Goal: Check status: Check status

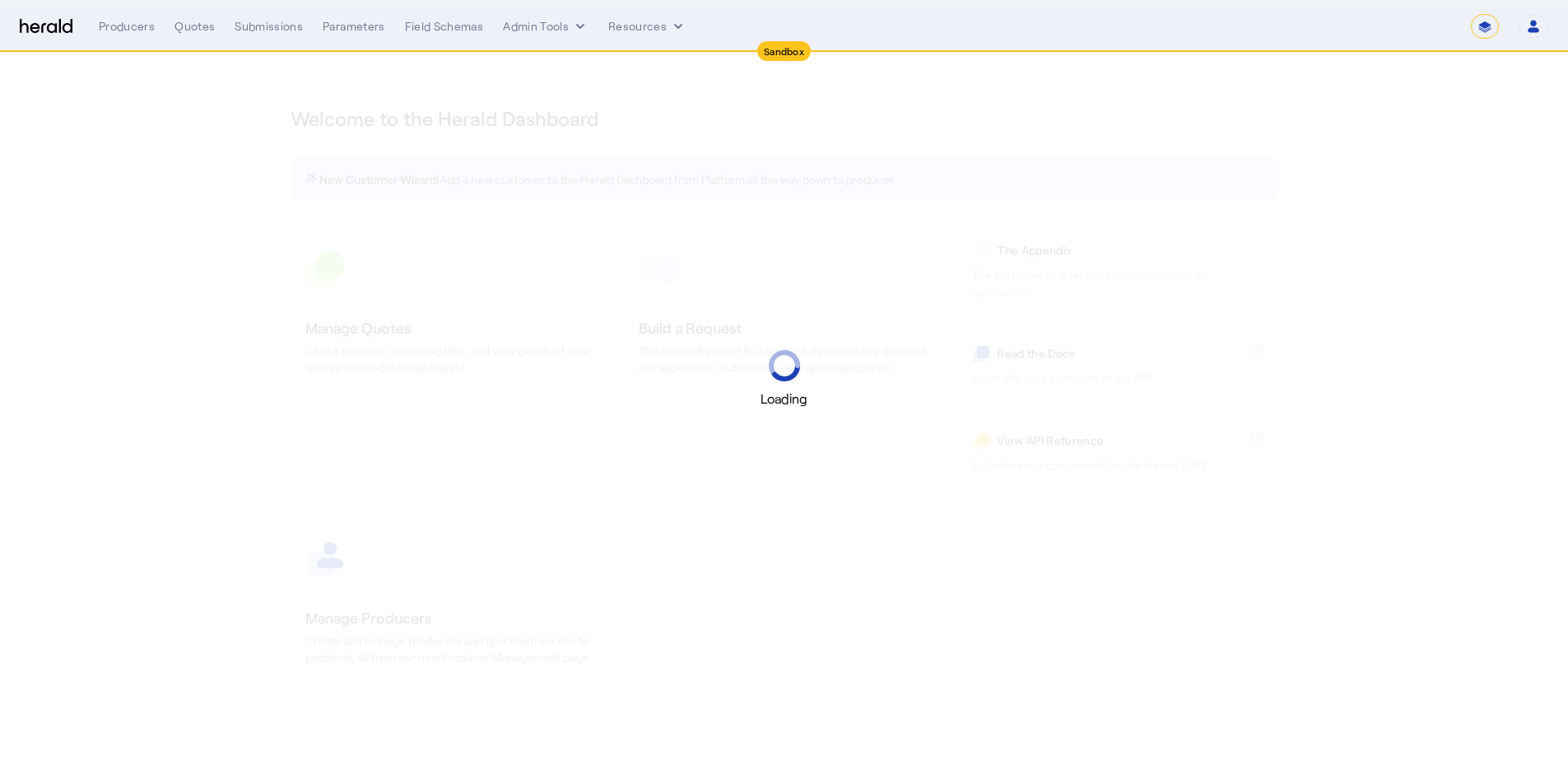
select select "*******"
select select "pfm_2v8p_herald_api"
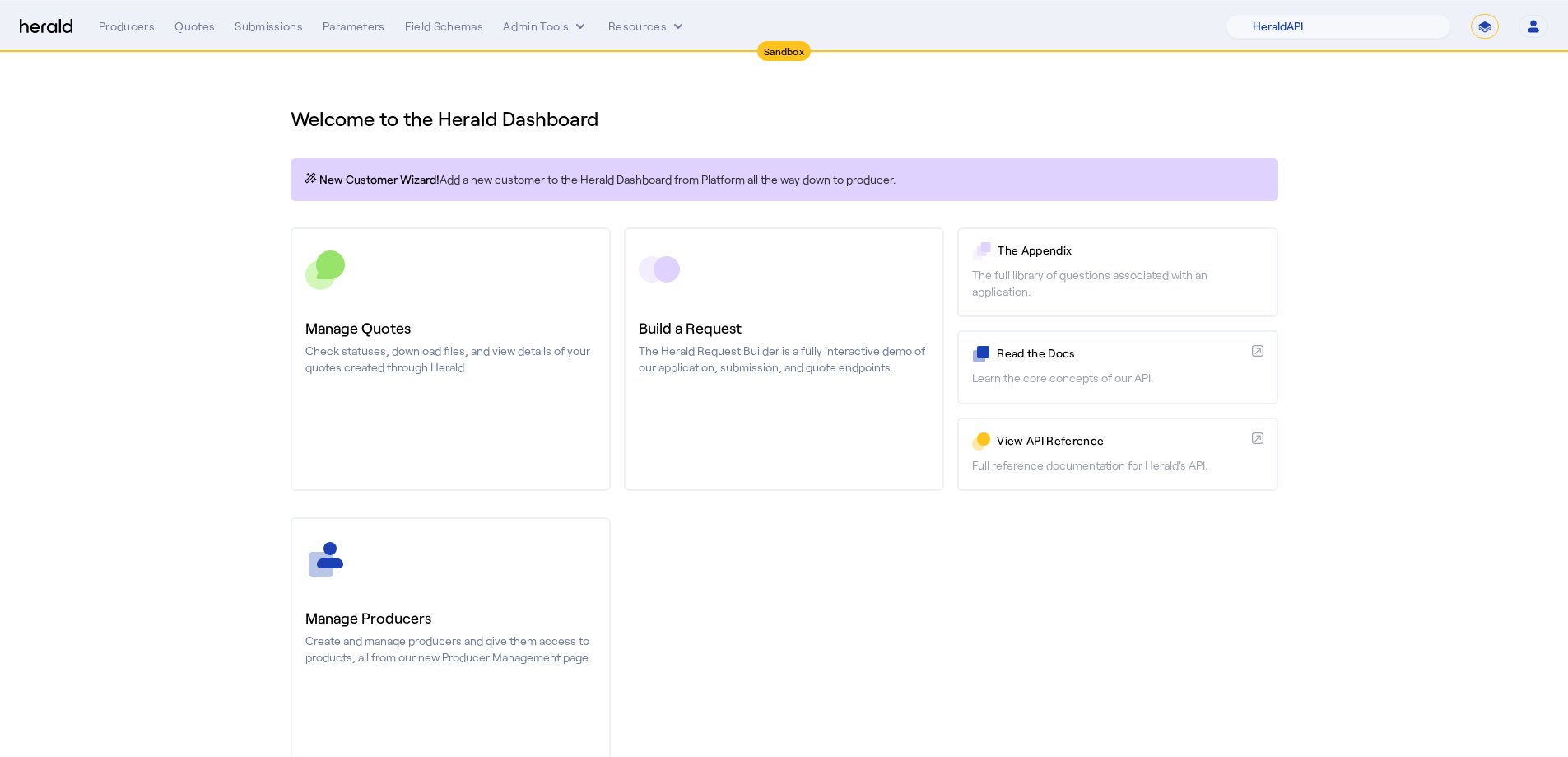
click at [1492, 31] on select "**********" at bounding box center [1485, 27] width 28 height 25
select select "**********"
click at [1471, 14] on select "**********" at bounding box center [1485, 27] width 28 height 25
click at [1357, 27] on select "1Fort Affinity Risk Billy BindHQ Bunker CRC Campus Coverage Citadel Fifthwall F…" at bounding box center [1370, 27] width 163 height 25
click at [1289, 14] on select "1Fort Affinity Risk Billy BindHQ Bunker CRC Campus Coverage Citadel Fifthwall F…" at bounding box center [1370, 27] width 163 height 25
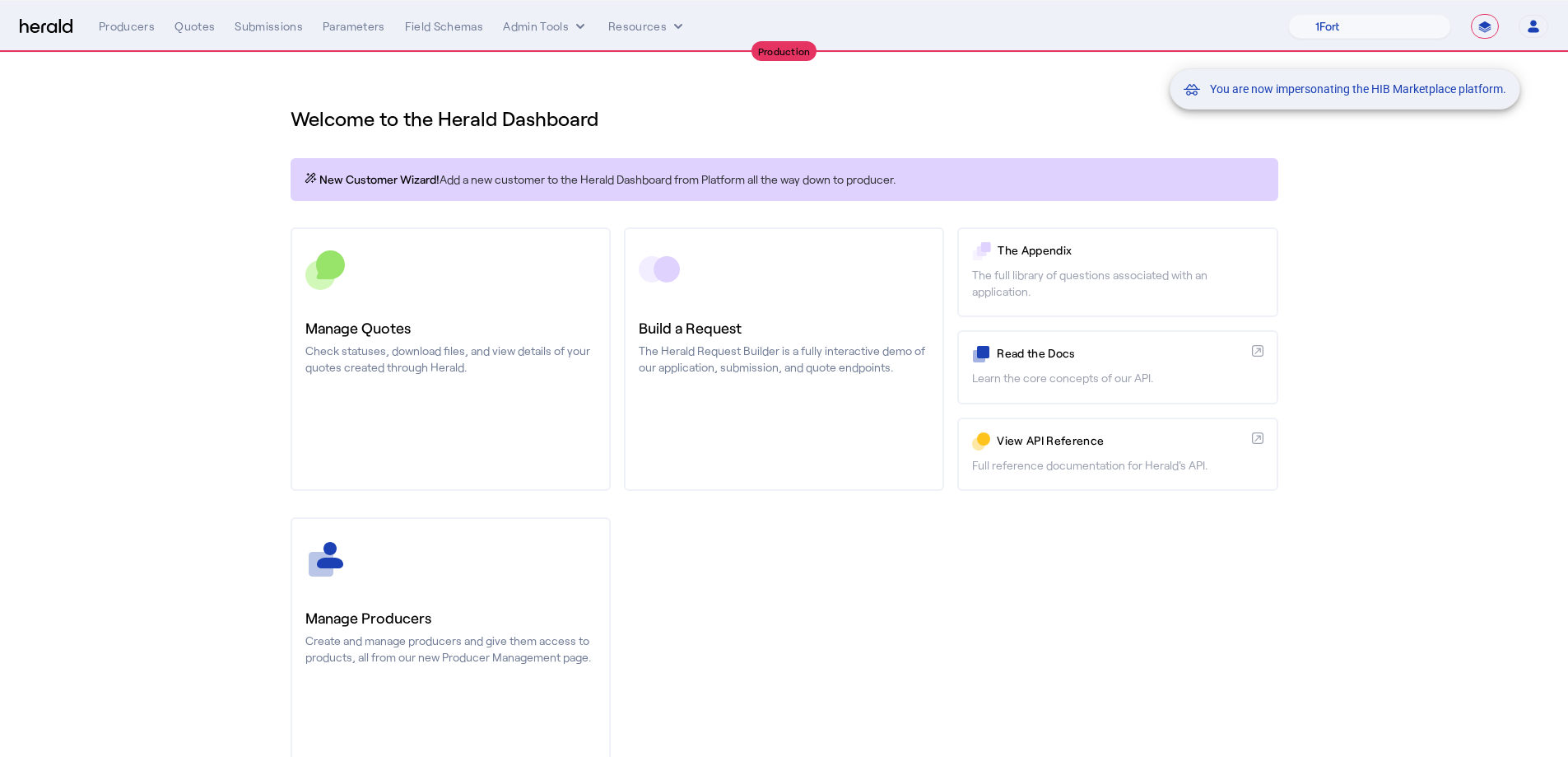
click at [193, 30] on div "You are now impersonating the HIB Marketplace platform." at bounding box center [784, 378] width 1568 height 757
click at [194, 29] on div "You are now impersonating the HIB Marketplace platform." at bounding box center [784, 378] width 1568 height 757
click at [195, 25] on div "Quotes" at bounding box center [195, 27] width 41 height 17
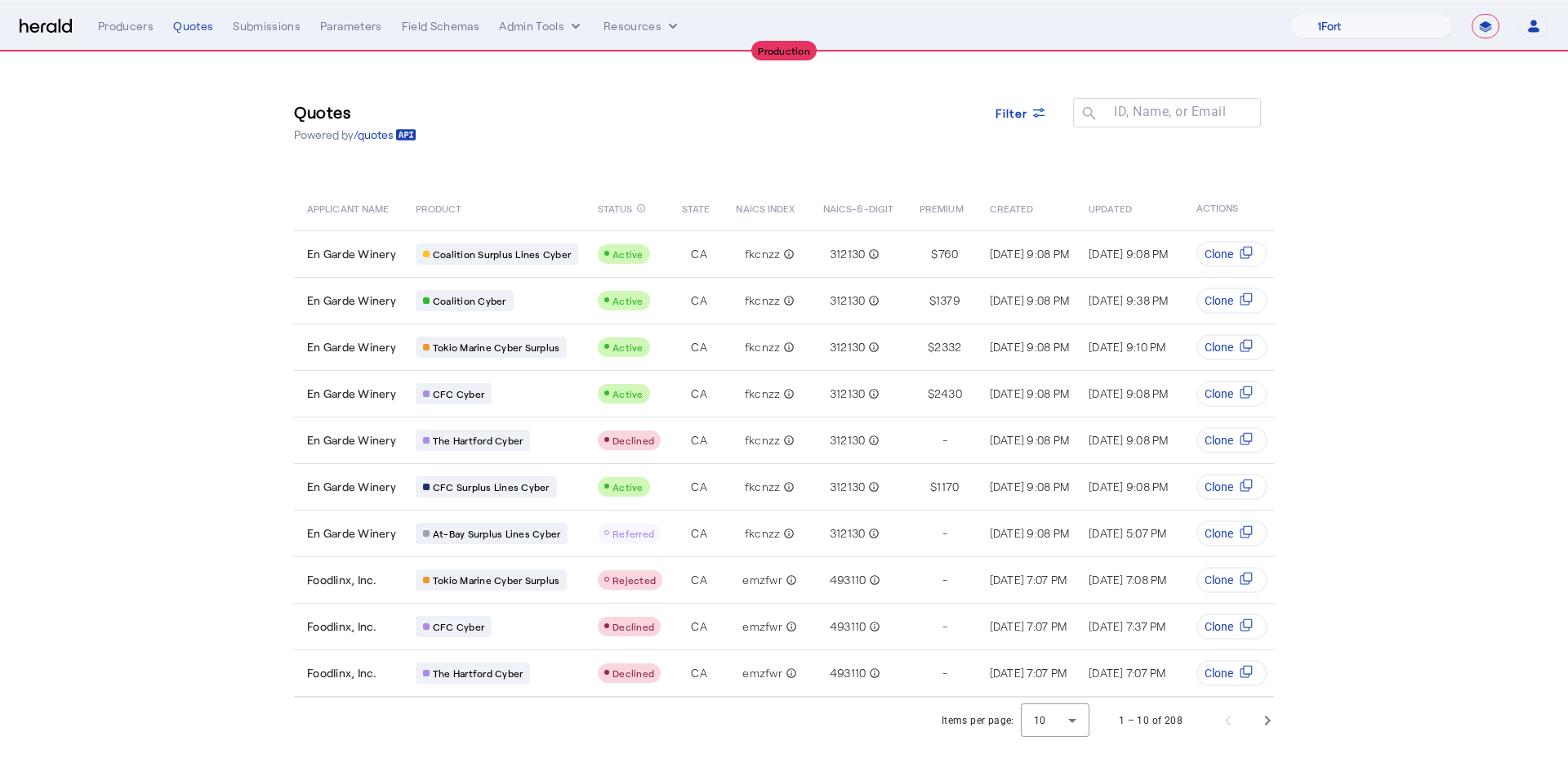
click at [1406, 12] on nav "**********" at bounding box center [784, 26] width 1568 height 50
click at [1404, 21] on select "1Fort Affinity Risk Billy BindHQ Bunker CRC Campus Coverage Citadel Fifthwall F…" at bounding box center [1372, 26] width 162 height 25
click at [1291, 14] on select "1Fort Affinity Risk Billy BindHQ Bunker CRC Campus Coverage Citadel Fifthwall F…" at bounding box center [1372, 26] width 162 height 25
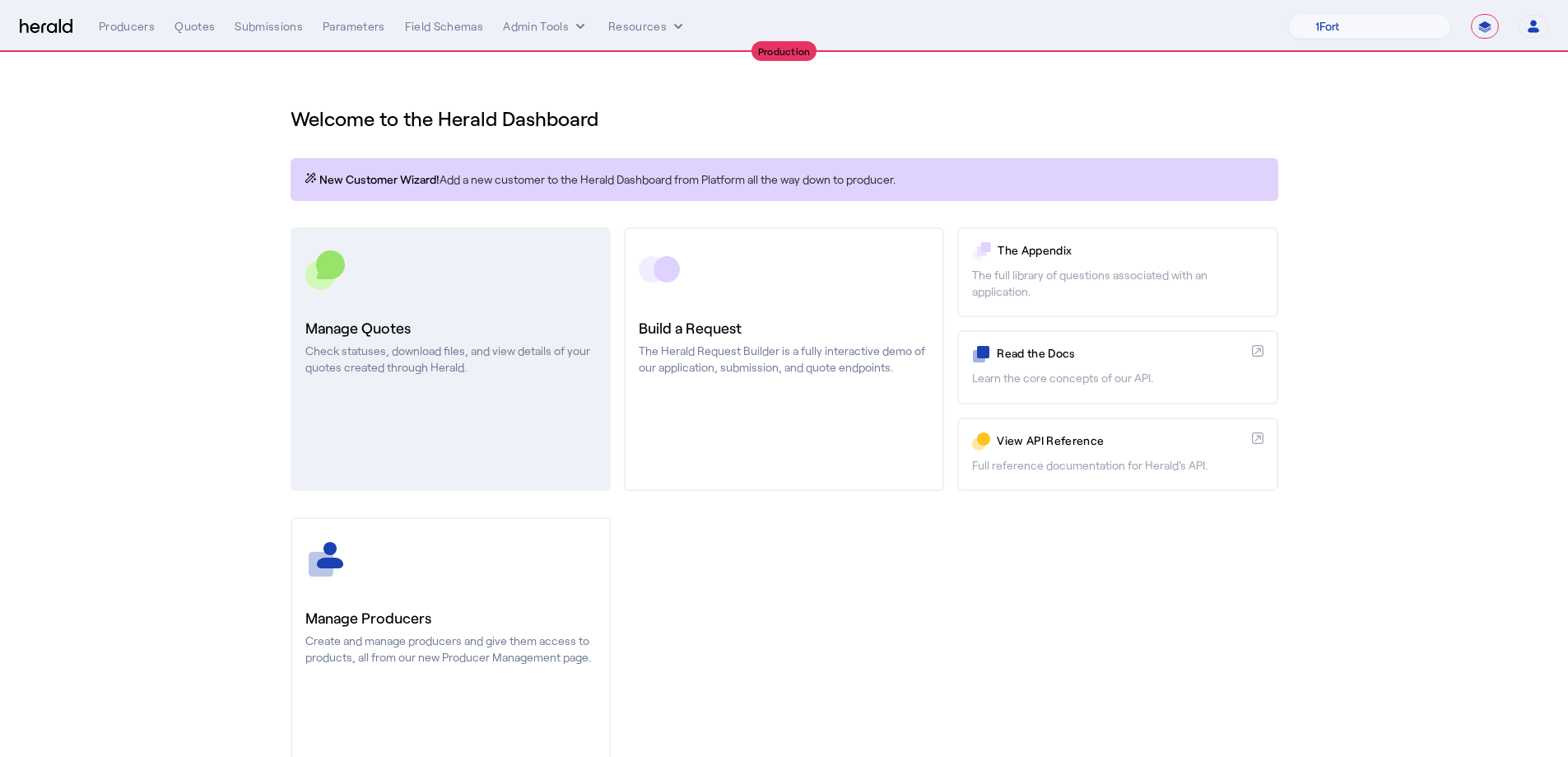
click at [439, 399] on link "Manage Quotes Check statuses, download files, and view details of your quotes c…" at bounding box center [451, 359] width 320 height 264
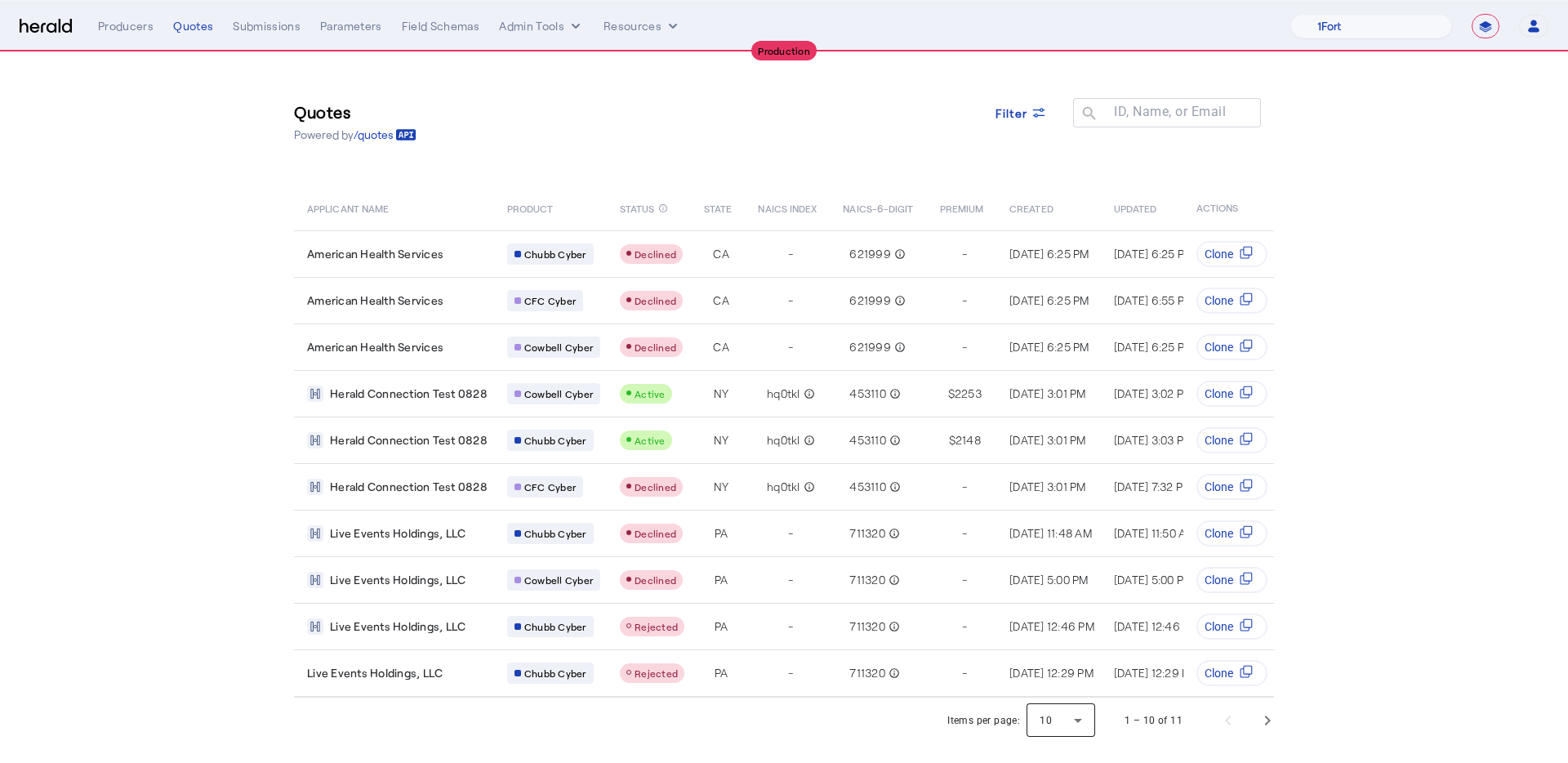
click at [1065, 727] on div at bounding box center [1061, 721] width 68 height 40
click at [1074, 659] on span "25" at bounding box center [1062, 650] width 42 height 20
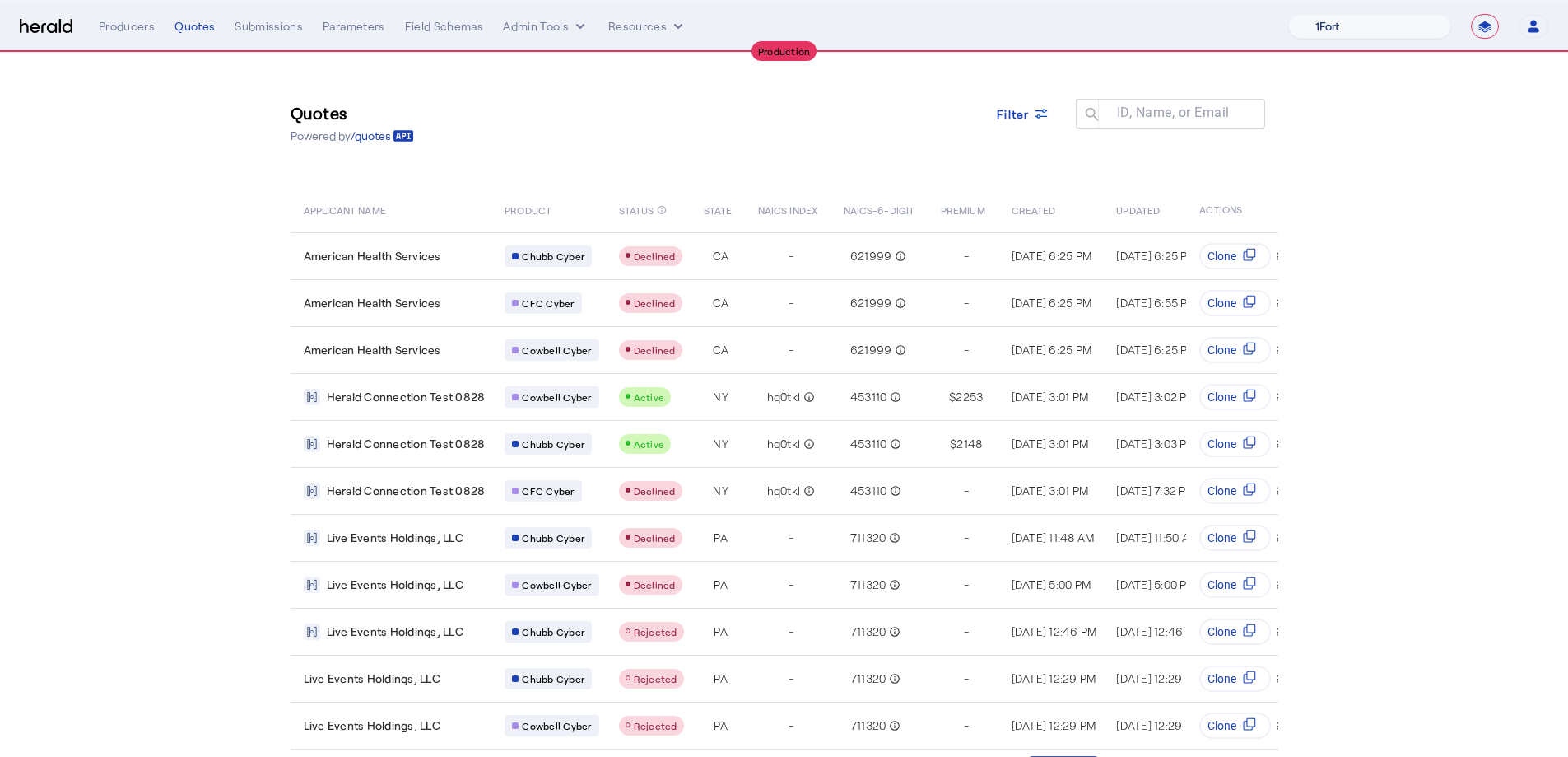
click at [1370, 27] on select "1Fort Affinity Risk Billy BindHQ Bunker CRC Campus Coverage Citadel Fifthwall F…" at bounding box center [1370, 27] width 163 height 25
click at [1289, 14] on select "1Fort Affinity Risk Billy BindHQ Bunker CRC Campus Coverage Citadel Fifthwall F…" at bounding box center [1370, 27] width 163 height 25
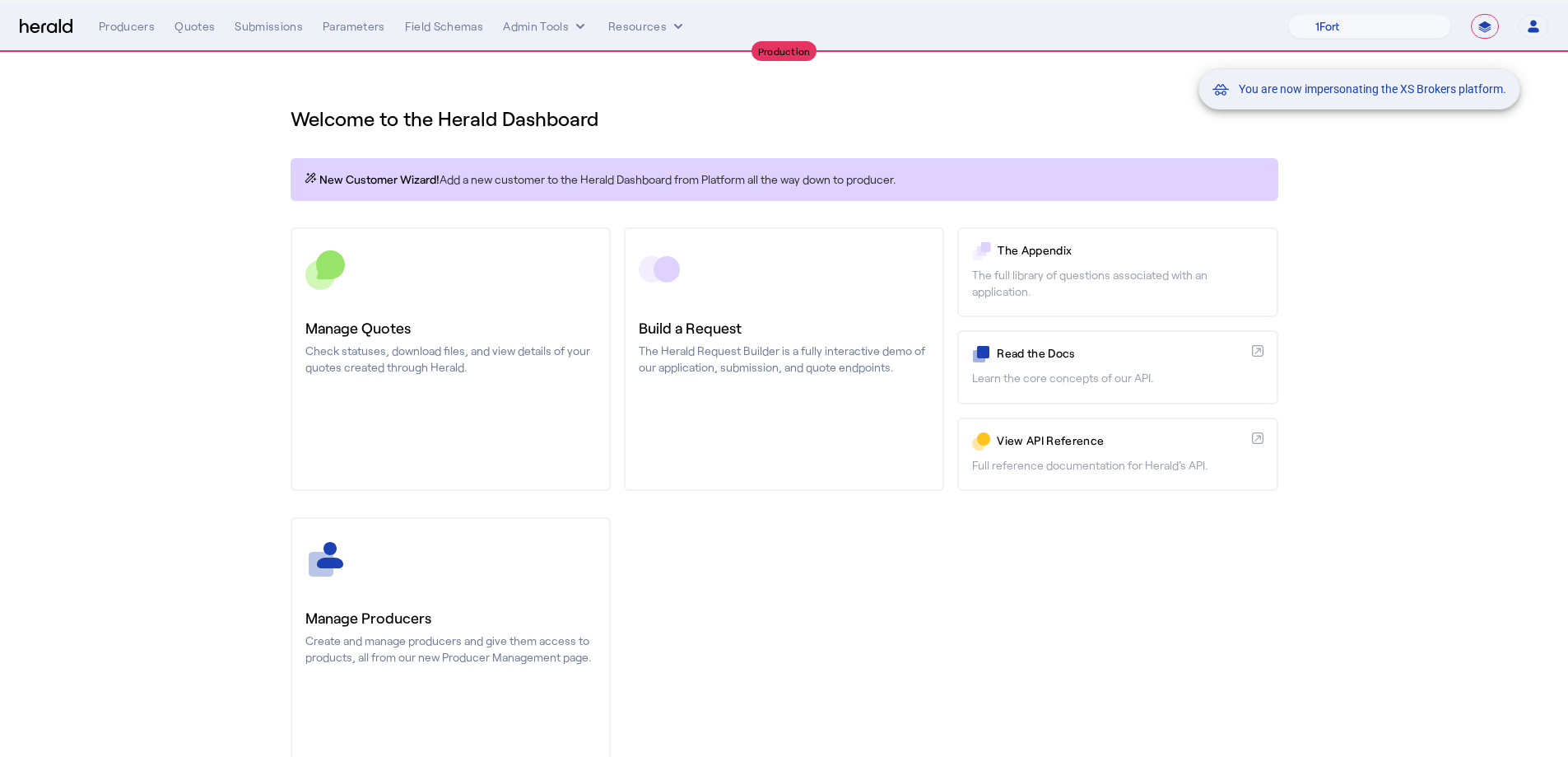
click at [358, 351] on div "You are now impersonating the XS Brokers platform." at bounding box center [784, 378] width 1568 height 757
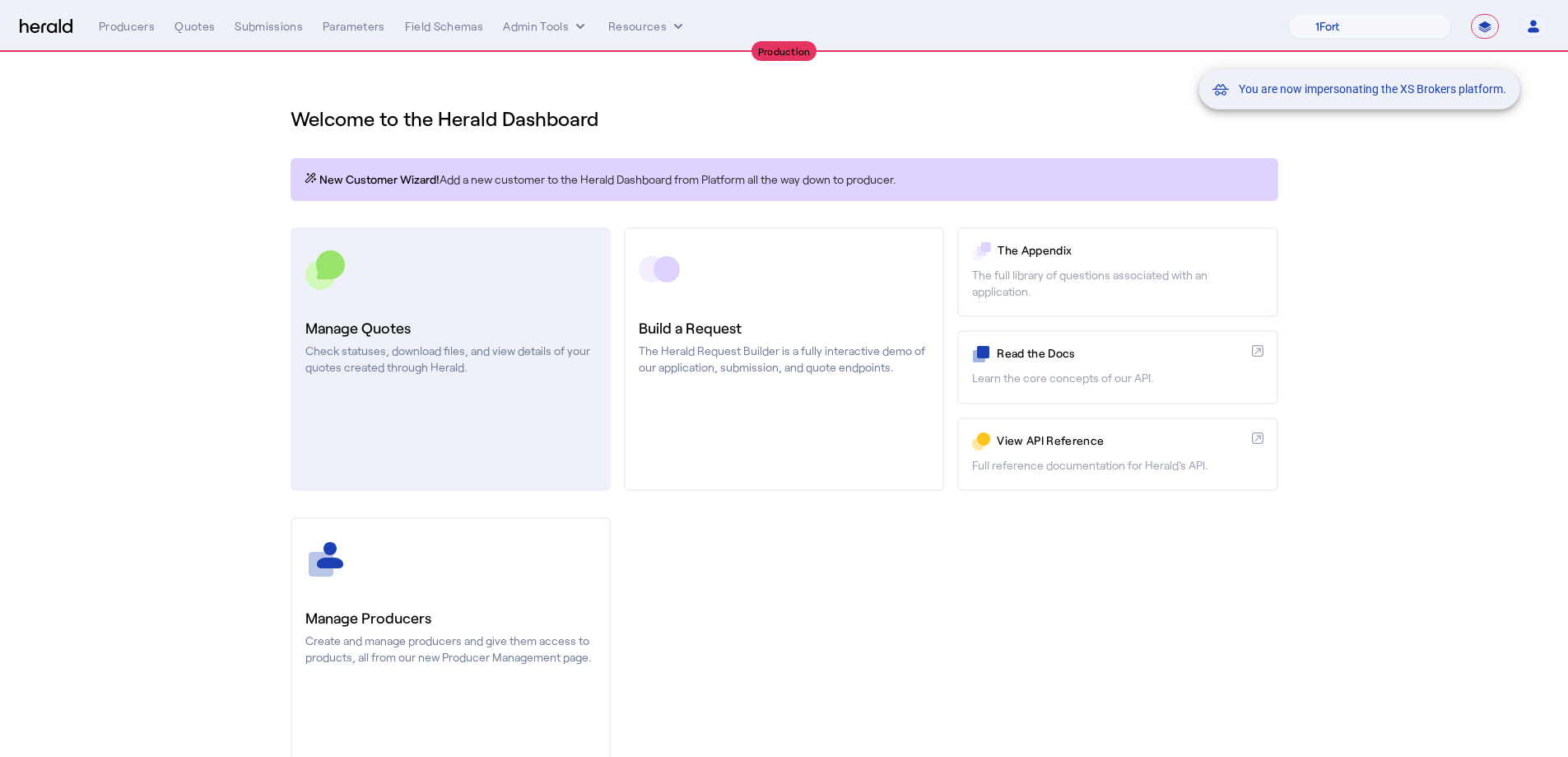
click at [433, 345] on p "Check statuses, download files, and view details of your quotes created through…" at bounding box center [451, 359] width 291 height 33
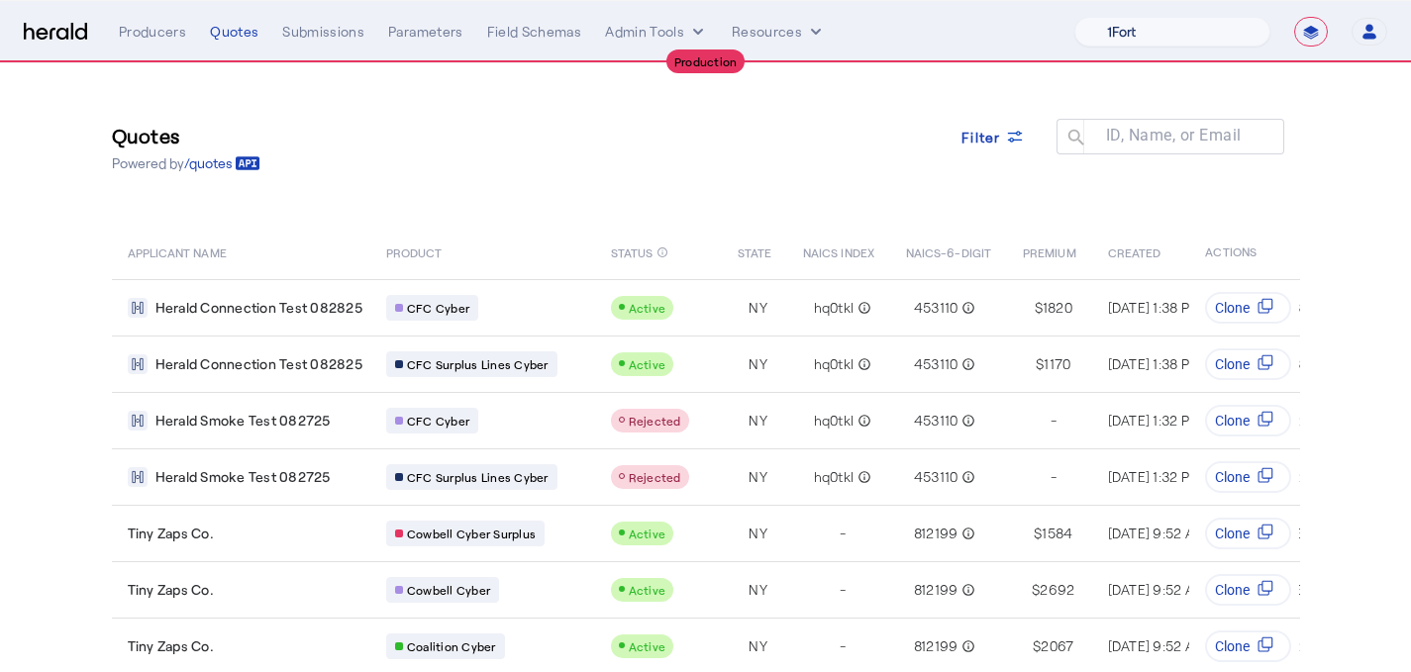
click at [1161, 23] on select "1Fort Affinity Risk Billy BindHQ Bunker CRC Campus Coverage Citadel Fifthwall F…" at bounding box center [1172, 32] width 196 height 30
click at [1074, 17] on select "1Fort Affinity Risk Billy BindHQ Bunker CRC Campus Coverage Citadel Fifthwall F…" at bounding box center [1172, 32] width 196 height 30
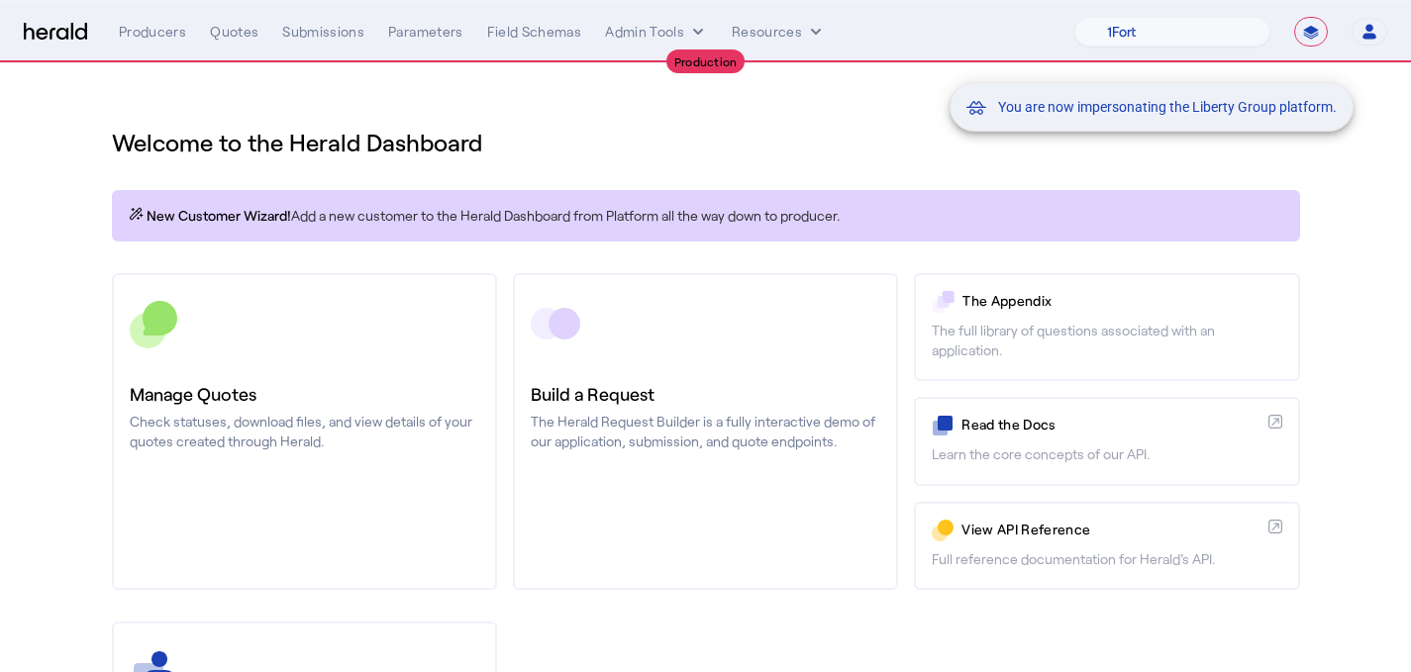
click at [226, 34] on div "You are now impersonating the Liberty Group platform." at bounding box center [705, 336] width 1411 height 672
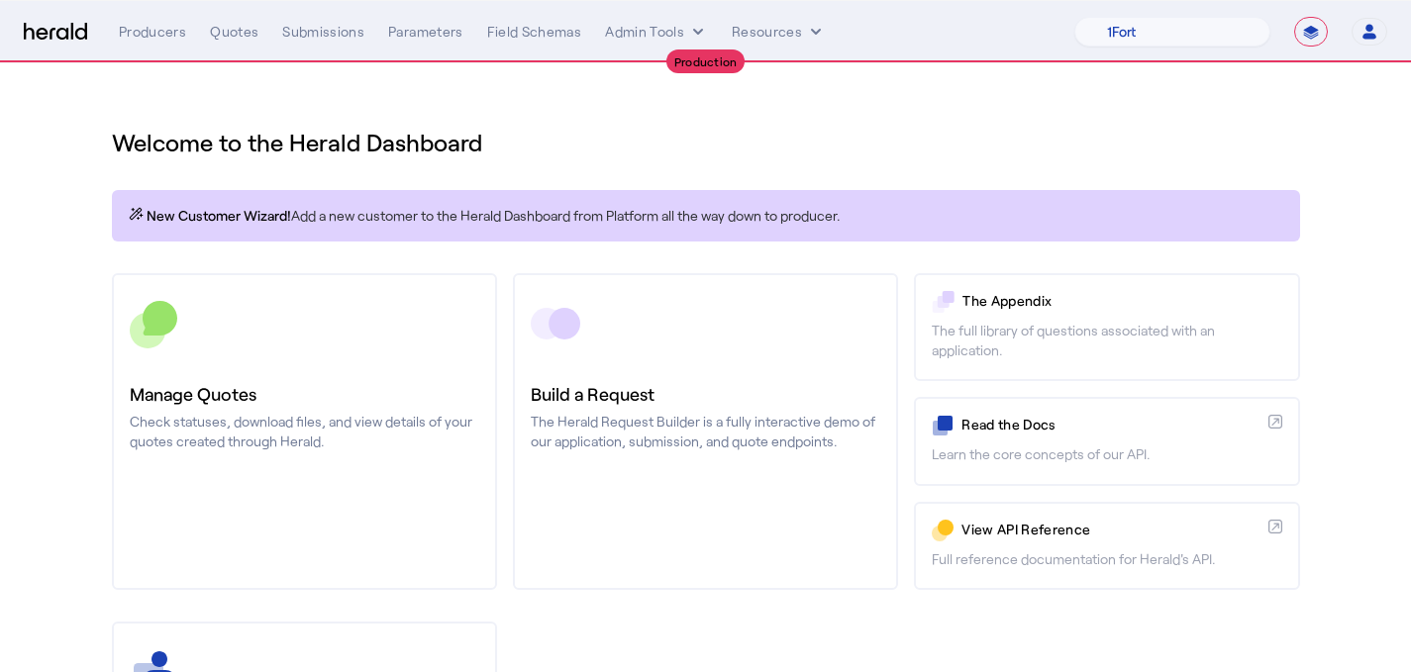
click at [226, 34] on div "Quotes" at bounding box center [234, 32] width 49 height 20
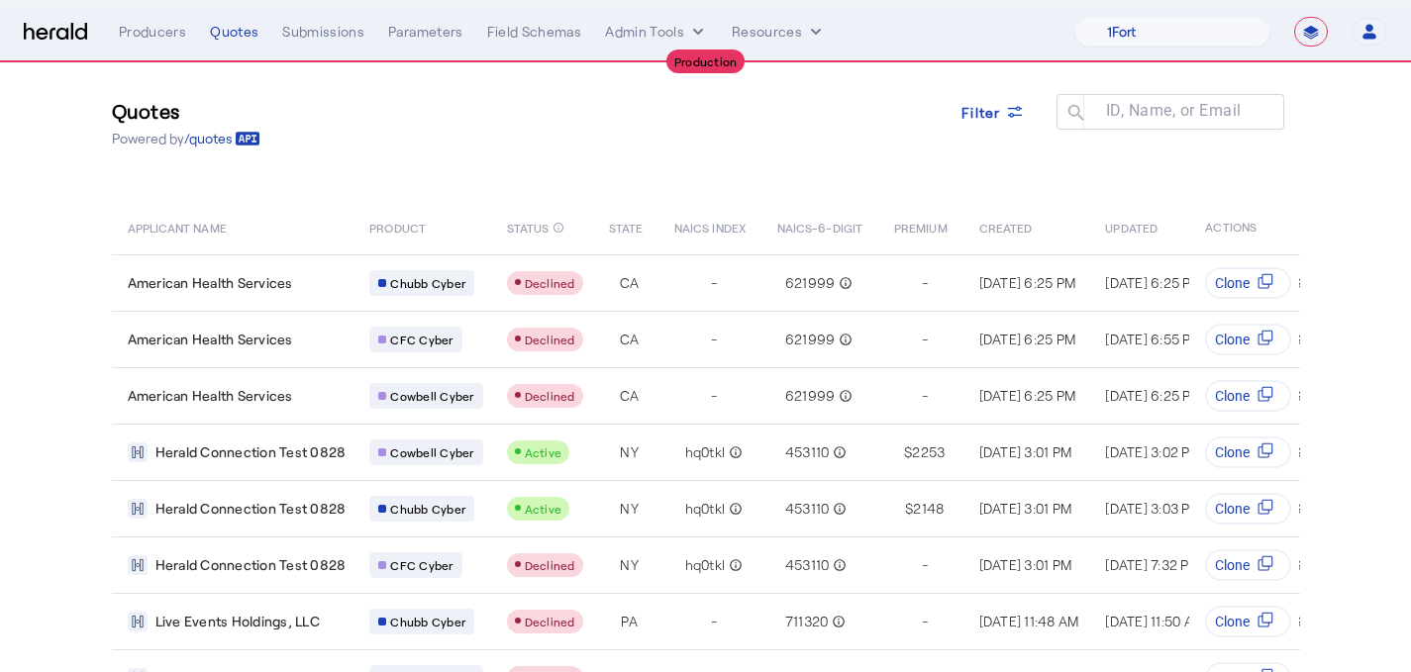
scroll to position [27, 0]
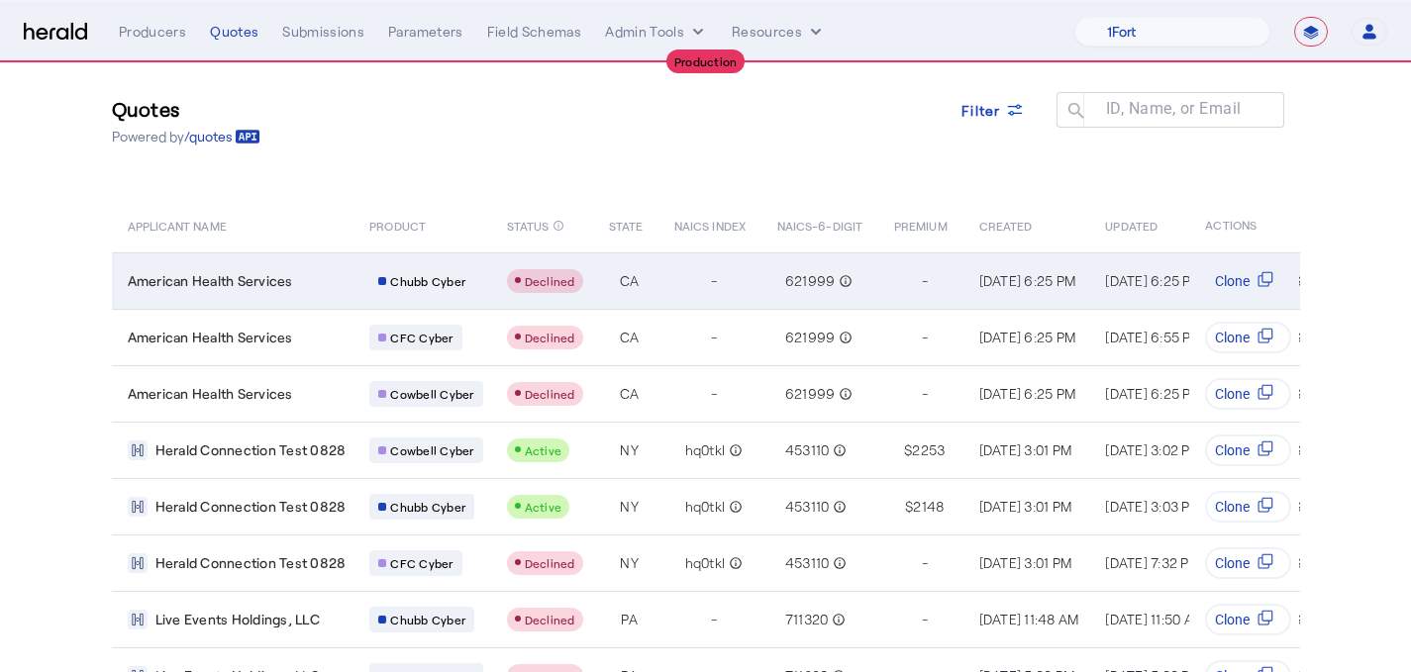
click at [306, 289] on div "American Health Services" at bounding box center [237, 281] width 219 height 20
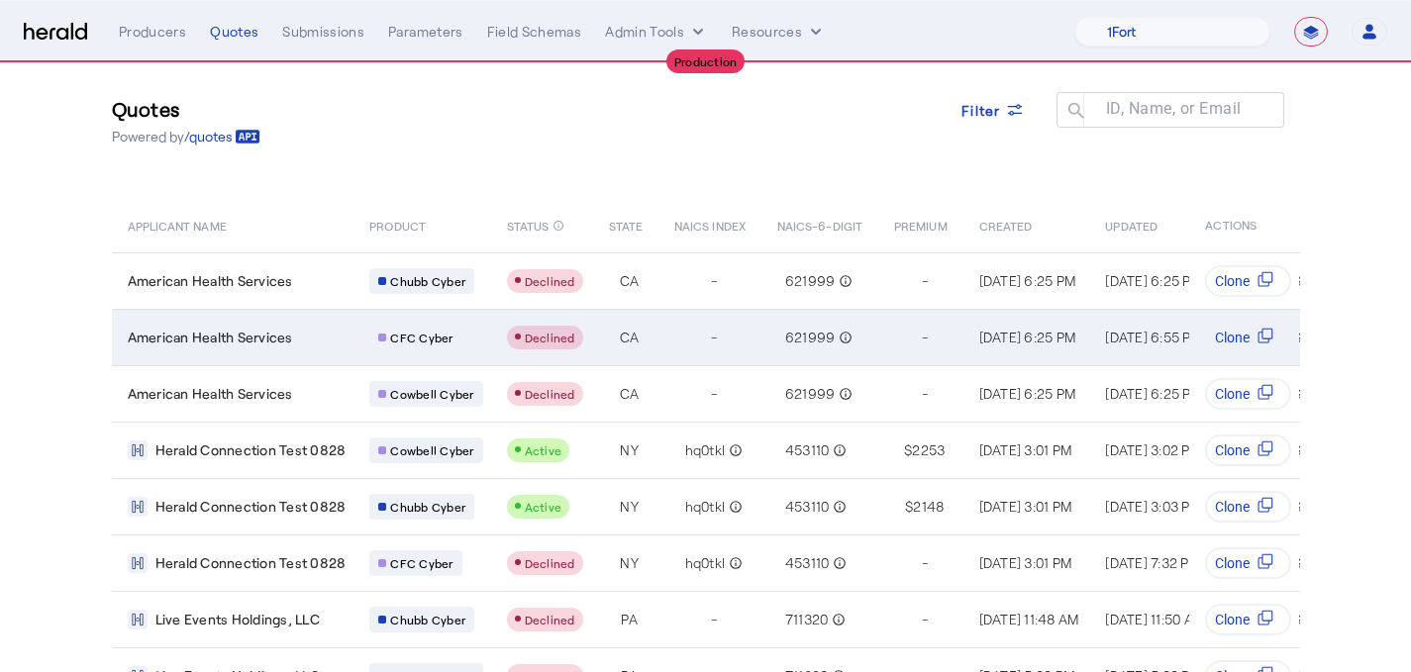
click at [555, 348] on div "Table view of all quotes submitted by your platform" at bounding box center [545, 338] width 76 height 24
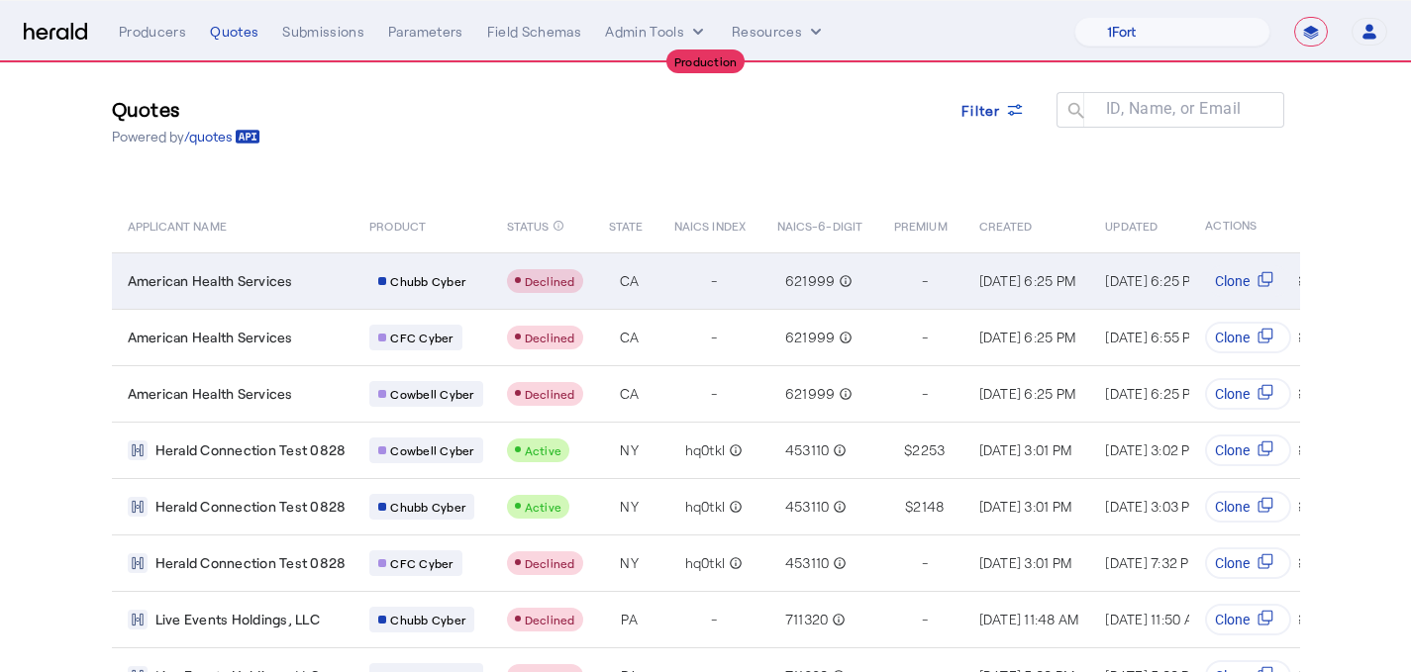
click at [811, 282] on span "621999" at bounding box center [810, 281] width 51 height 20
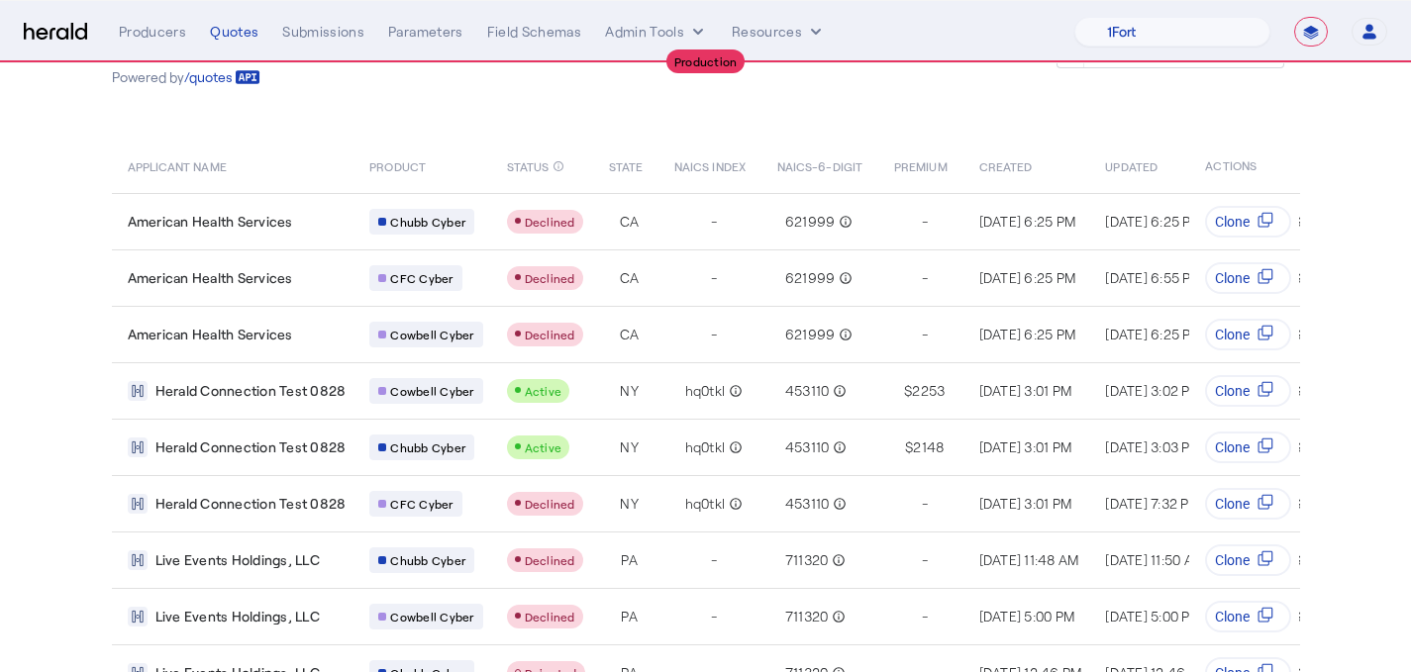
scroll to position [88, 0]
click at [1249, 43] on select "1Fort Affinity Risk Billy BindHQ Bunker CRC Campus Coverage Citadel Fifthwall F…" at bounding box center [1172, 32] width 196 height 30
select select "pfm_4d40_mdo"
click at [1074, 17] on select "1Fort Affinity Risk Billy BindHQ Bunker CRC Campus Coverage Citadel Fifthwall F…" at bounding box center [1172, 32] width 196 height 30
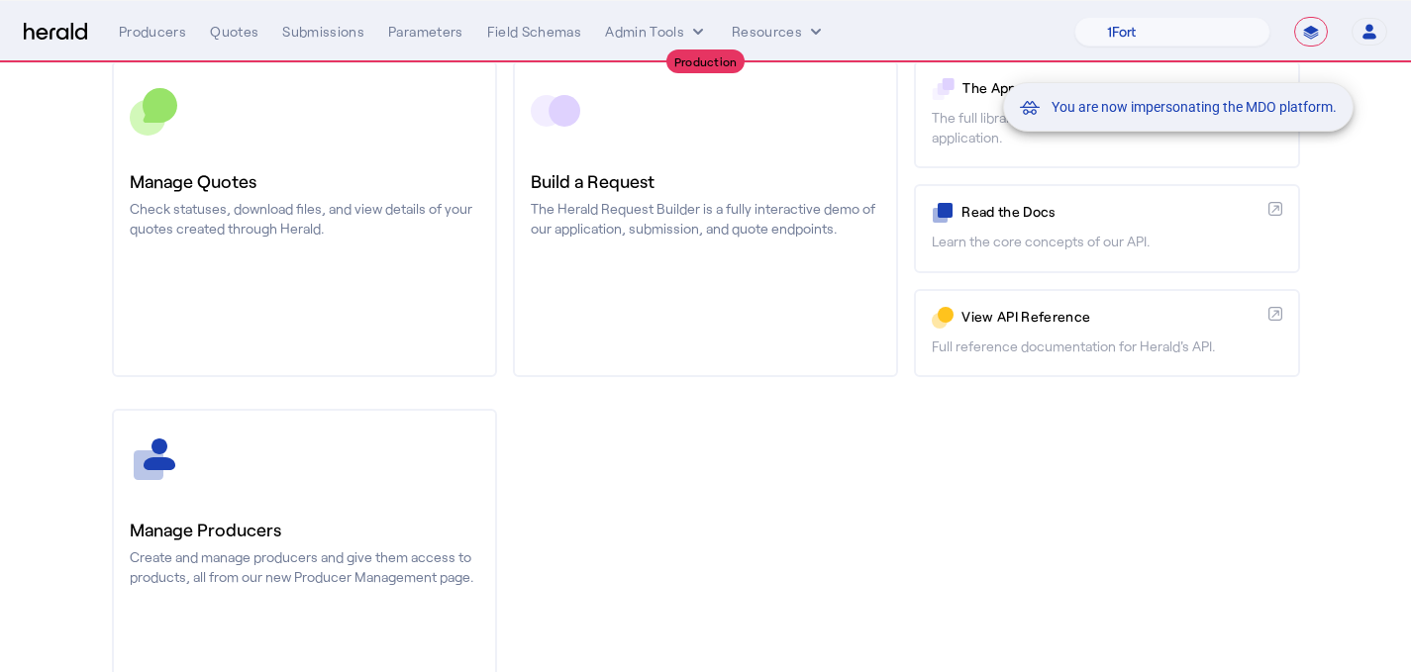
scroll to position [214, 0]
click at [284, 548] on div "You are now impersonating the MDO platform." at bounding box center [705, 336] width 1411 height 672
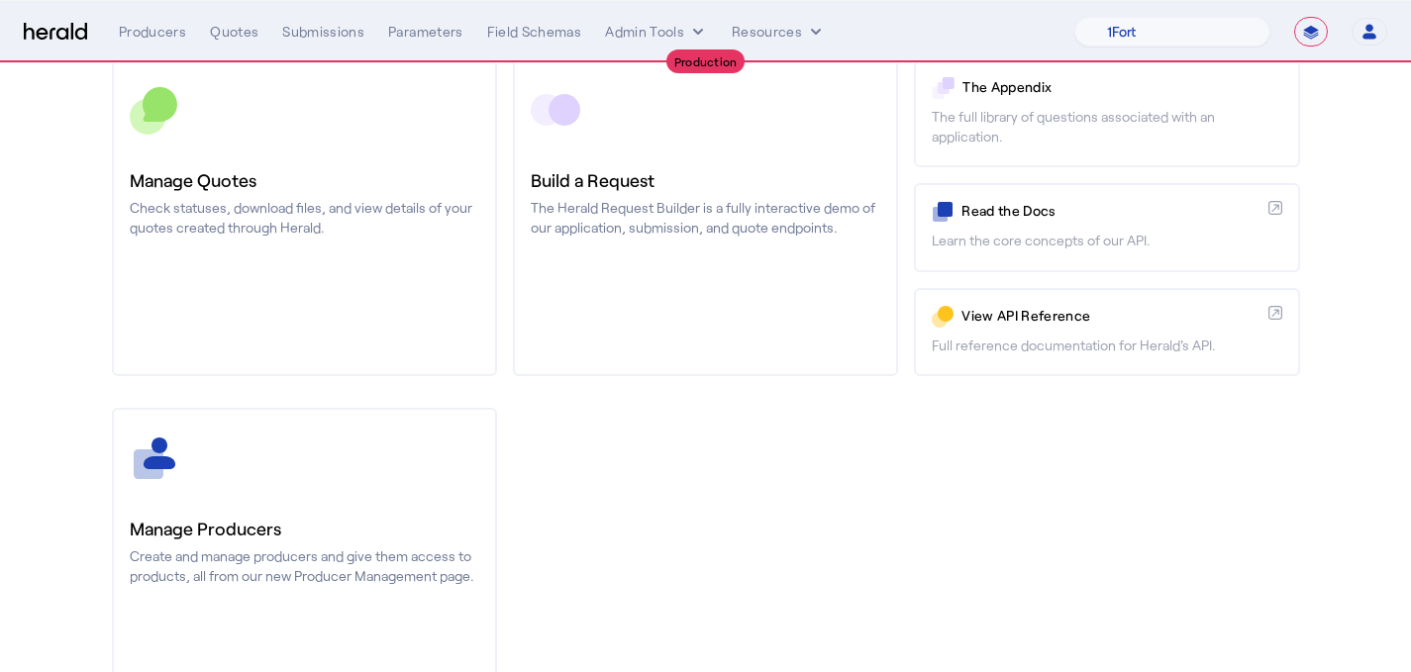
click at [284, 548] on p "Create and manage producers and give them access to products, all from our new …" at bounding box center [305, 567] width 350 height 40
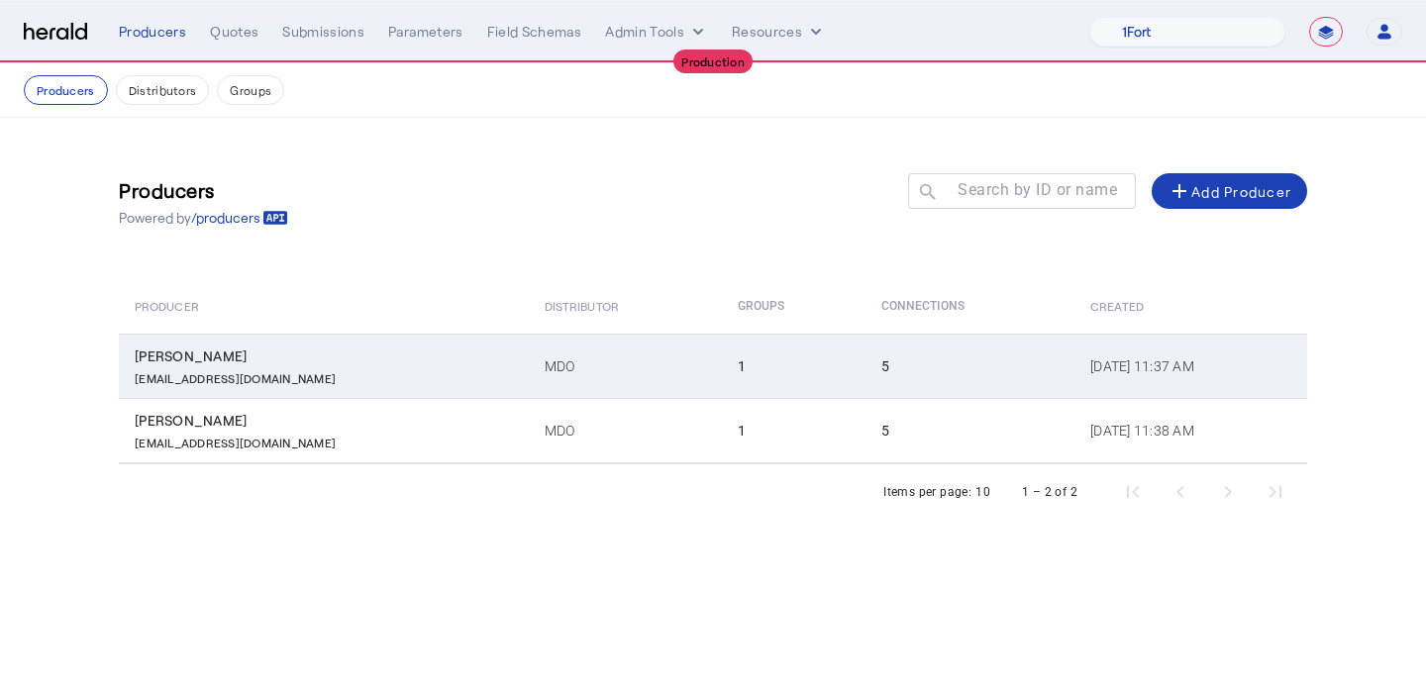
click at [361, 354] on div "Nicholas Plocek" at bounding box center [328, 357] width 386 height 20
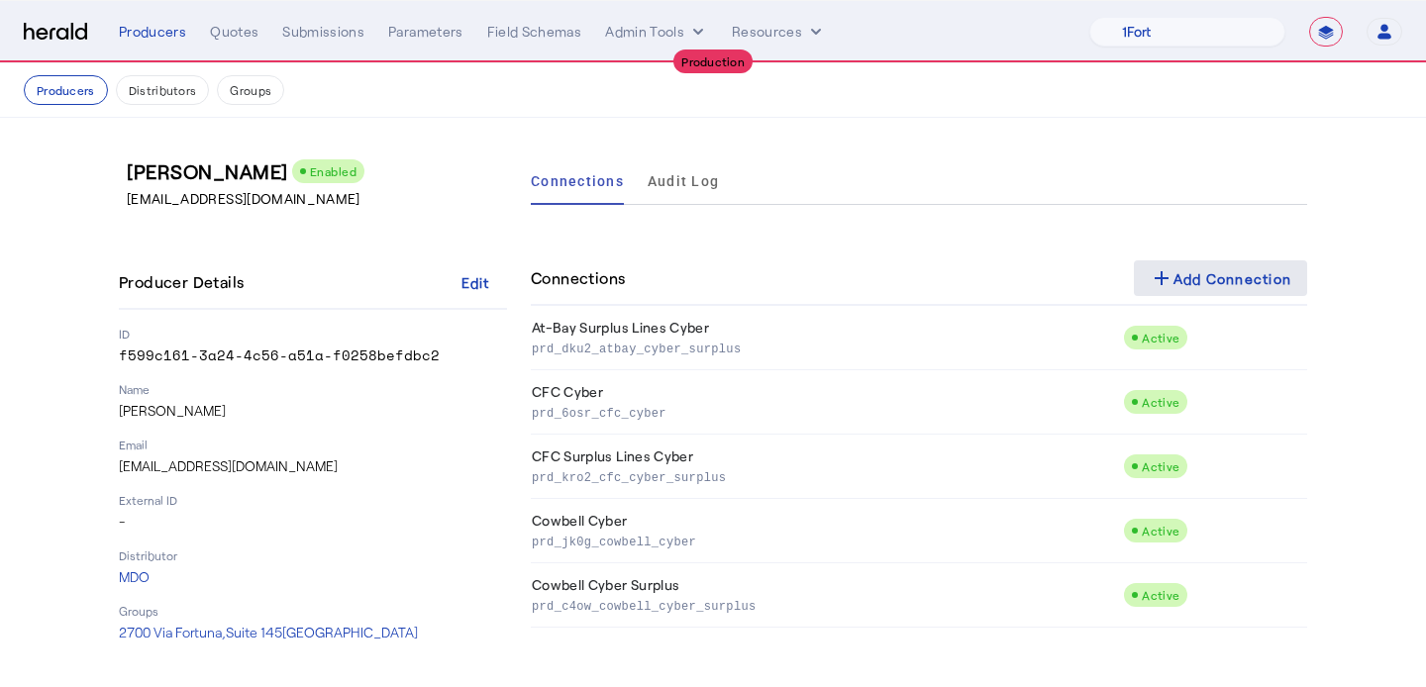
click at [1204, 273] on div "add Add Connection" at bounding box center [1221, 278] width 143 height 24
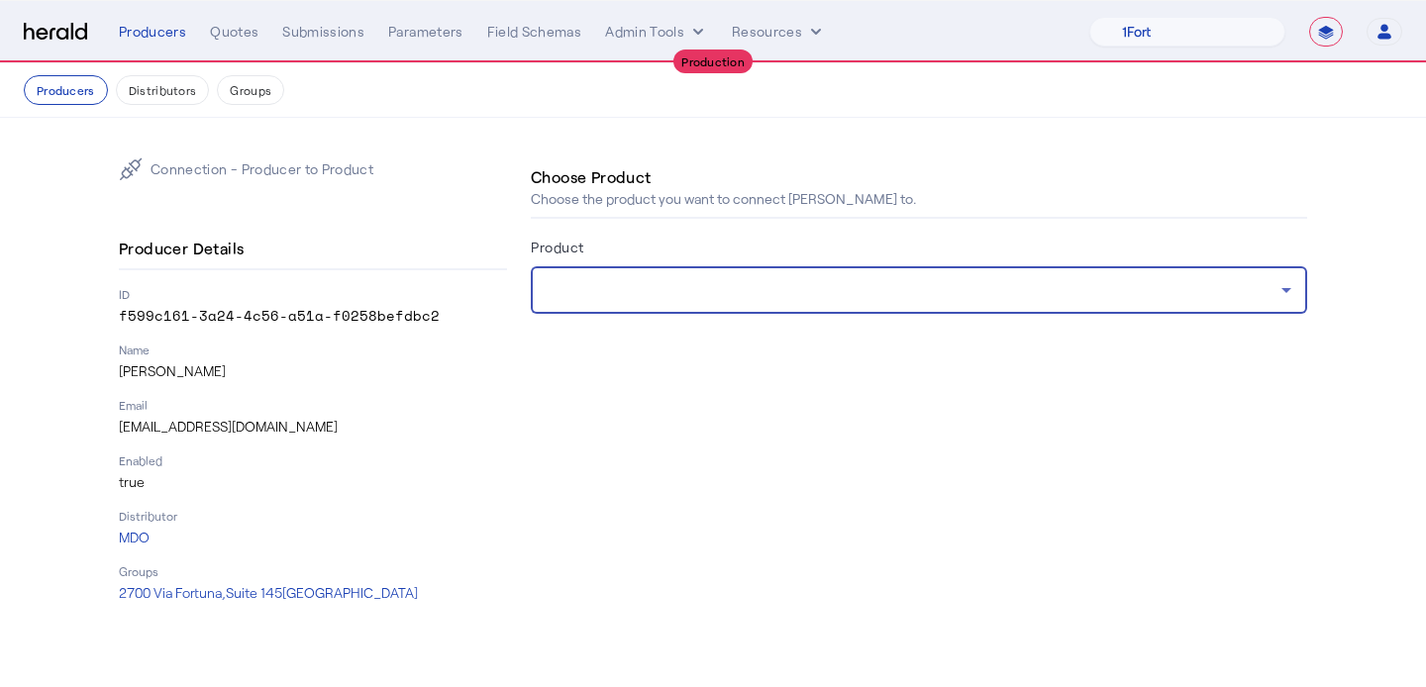
click at [825, 296] on div at bounding box center [914, 290] width 735 height 24
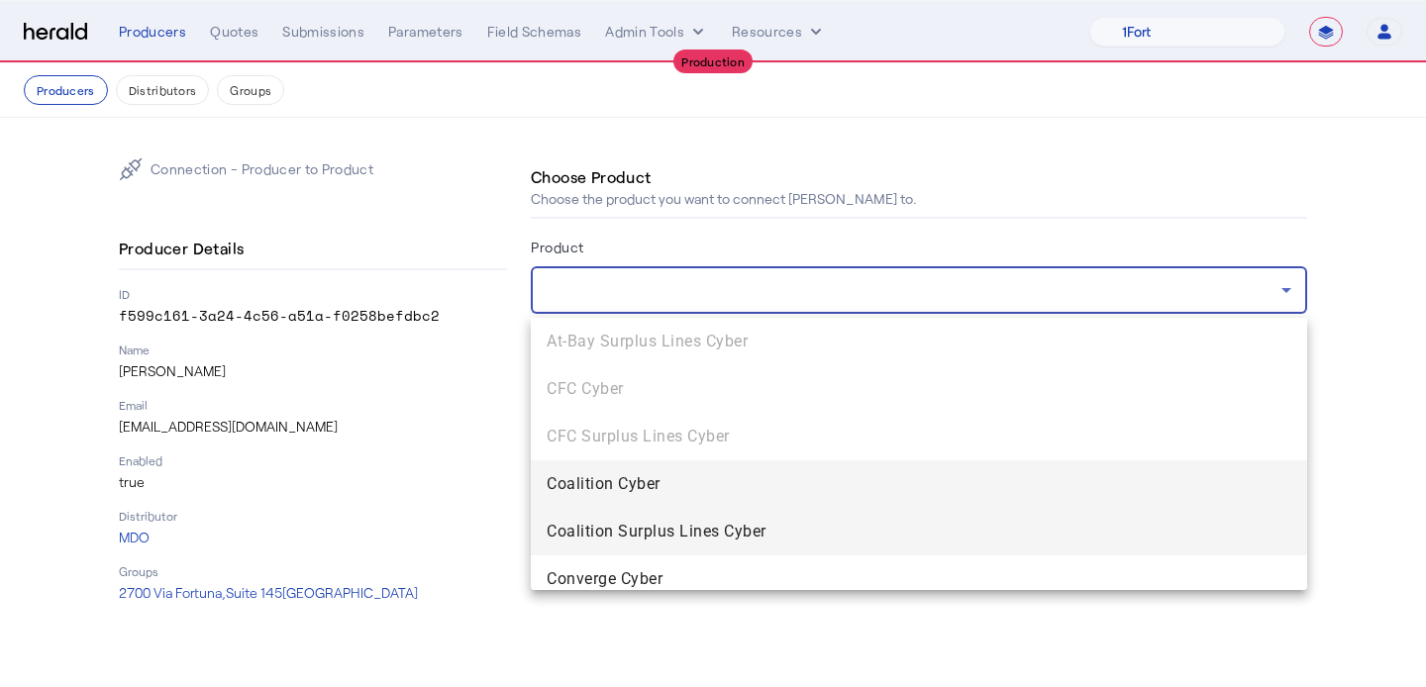
scroll to position [203, 0]
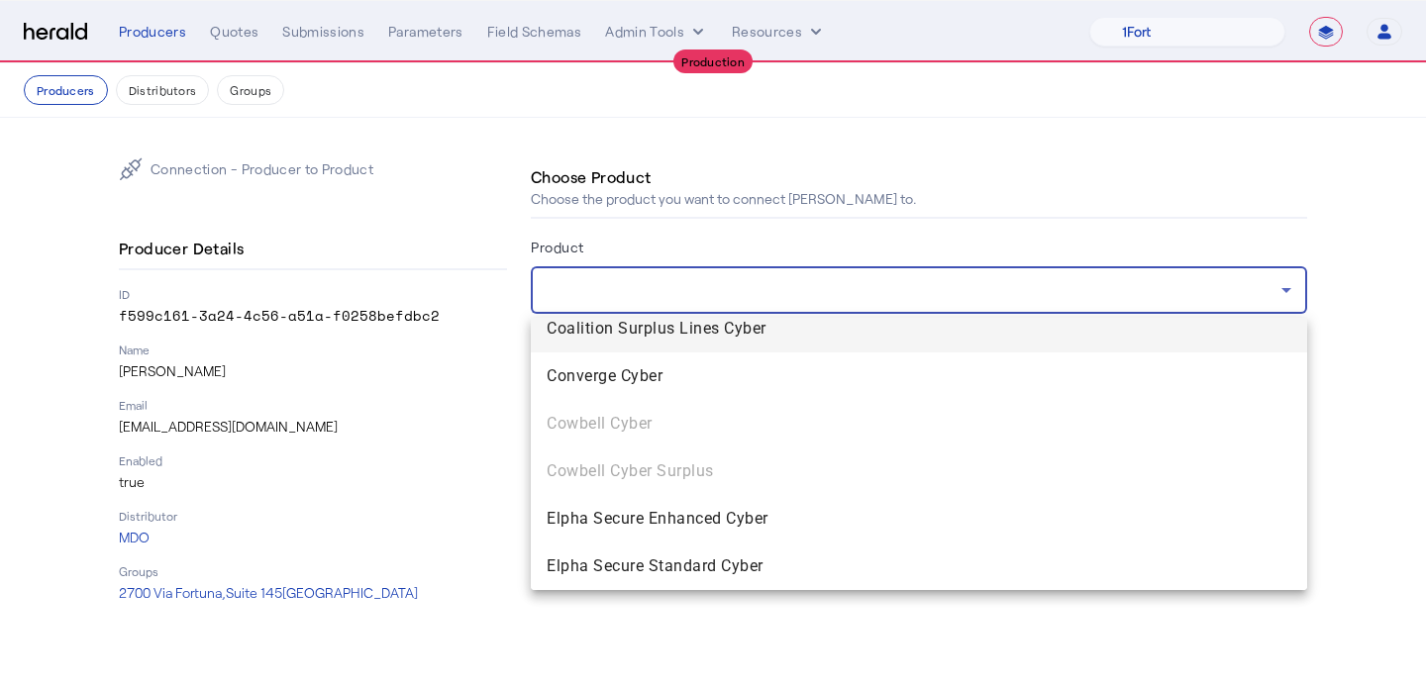
click at [708, 521] on span "Elpha Secure Enhanced Cyber" at bounding box center [919, 519] width 745 height 24
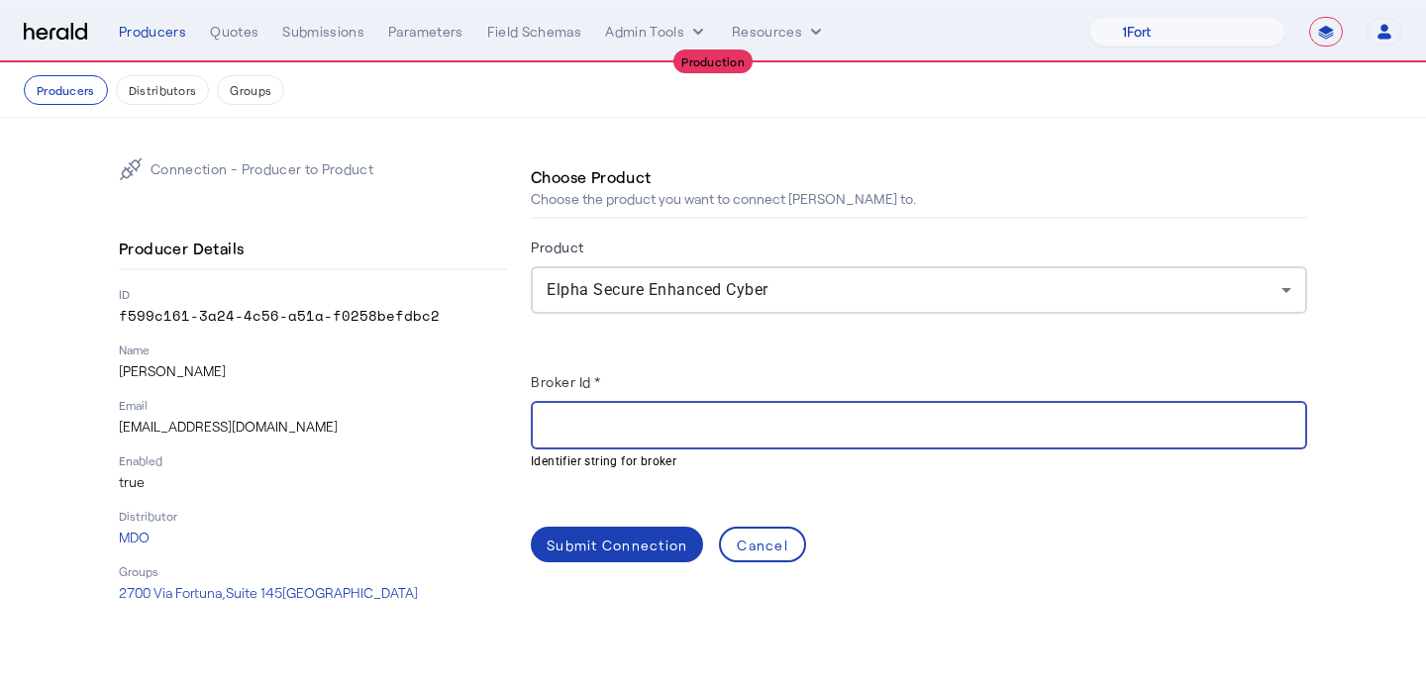
click at [663, 414] on input "Broker Id *" at bounding box center [919, 426] width 745 height 24
paste input "**********"
type input "**********"
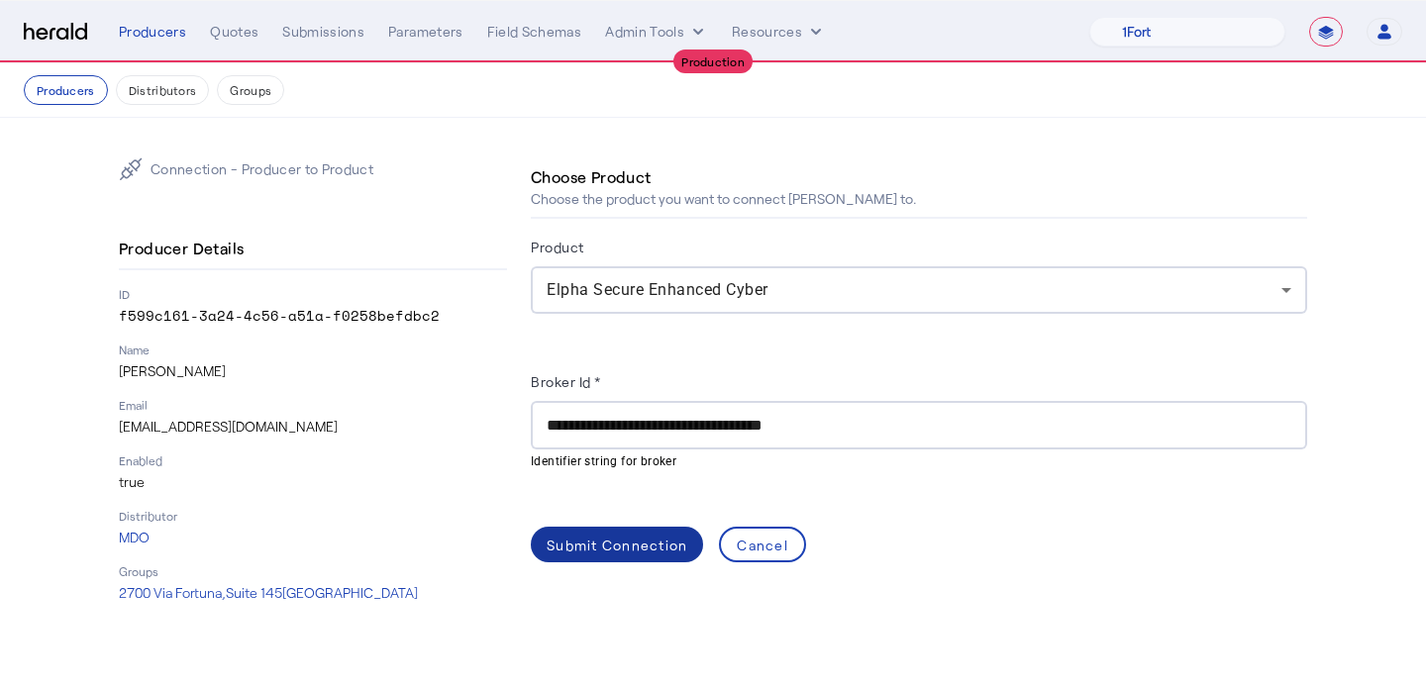
click at [640, 538] on div "Submit Connection" at bounding box center [617, 545] width 141 height 21
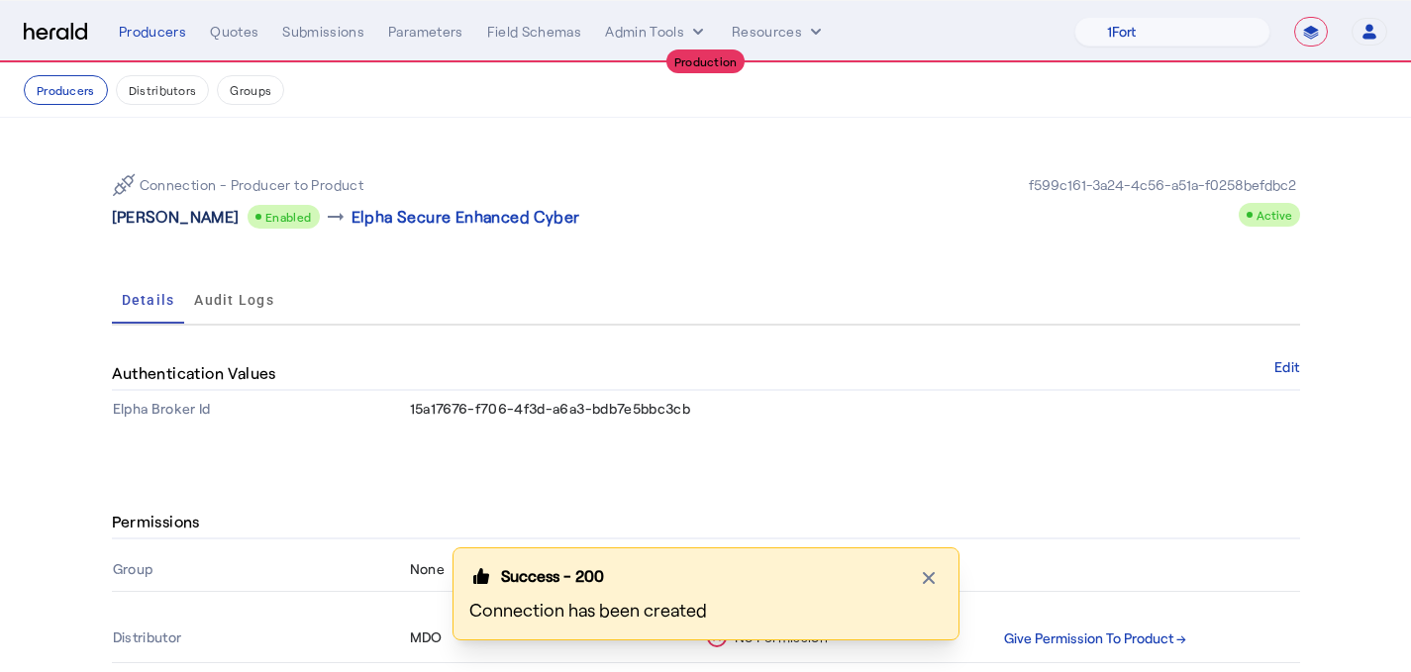
click at [189, 215] on p "Nicholas Plocek" at bounding box center [176, 217] width 128 height 24
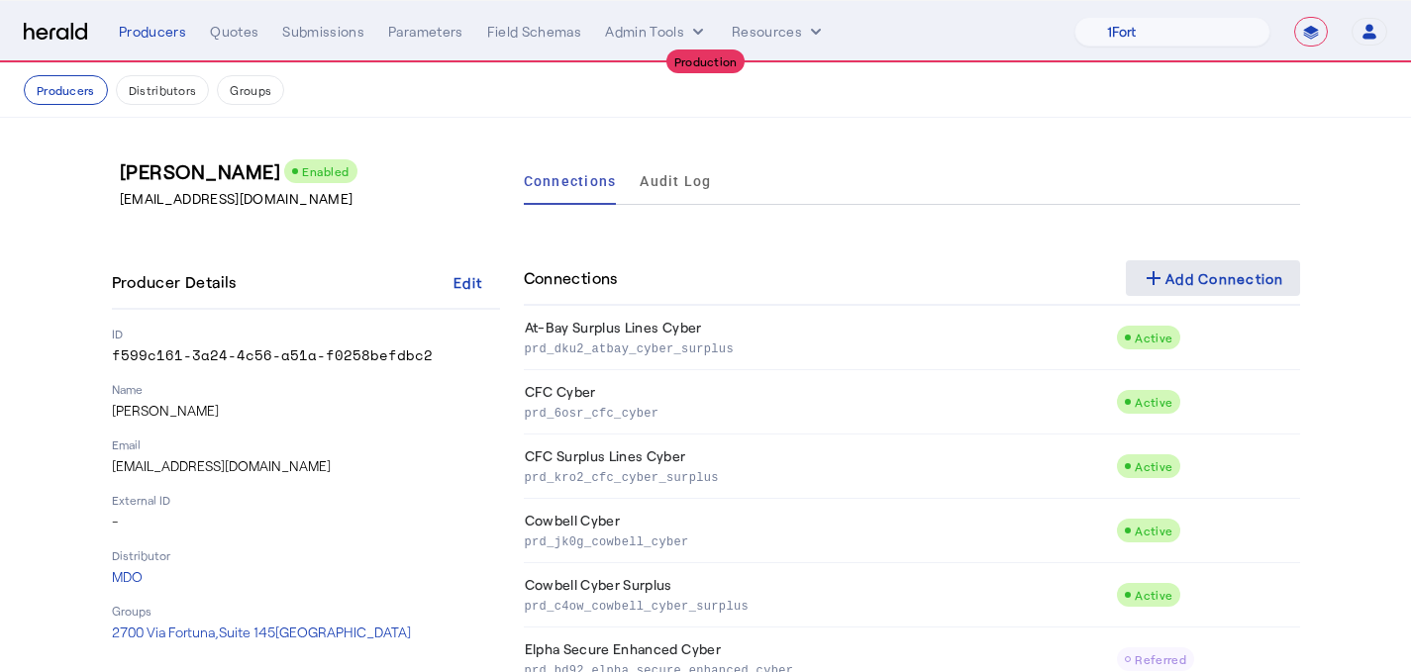
click at [1205, 268] on div "add Add Connection" at bounding box center [1213, 278] width 143 height 24
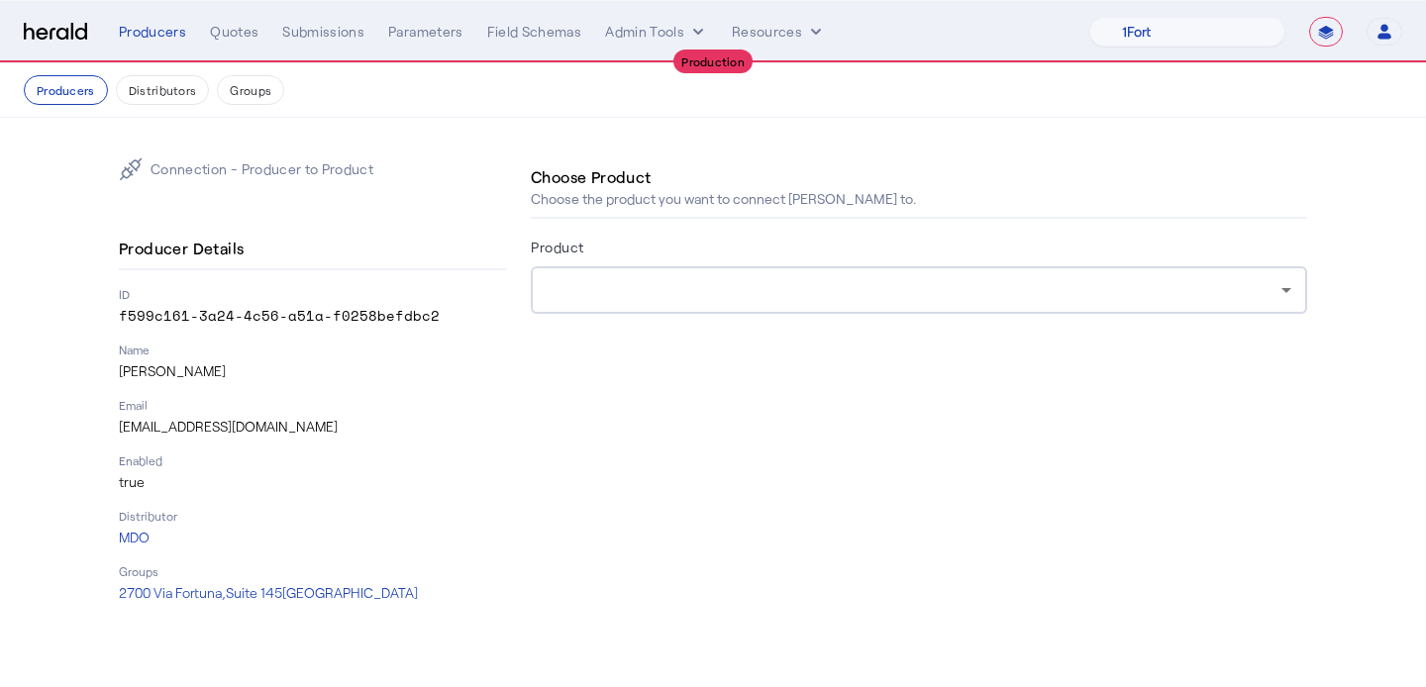
click at [890, 299] on div at bounding box center [914, 290] width 735 height 24
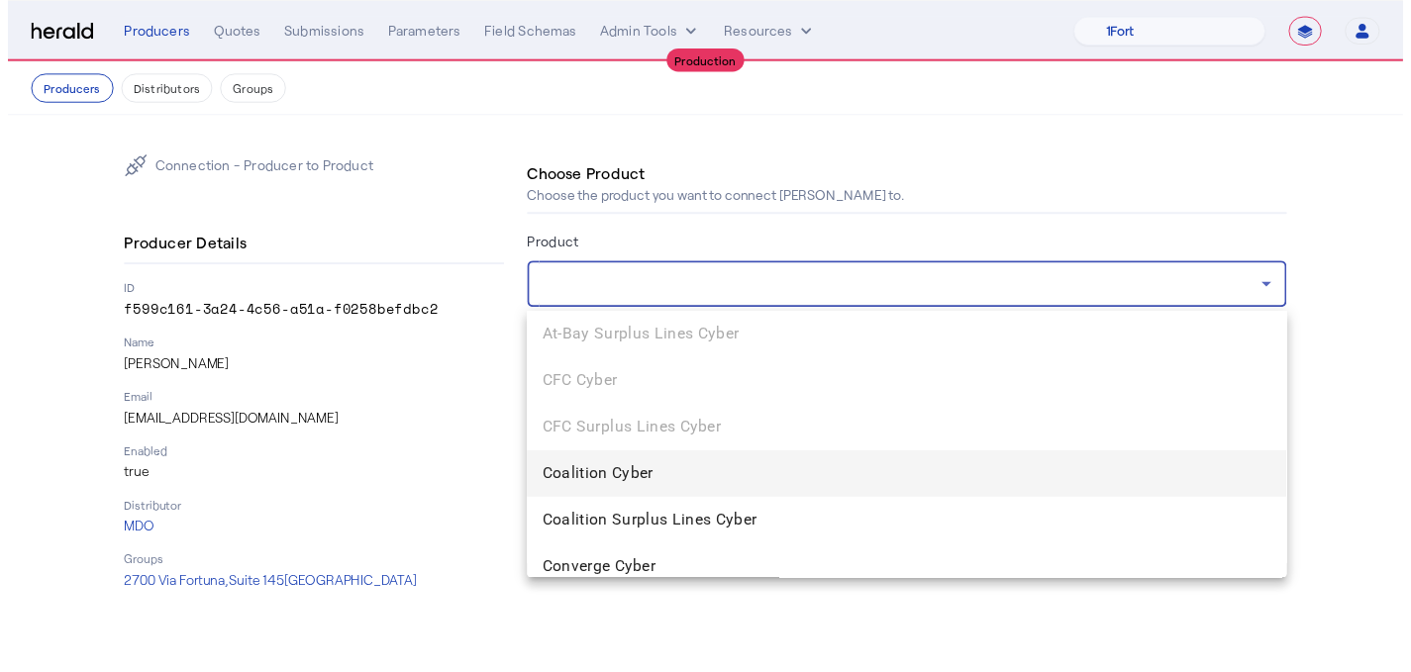
scroll to position [203, 0]
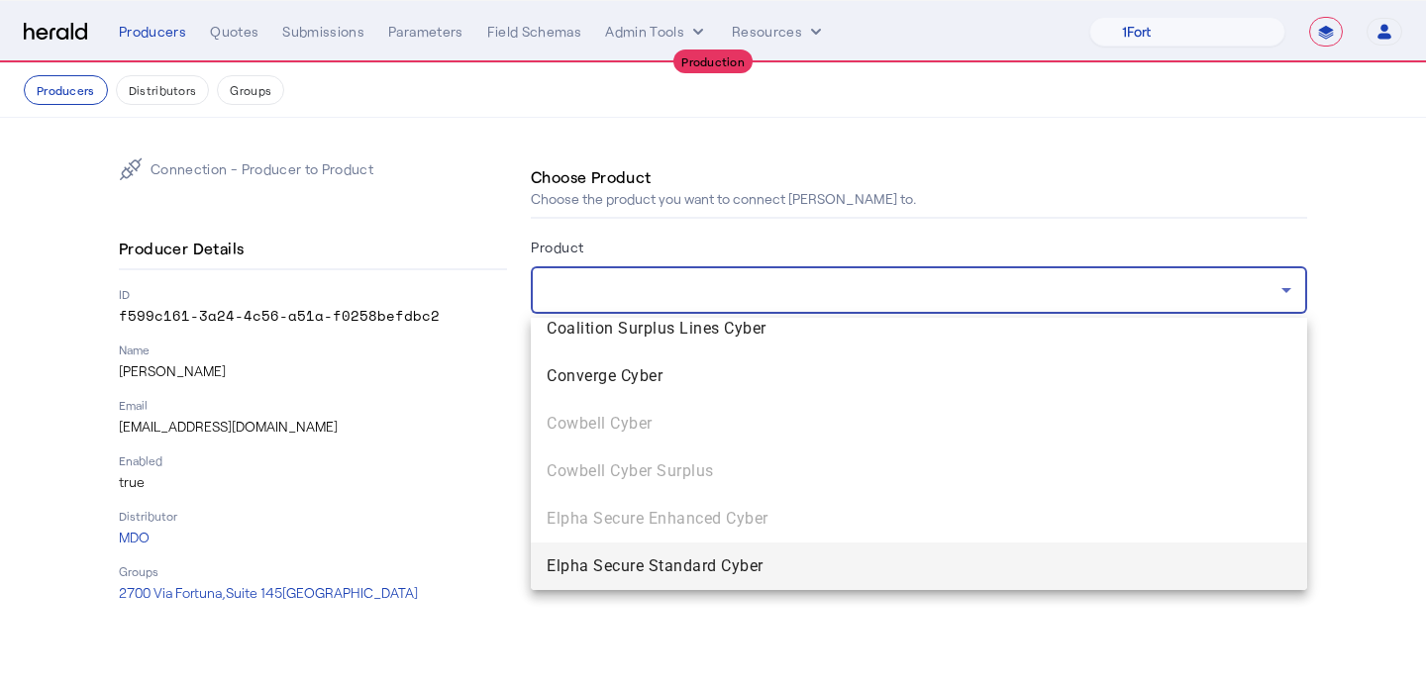
click at [761, 556] on span "Elpha Secure Standard Cyber" at bounding box center [919, 567] width 745 height 24
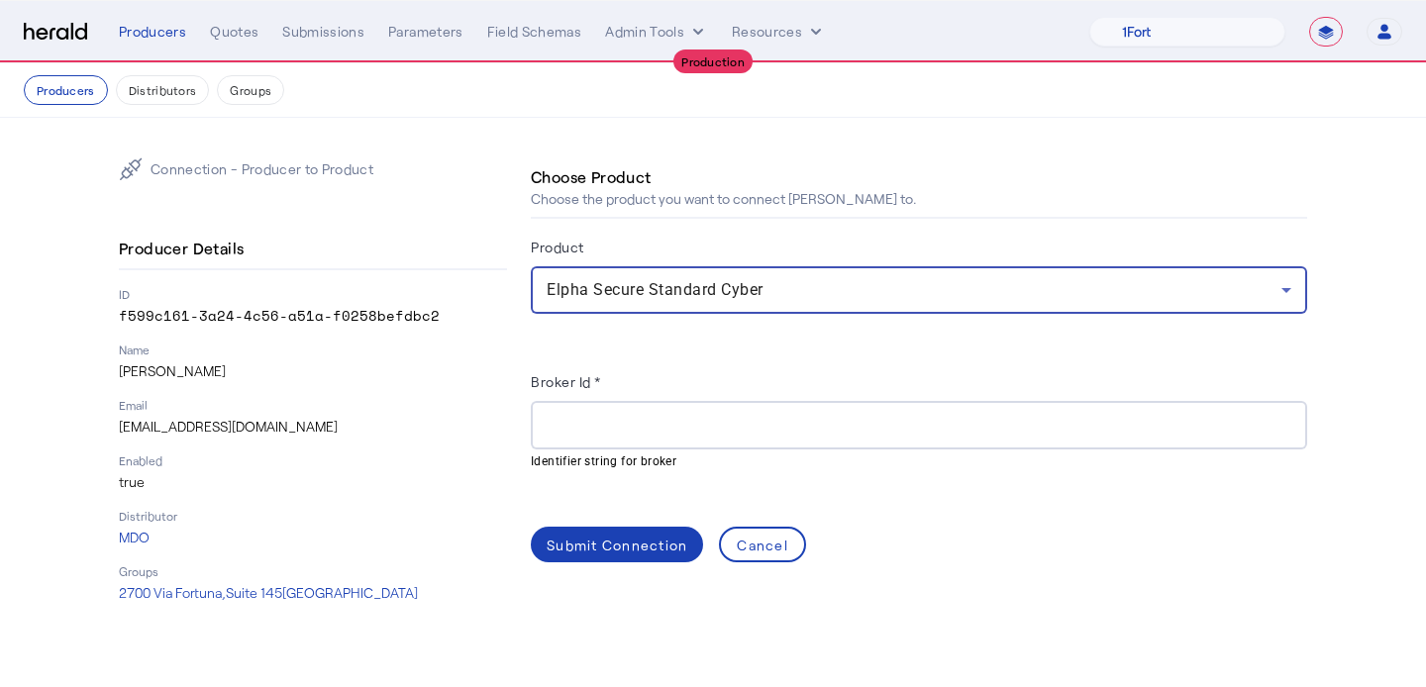
click at [696, 433] on input "Broker Id *" at bounding box center [919, 426] width 745 height 24
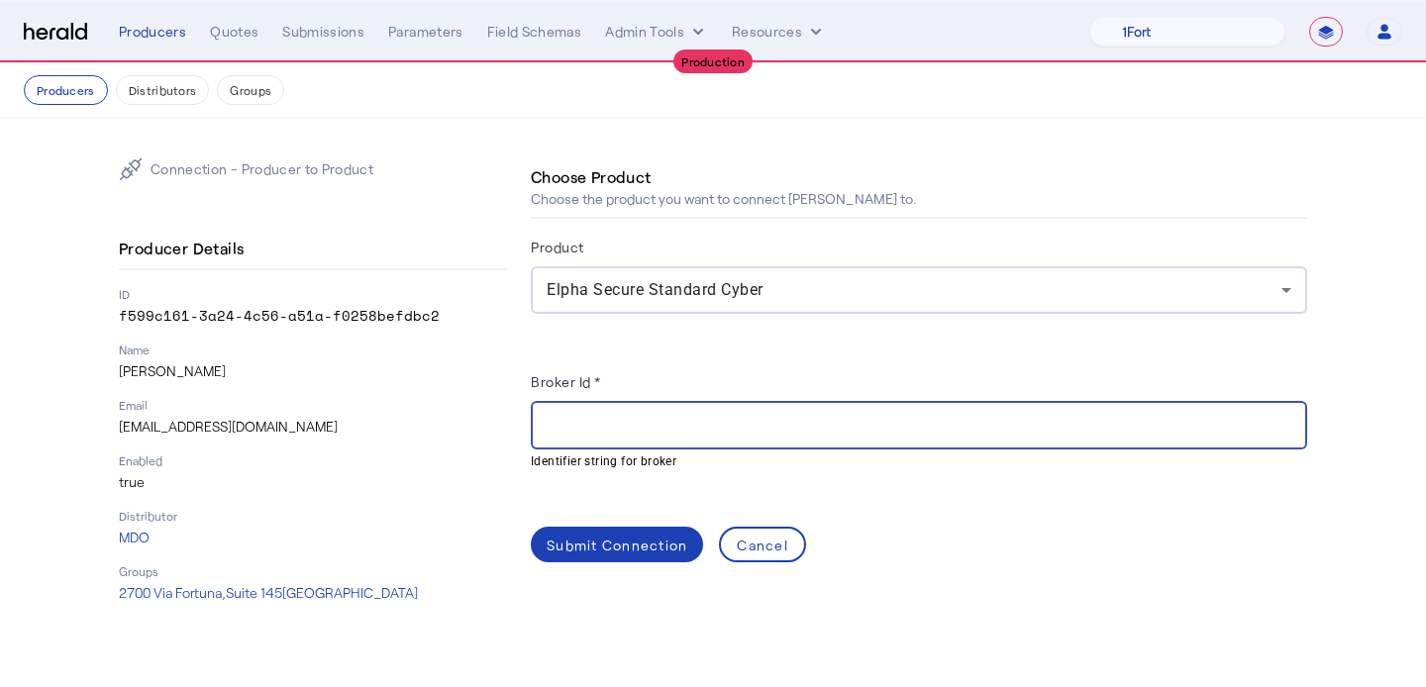
paste input "**********"
type input "**********"
click at [644, 544] on div "Submit Connection" at bounding box center [617, 545] width 141 height 21
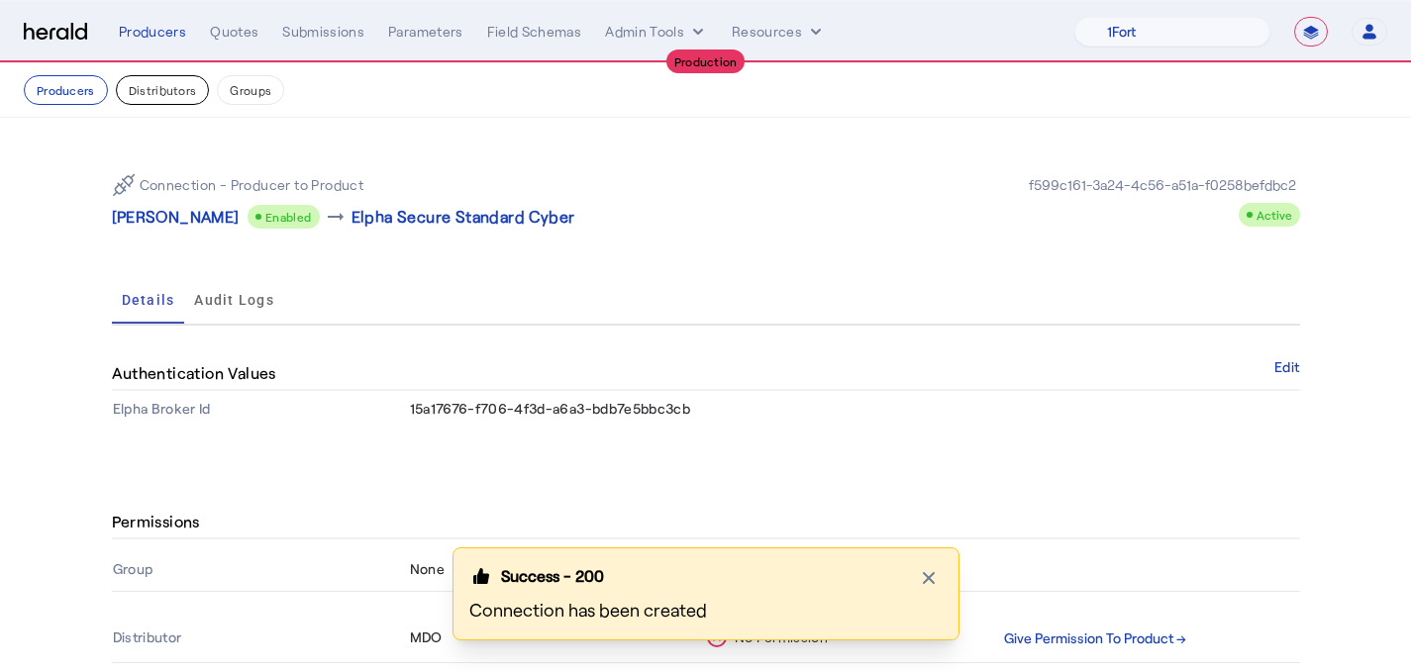
click at [152, 93] on button "Distributors" at bounding box center [163, 90] width 94 height 30
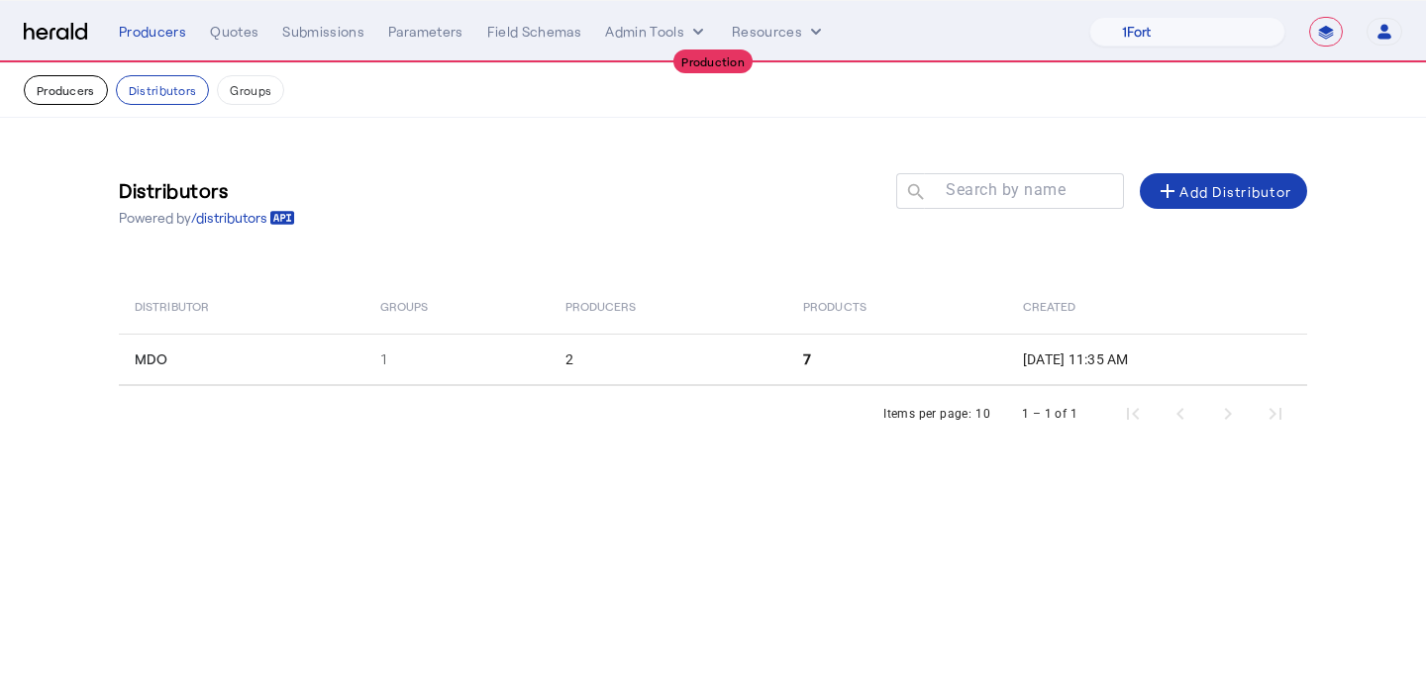
click at [56, 81] on button "Producers" at bounding box center [66, 90] width 84 height 30
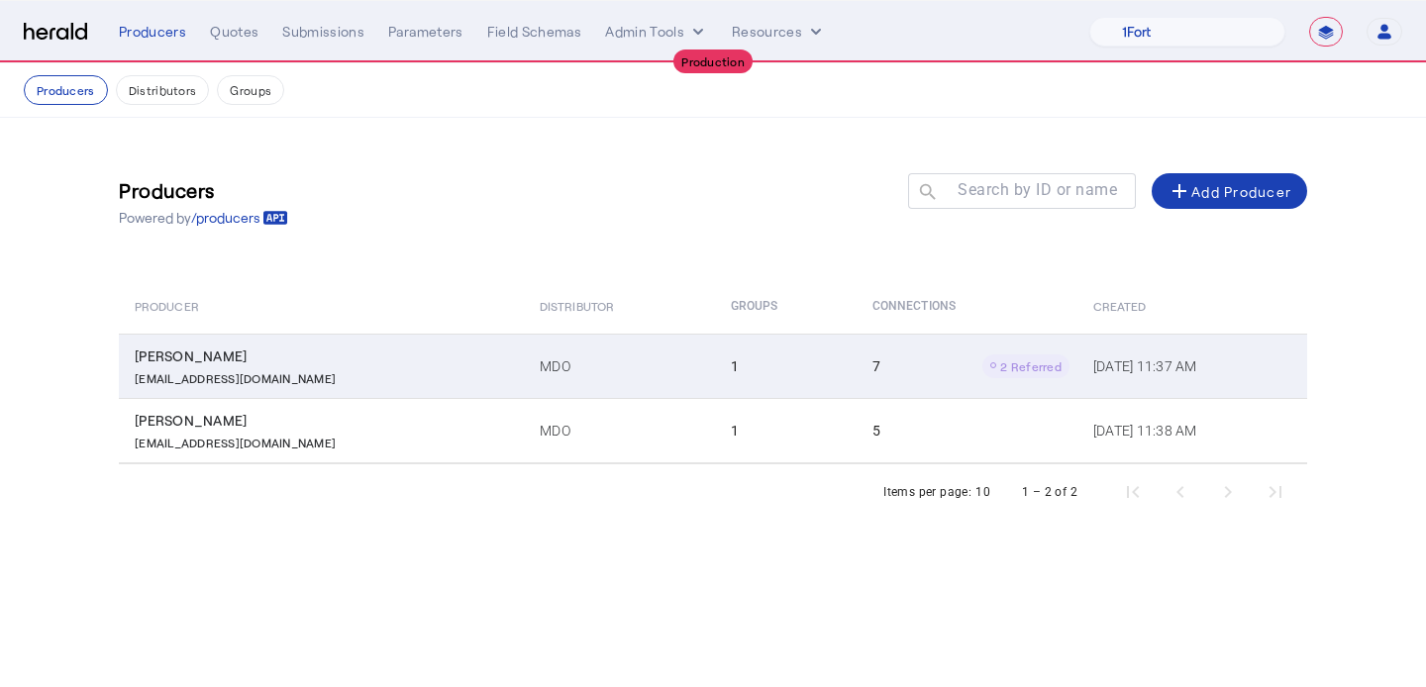
click at [524, 339] on td "MDO" at bounding box center [619, 366] width 191 height 64
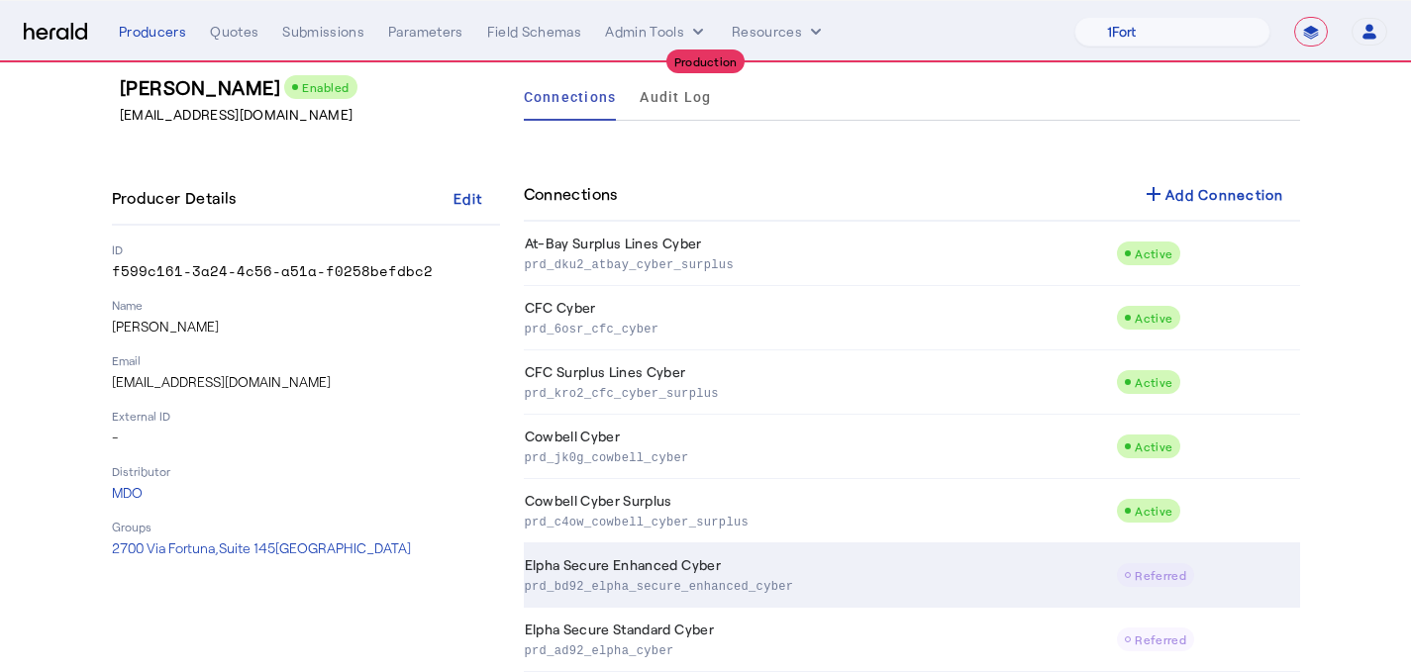
scroll to position [87, 0]
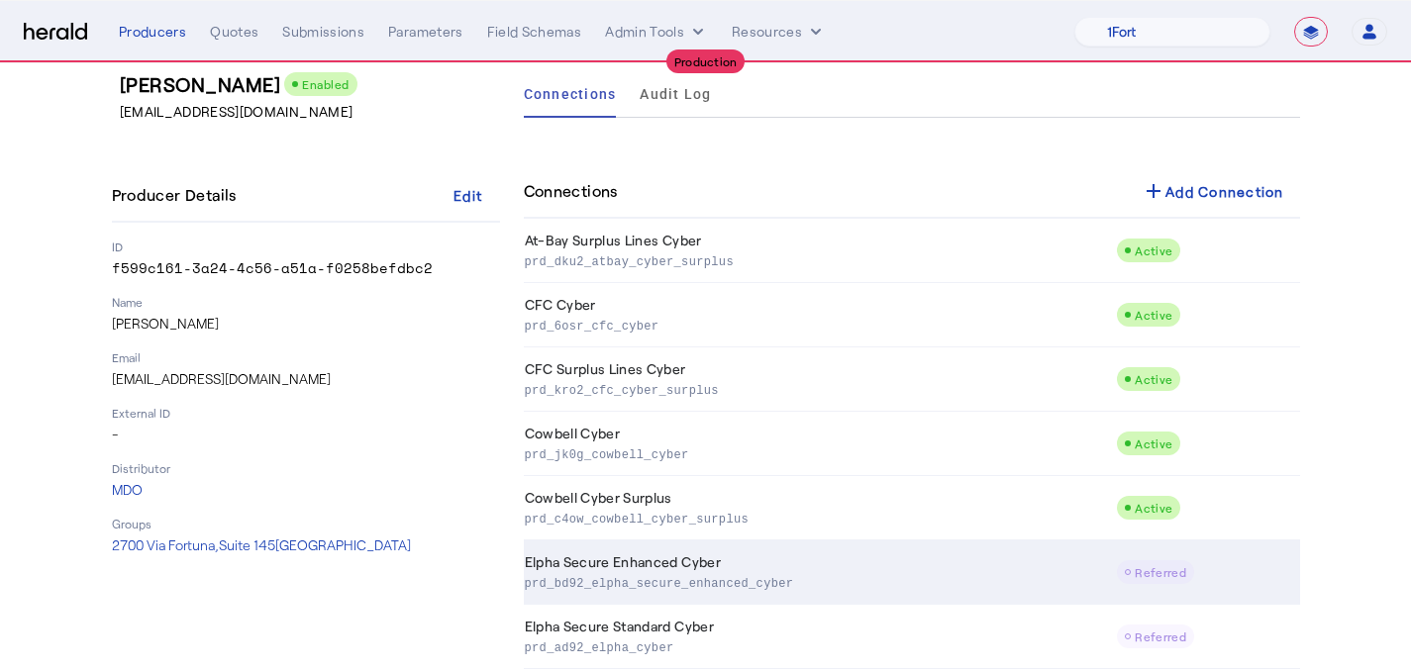
click at [812, 583] on p "prd_bd92_elpha_secure_enhanced_cyber" at bounding box center [817, 582] width 584 height 20
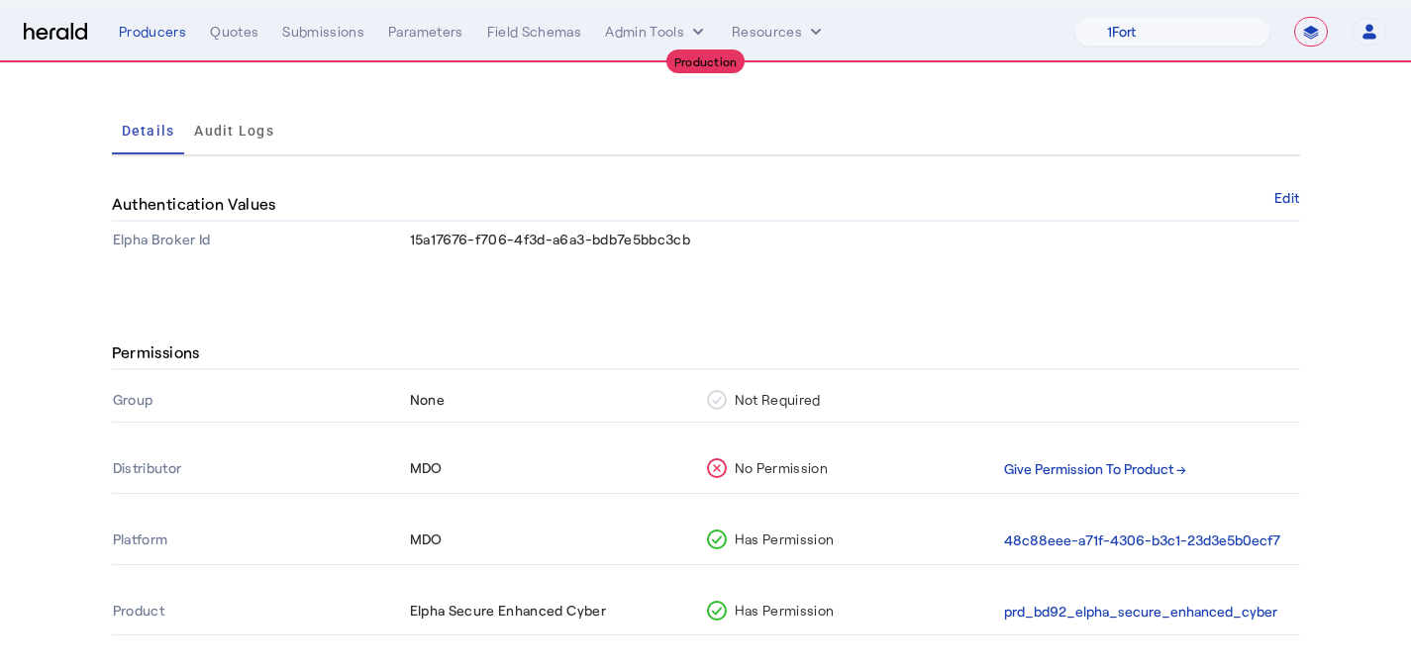
scroll to position [196, 0]
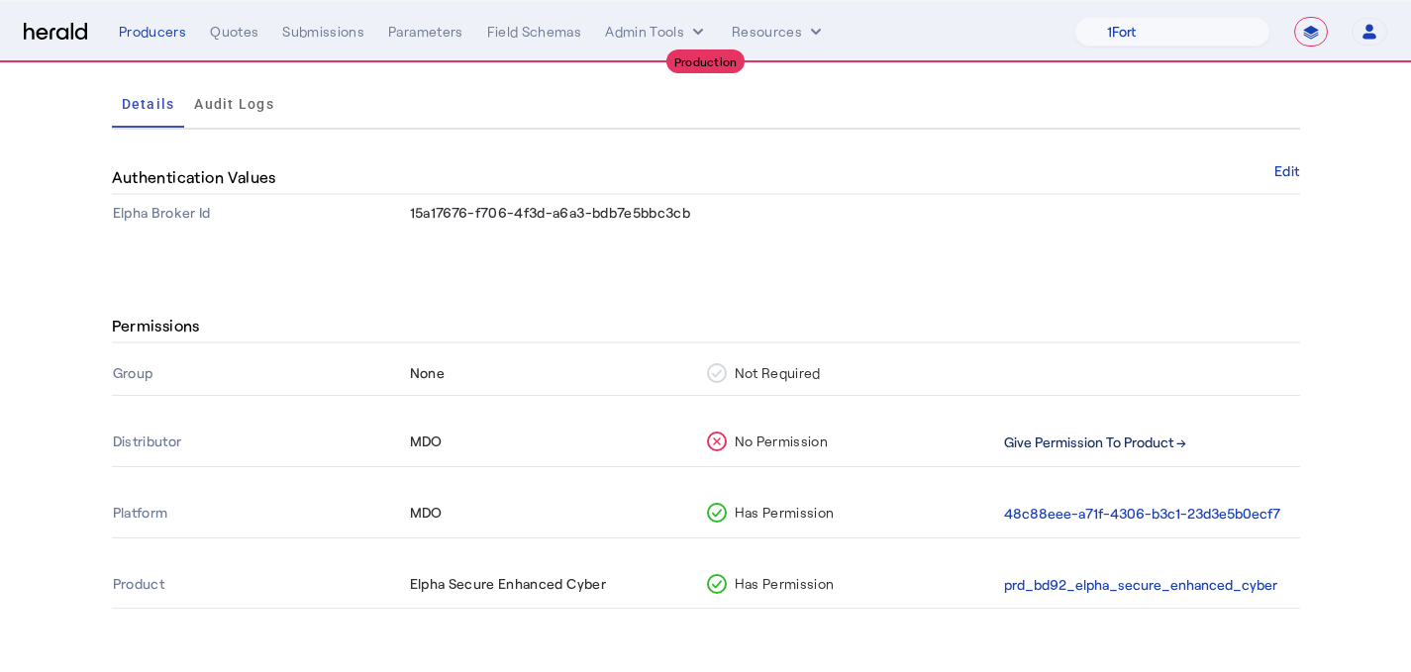
click at [1083, 432] on button "Give Permission To Product →" at bounding box center [1095, 443] width 182 height 23
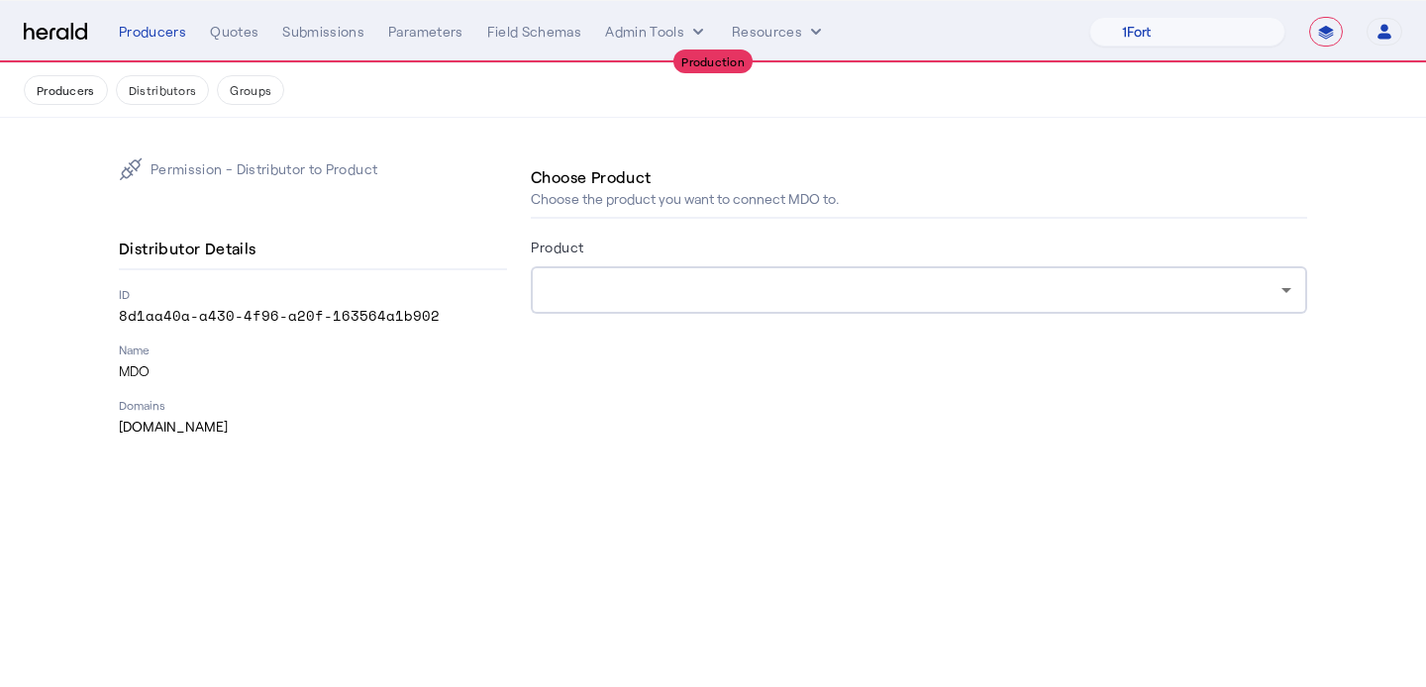
click at [744, 292] on div at bounding box center [914, 290] width 735 height 24
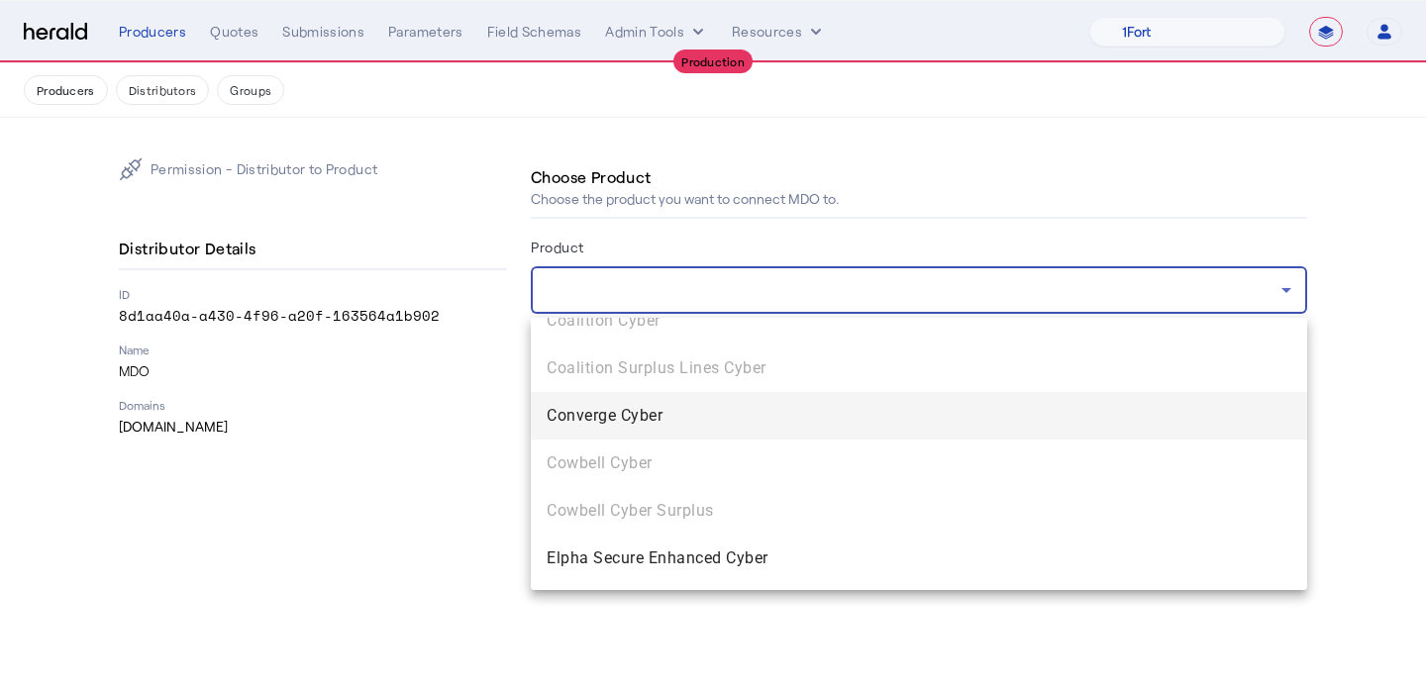
scroll to position [203, 0]
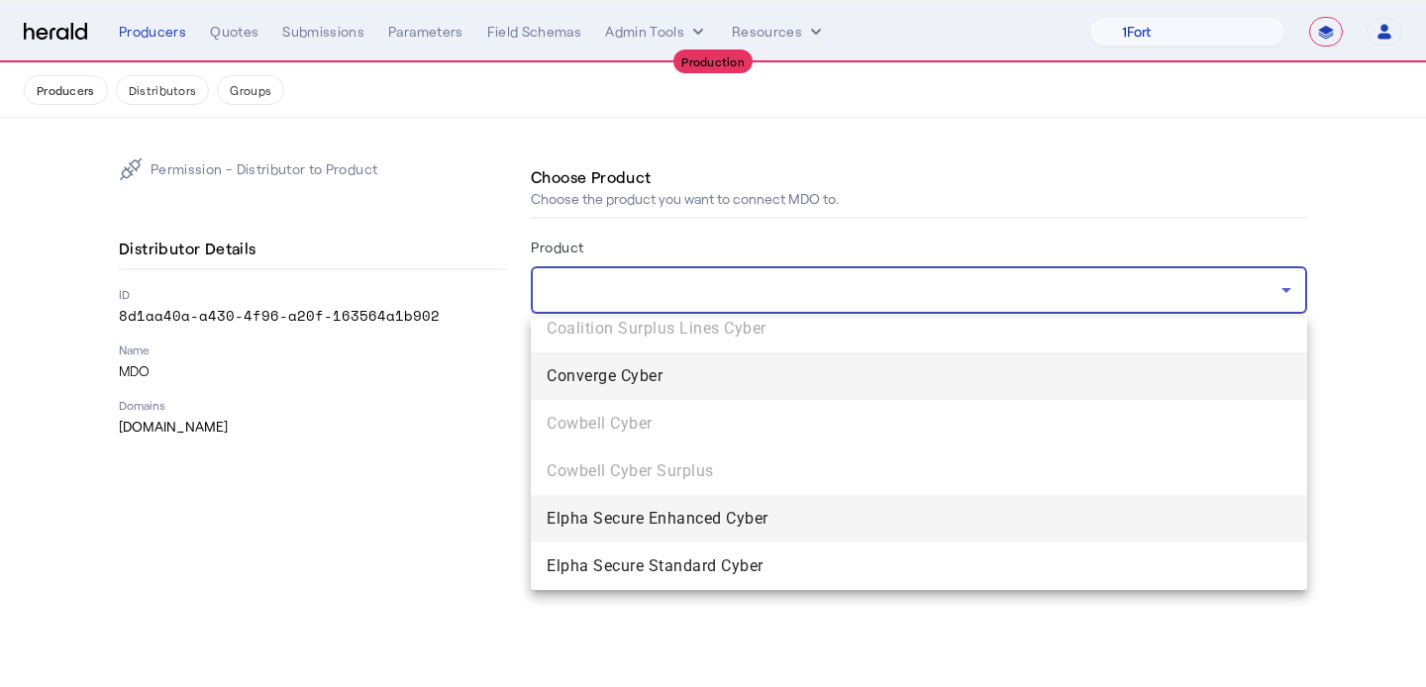
click at [709, 514] on span "Elpha Secure Enhanced Cyber" at bounding box center [919, 519] width 745 height 24
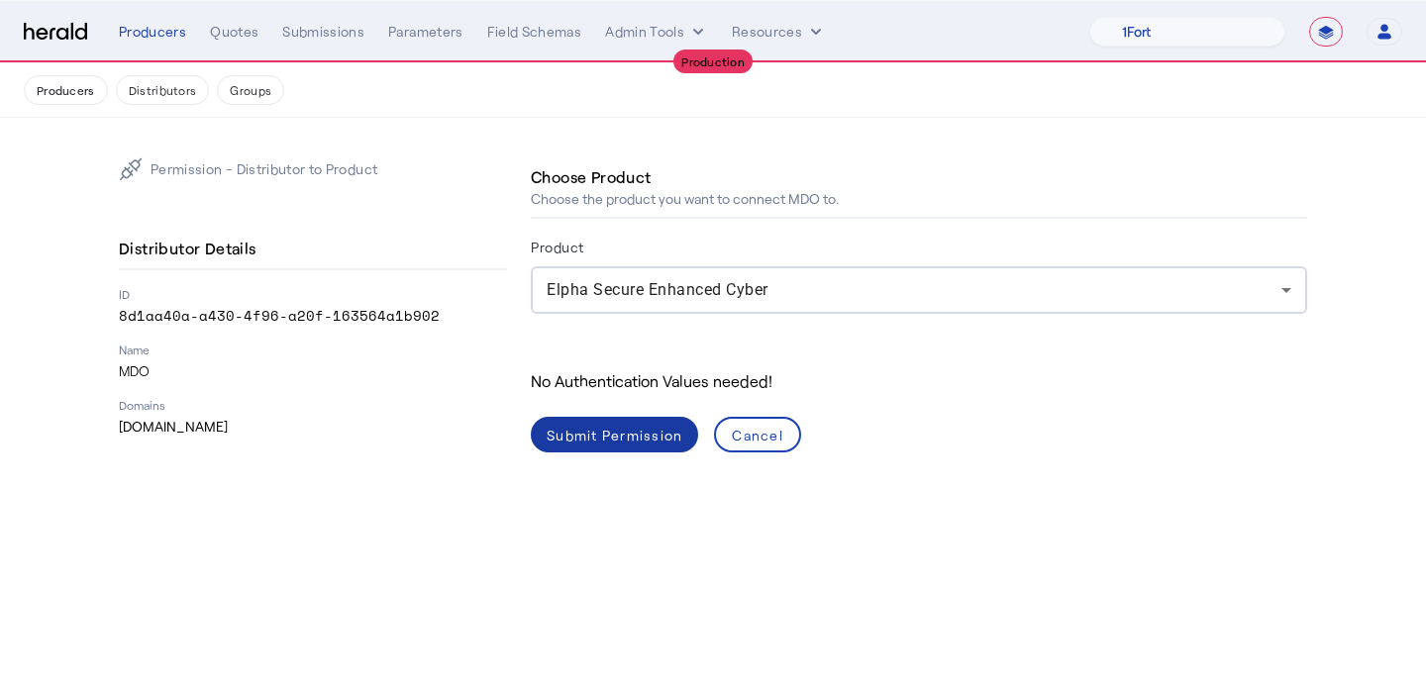
click at [633, 443] on div "Submit Permission" at bounding box center [615, 435] width 136 height 21
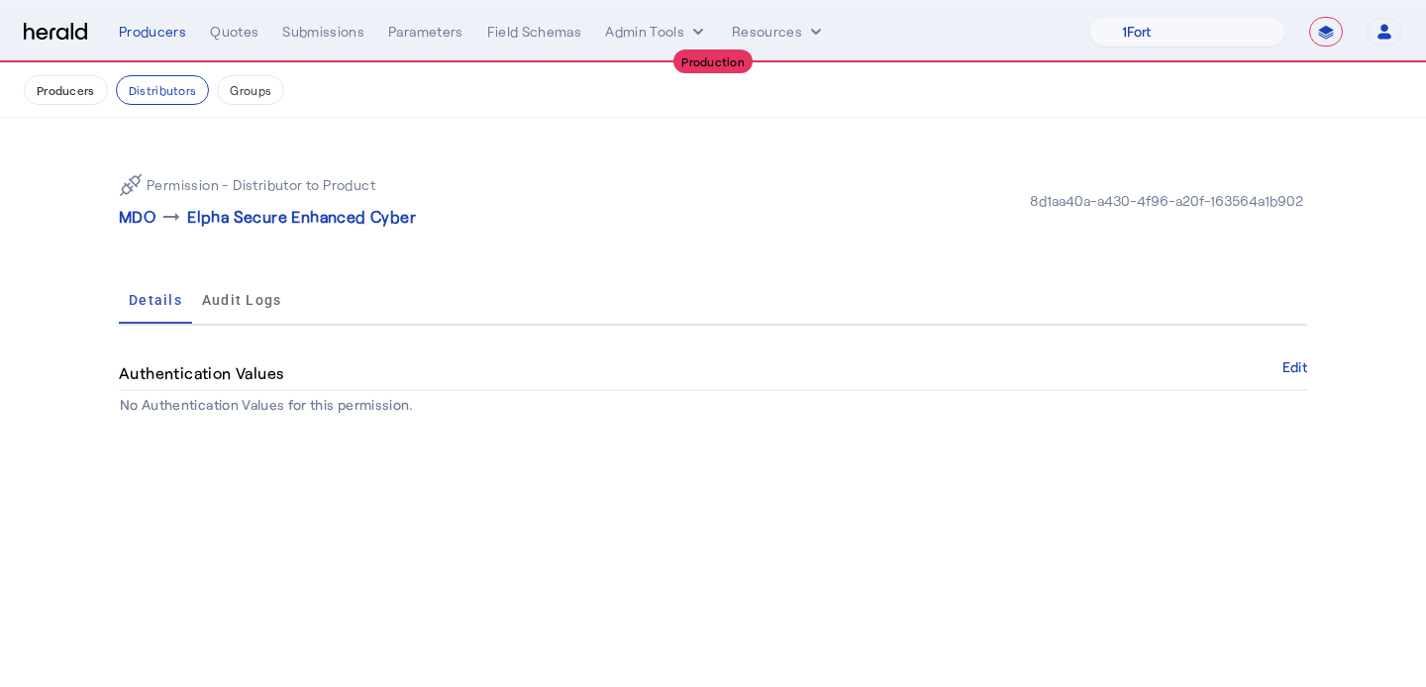
click at [138, 220] on p "MDO" at bounding box center [137, 217] width 37 height 24
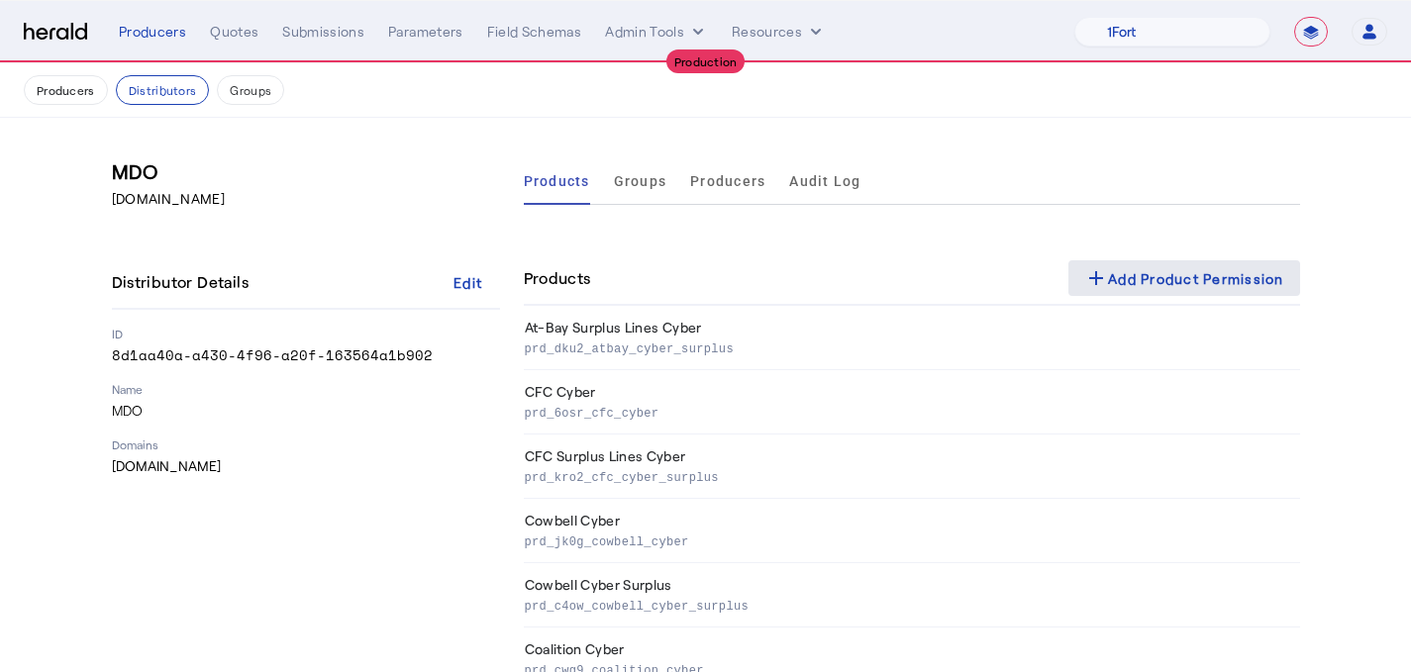
click at [1172, 271] on div "add Add Product Permission" at bounding box center [1184, 278] width 200 height 24
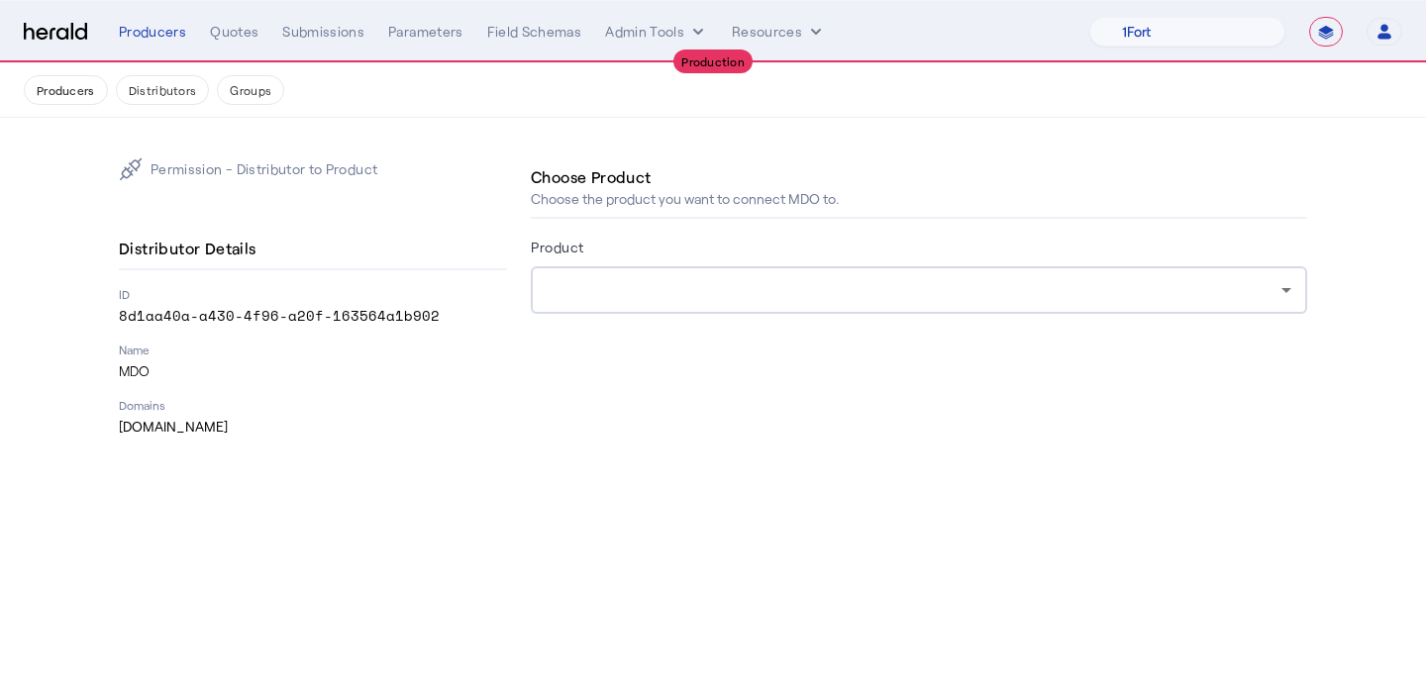
click at [956, 274] on div at bounding box center [919, 290] width 745 height 48
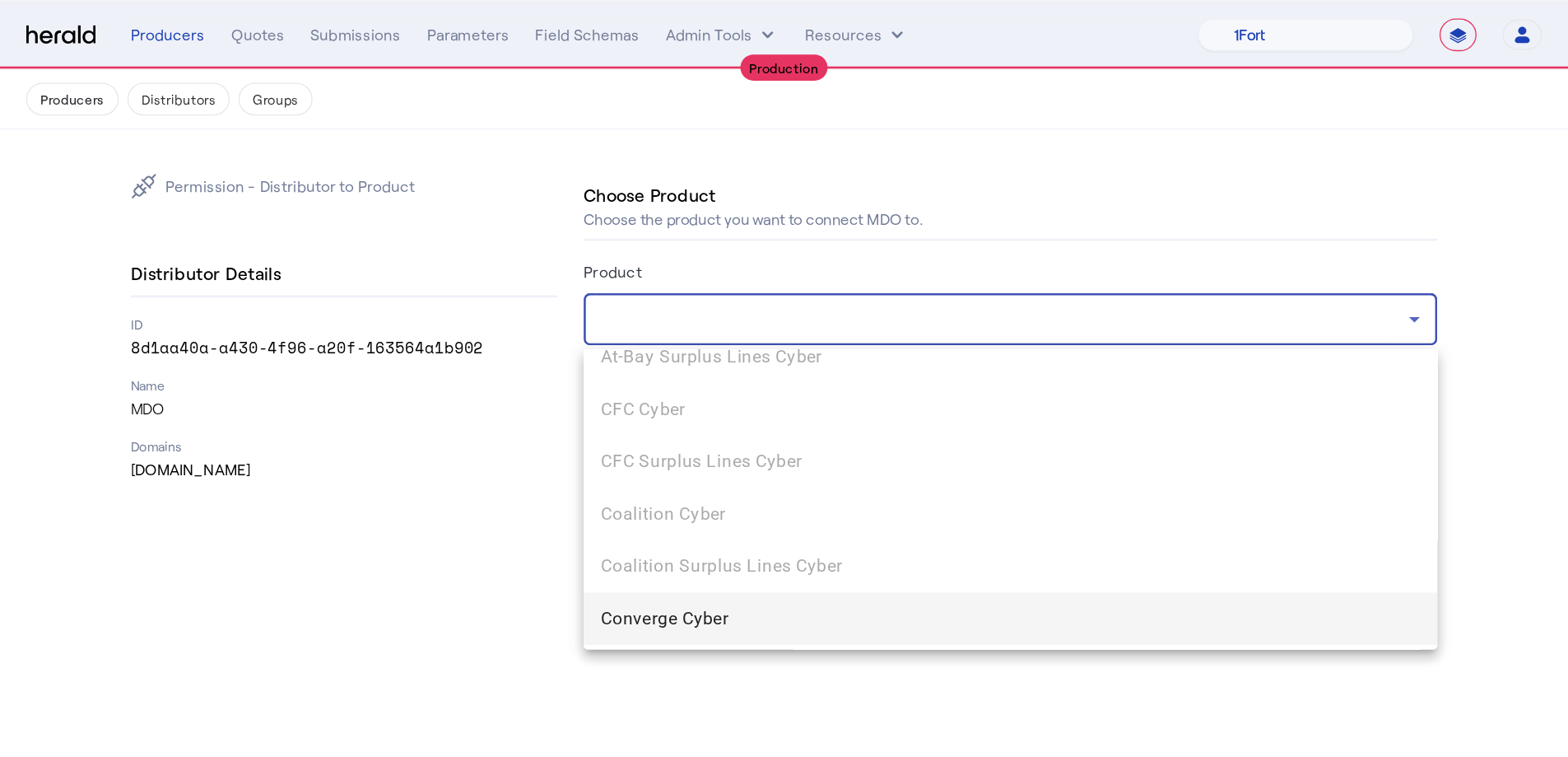
scroll to position [169, 0]
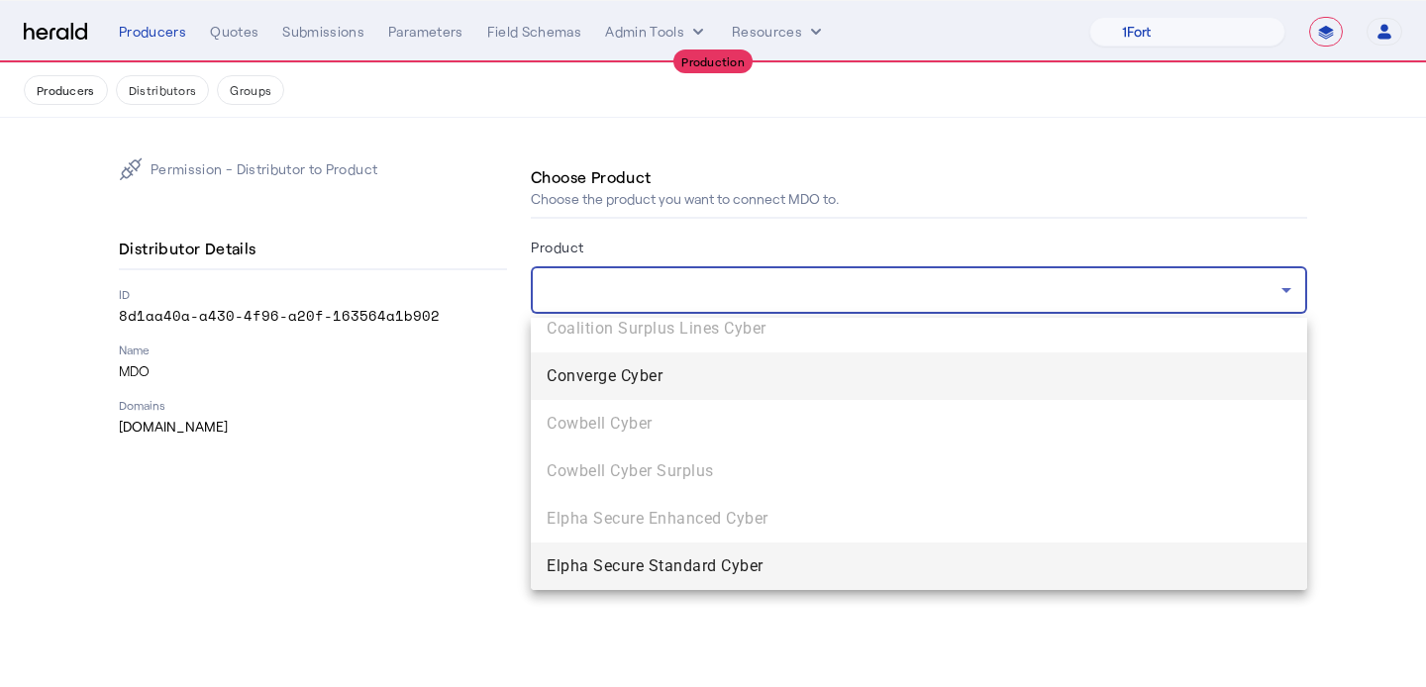
click at [808, 561] on span "Elpha Secure Standard Cyber" at bounding box center [919, 567] width 745 height 24
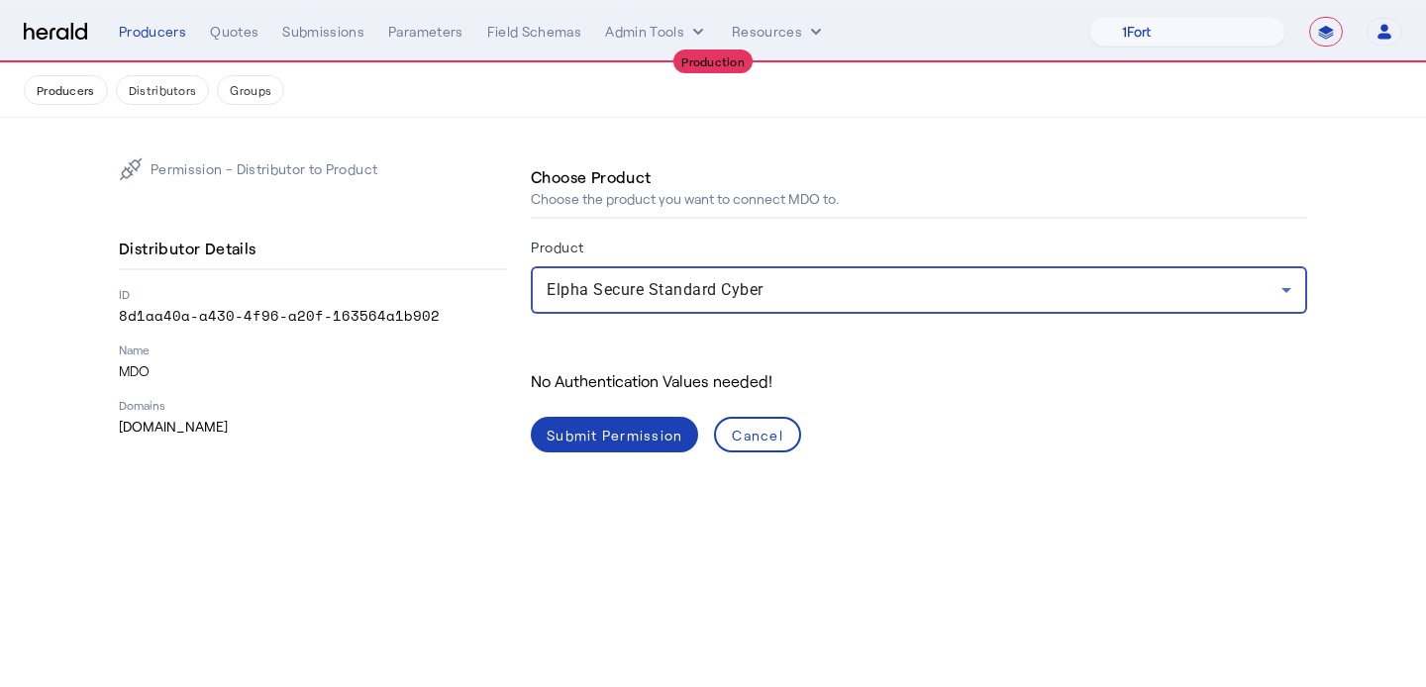
click at [651, 430] on div "Submit Permission" at bounding box center [615, 435] width 136 height 21
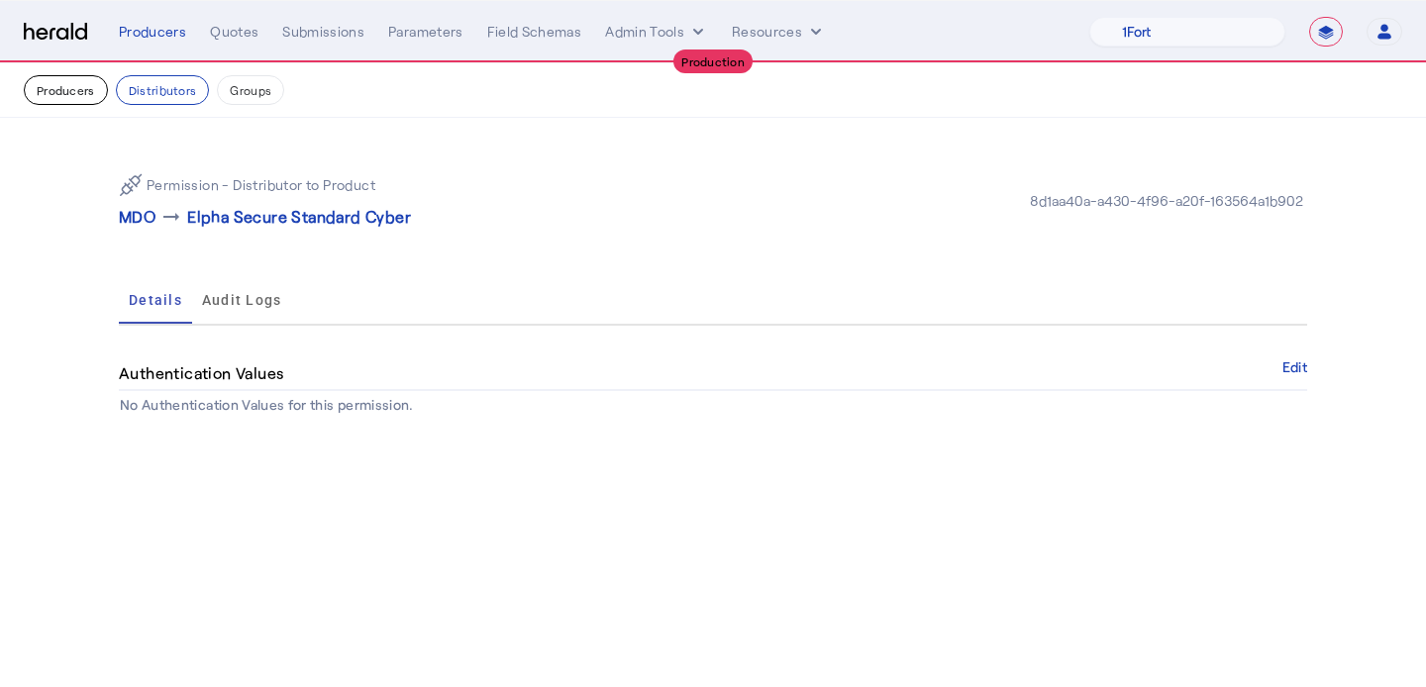
click at [90, 87] on button "Producers" at bounding box center [66, 90] width 84 height 30
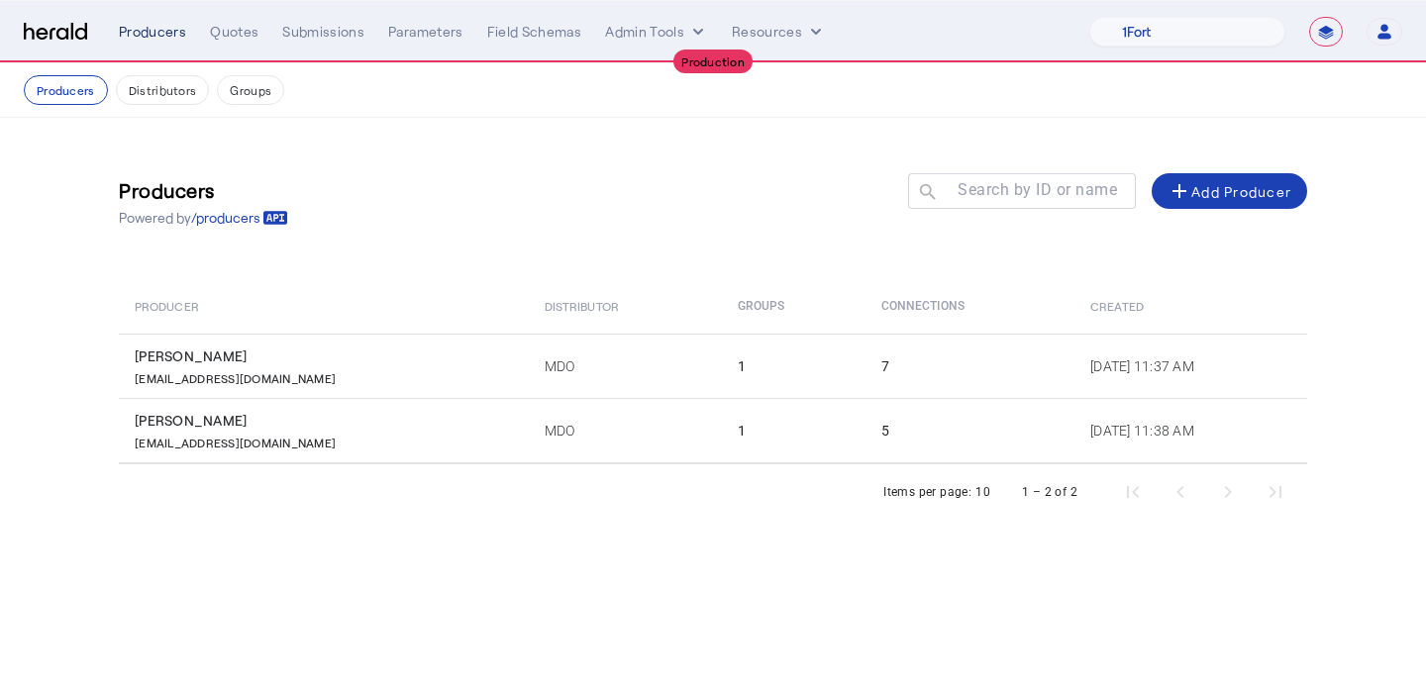
click at [162, 32] on div "Producers" at bounding box center [152, 32] width 67 height 20
click at [1173, 41] on select "1Fort Affinity Risk Billy BindHQ Bunker CRC Campus Coverage Citadel Fifthwall F…" at bounding box center [1187, 32] width 196 height 30
select select "pfm_lg12_libertygroup"
click at [1089, 17] on select "1Fort Affinity Risk Billy BindHQ Bunker CRC Campus Coverage Citadel Fifthwall F…" at bounding box center [1187, 32] width 196 height 30
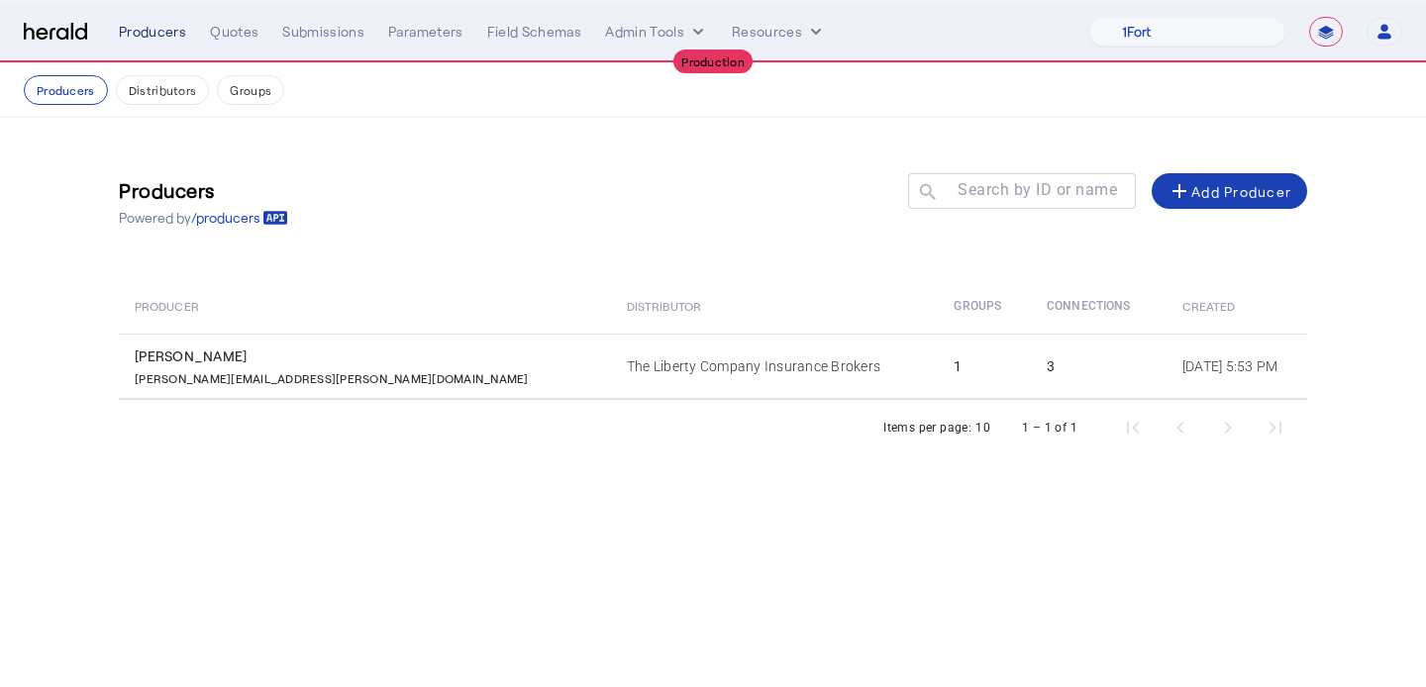
click at [175, 30] on div "Producers" at bounding box center [152, 32] width 67 height 20
click at [225, 43] on div "**********" at bounding box center [760, 32] width 1283 height 30
click at [224, 33] on div "Quotes" at bounding box center [234, 32] width 49 height 20
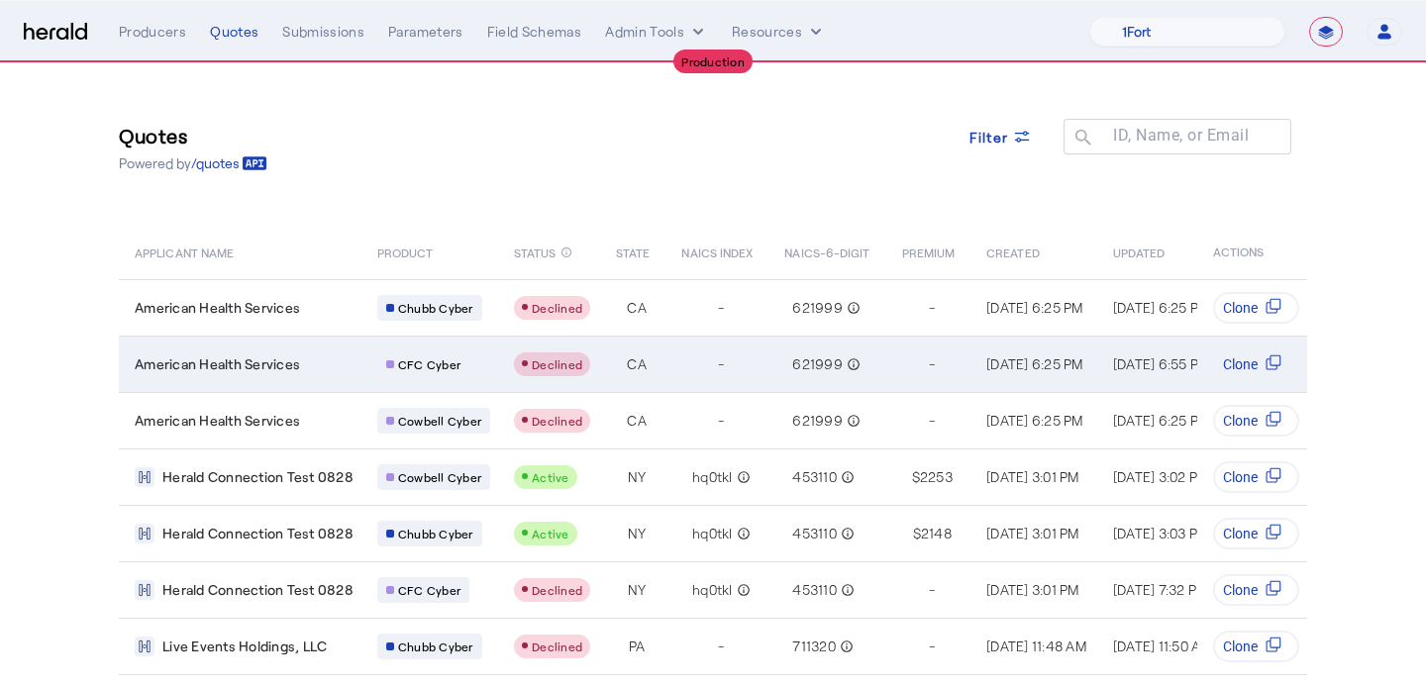
click at [580, 370] on div "Table view of all quotes submitted by your platform" at bounding box center [552, 365] width 76 height 24
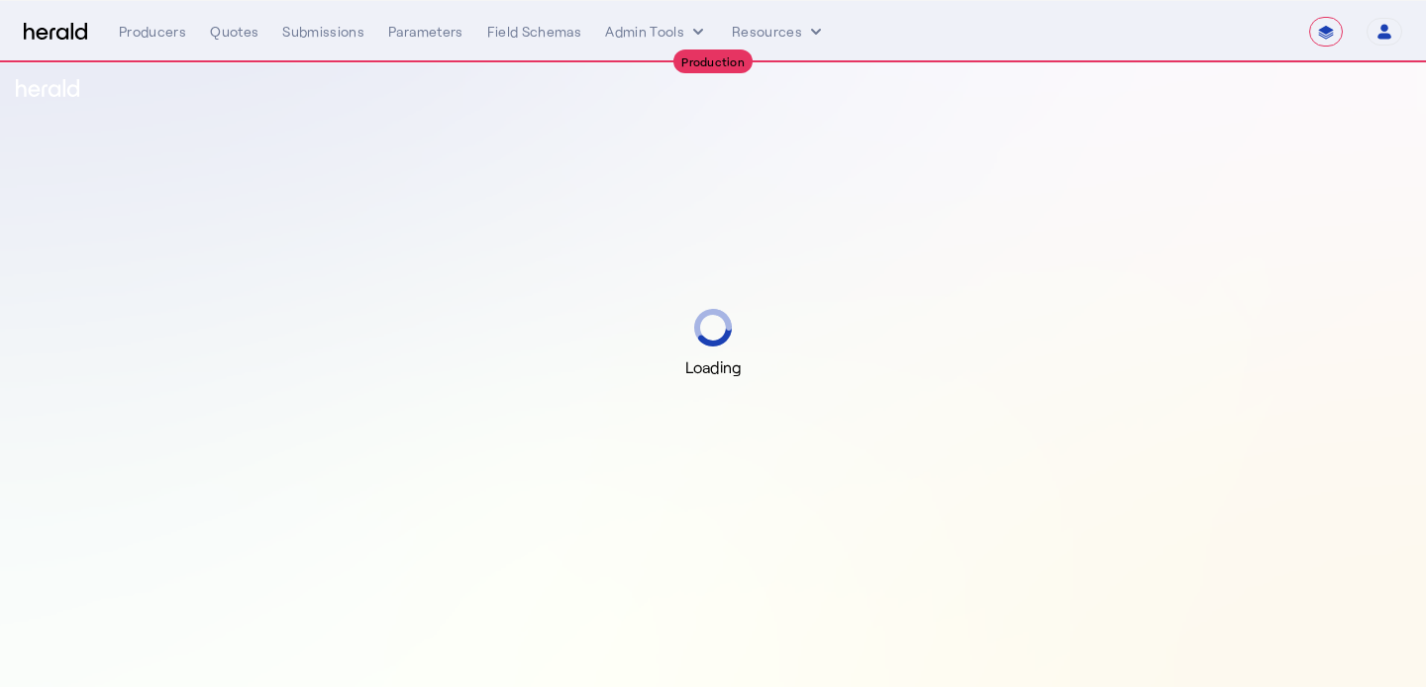
select select "**********"
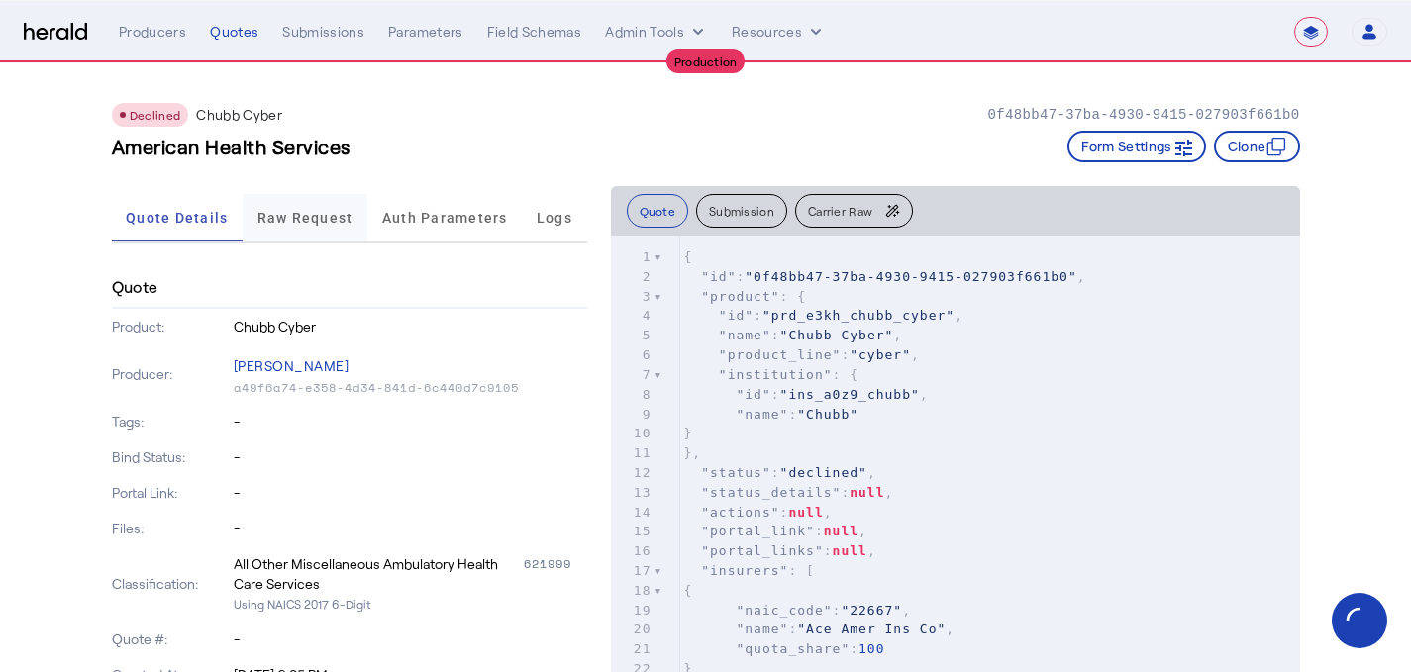
click at [330, 222] on span "Raw Request" at bounding box center [305, 218] width 96 height 14
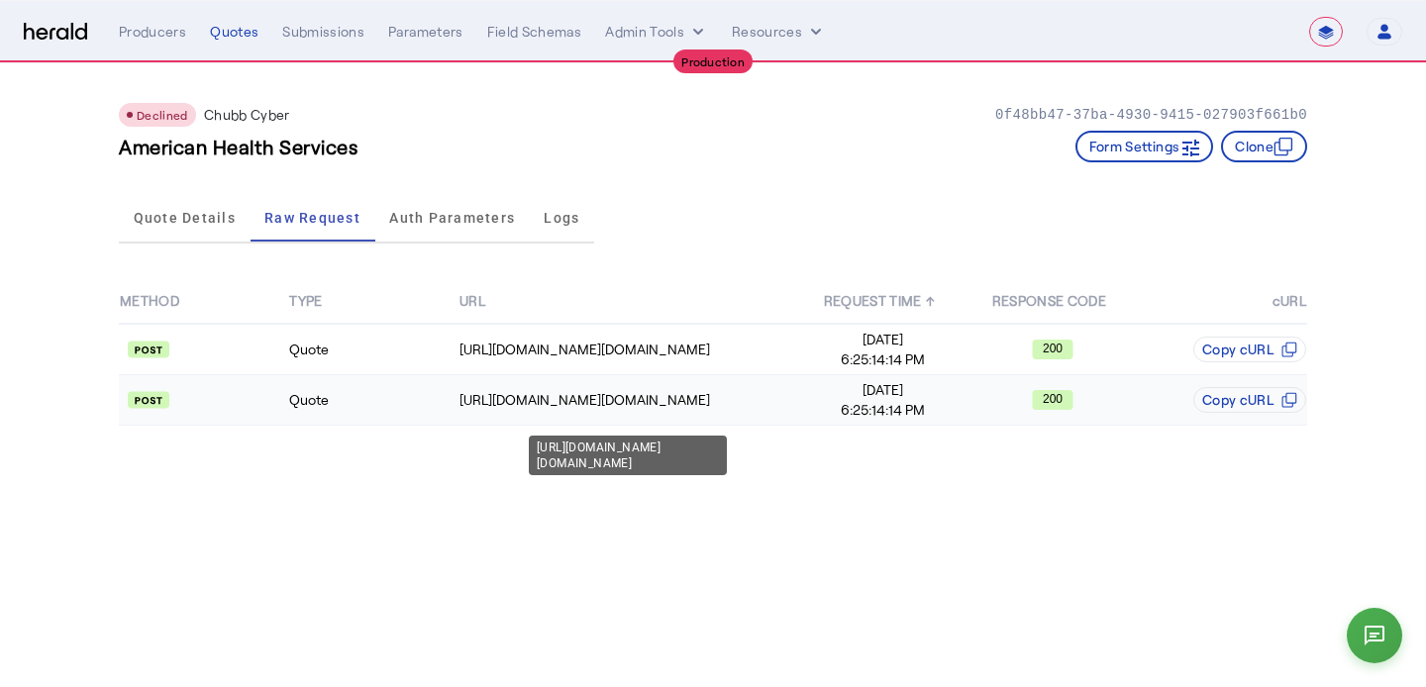
click at [786, 414] on td "https://na.chubbdigital.com/sales.commercial/quotes" at bounding box center [628, 400] width 340 height 51
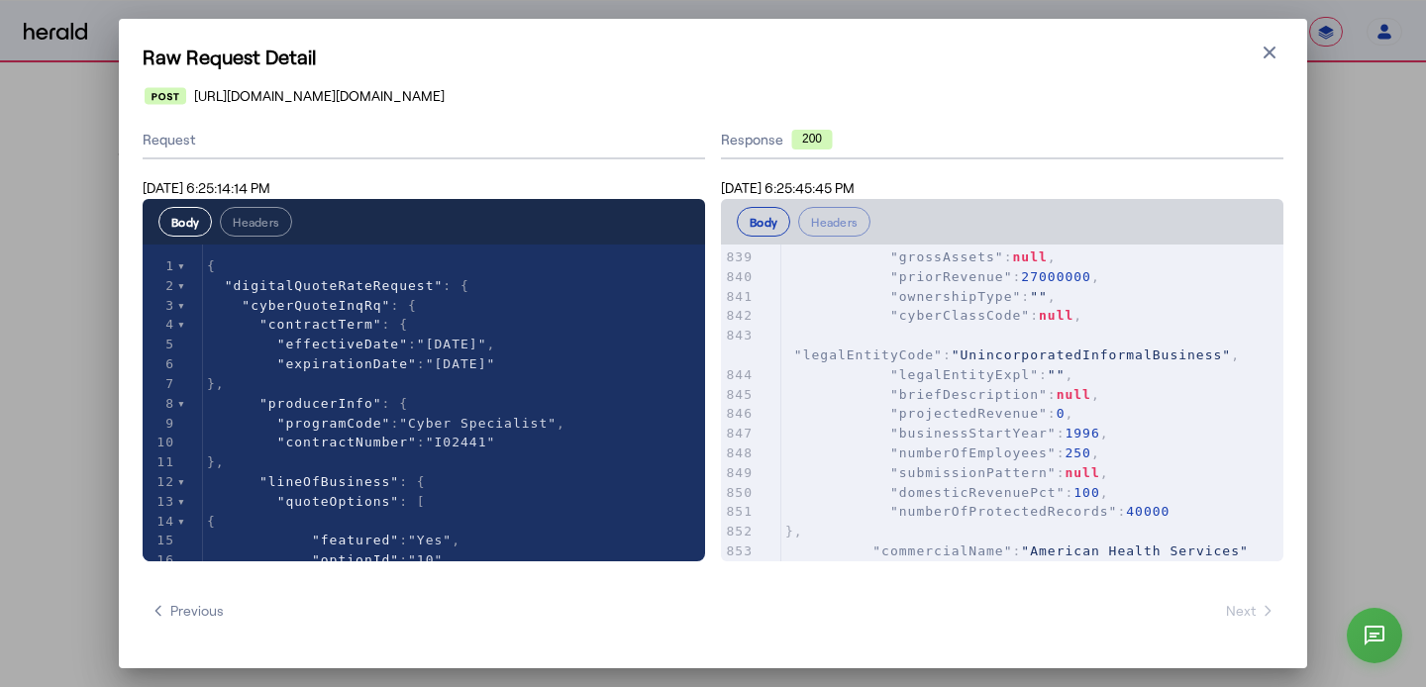
scroll to position [18199, 0]
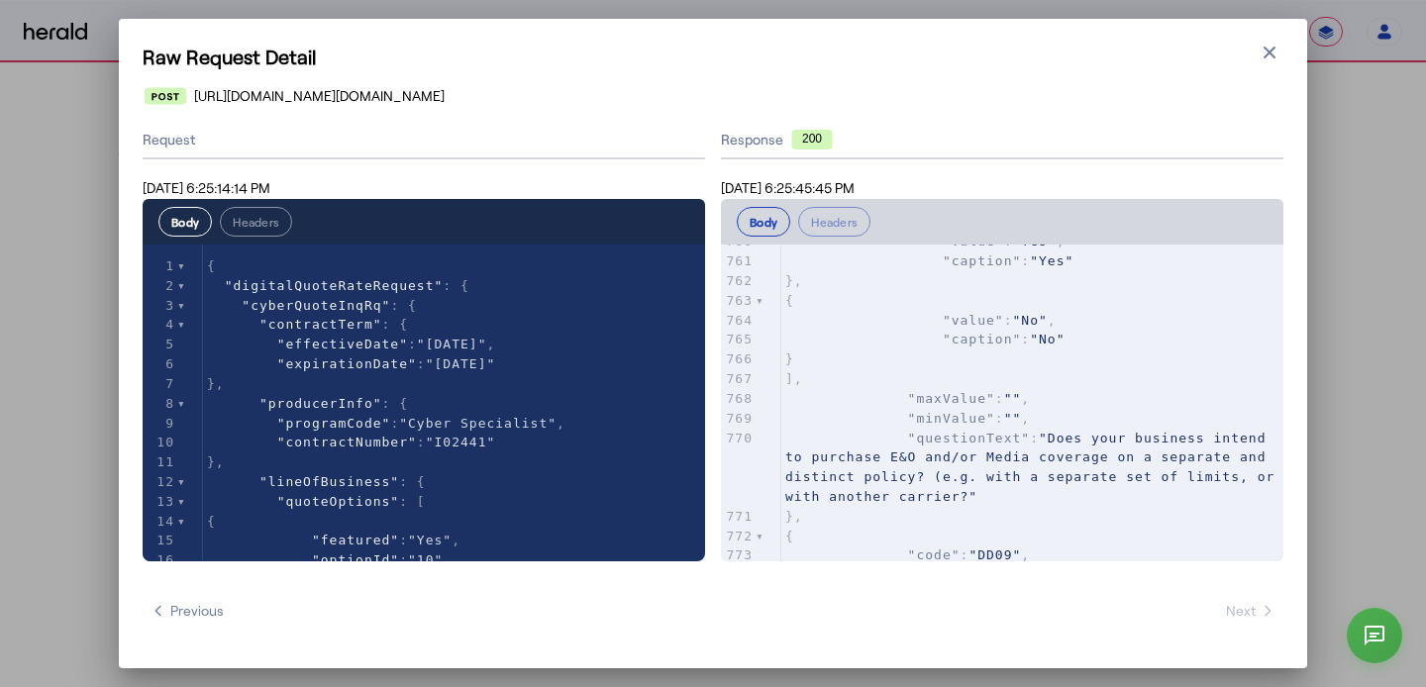
click at [1263, 71] on div "Raw Request Detail Close modal https://na.chubbdigital.com/sales.commercial/quo…" at bounding box center [713, 344] width 1188 height 650
click at [1268, 53] on icon "button" at bounding box center [1269, 53] width 12 height 12
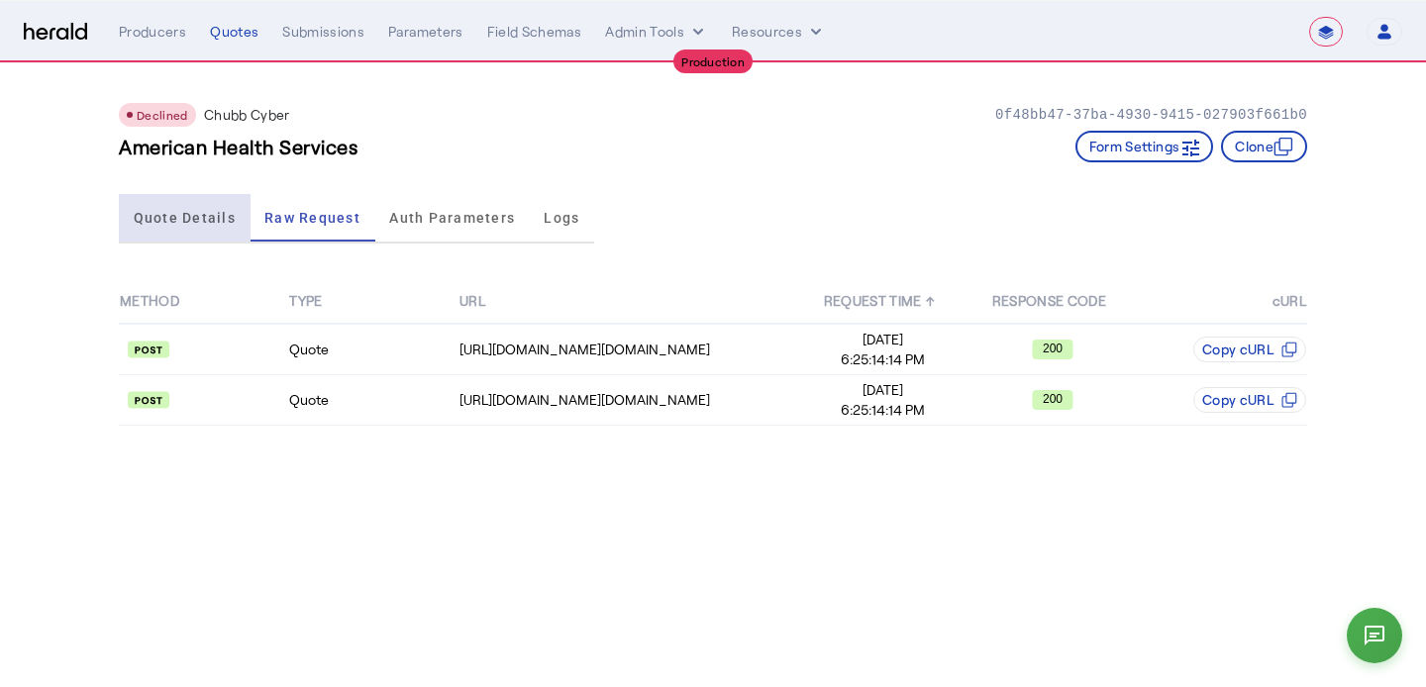
click at [185, 229] on span "Quote Details" at bounding box center [185, 218] width 102 height 48
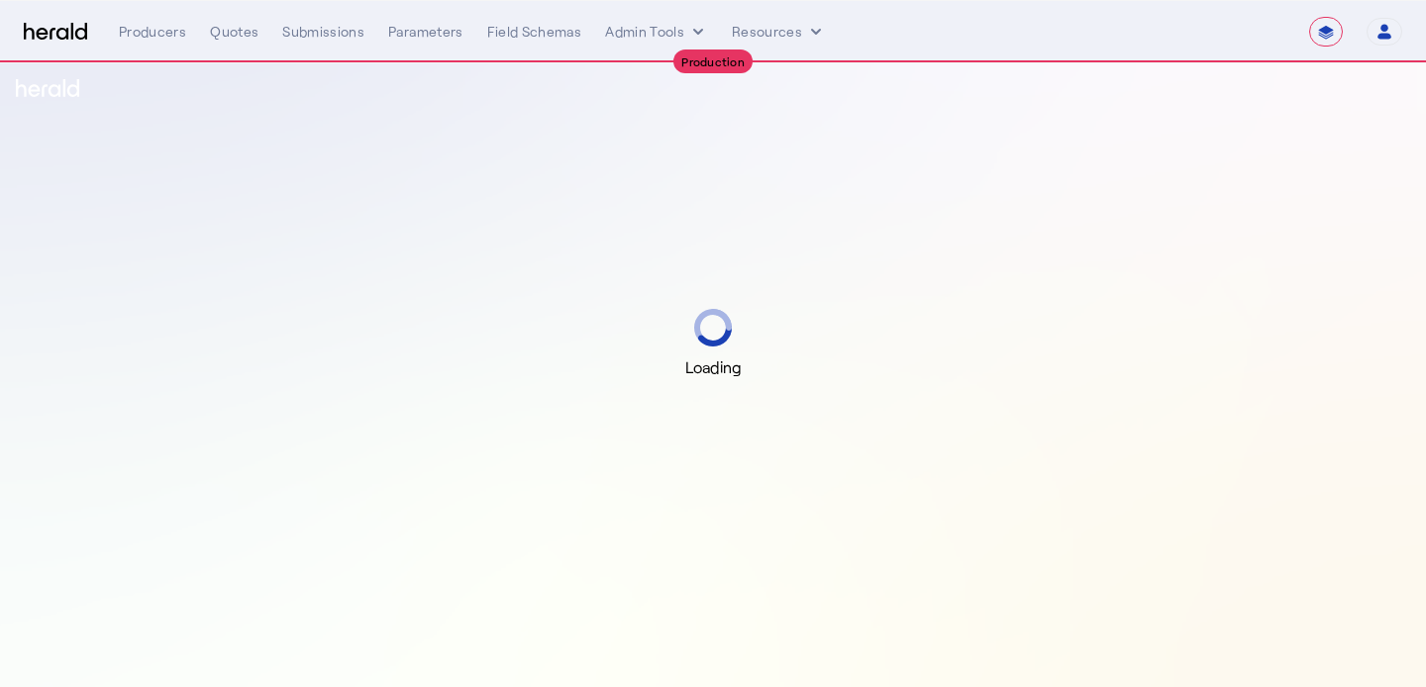
select select "**********"
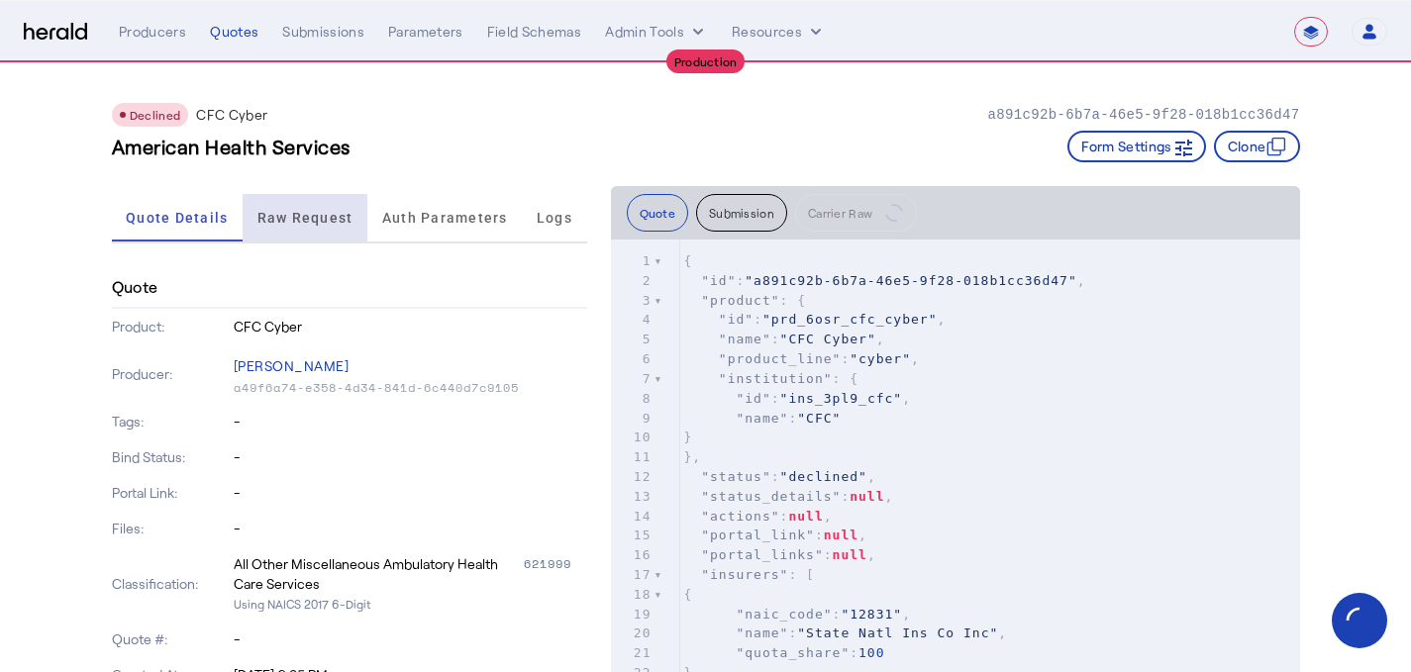
click at [302, 203] on span "Raw Request" at bounding box center [305, 218] width 96 height 48
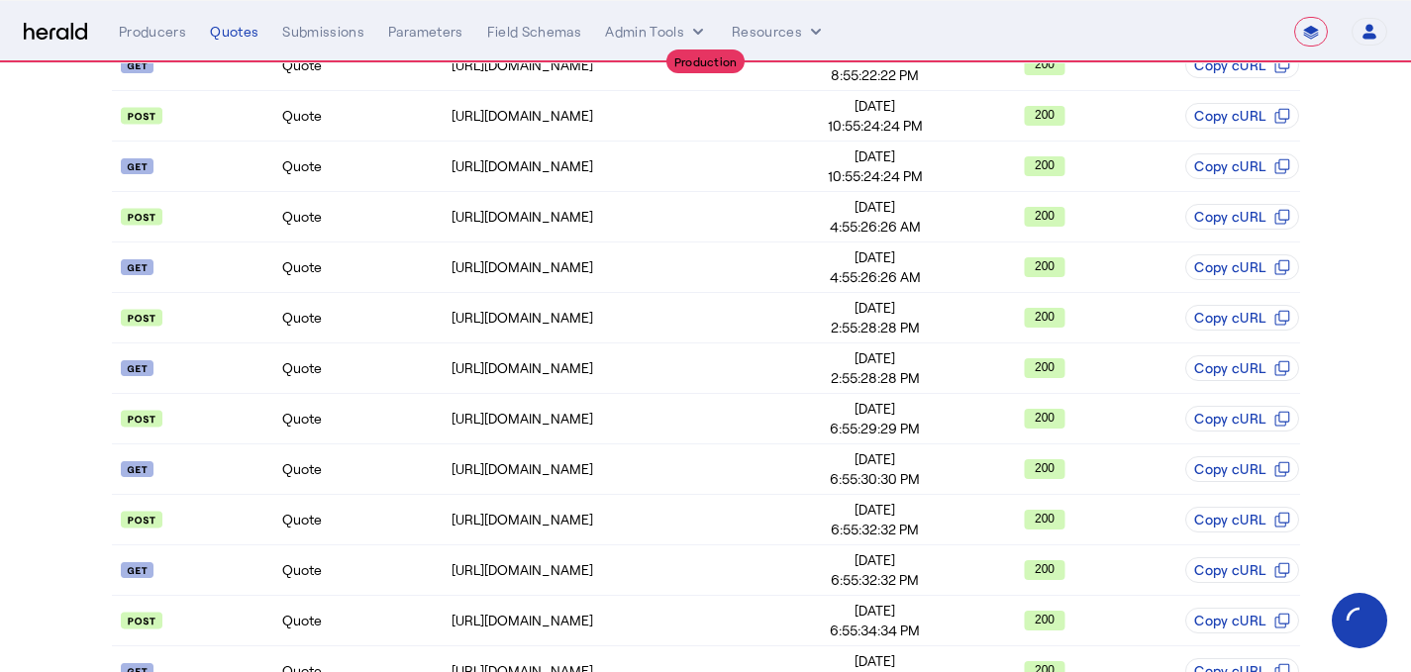
scroll to position [741, 0]
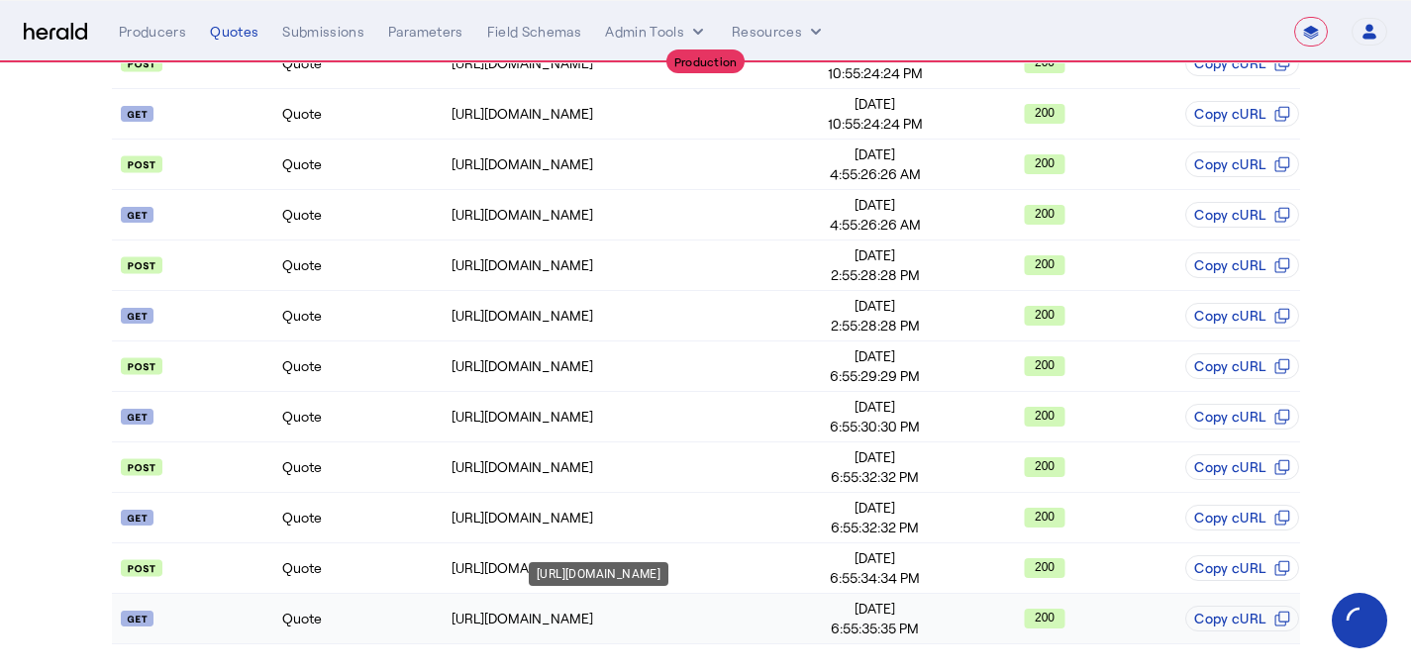
click at [789, 615] on div "https://api.cfcunderwriting.com/v1.2/referral-requests/RFR49163127" at bounding box center [621, 619] width 338 height 20
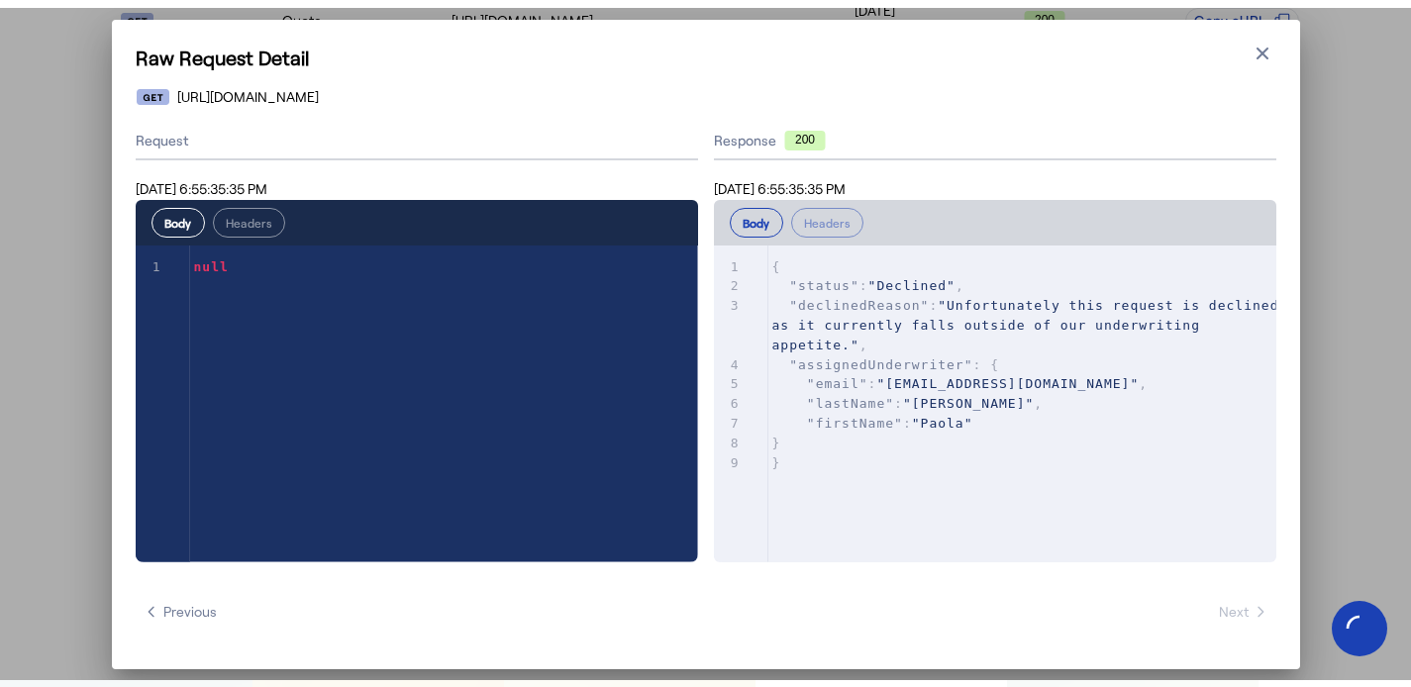
scroll to position [0, 0]
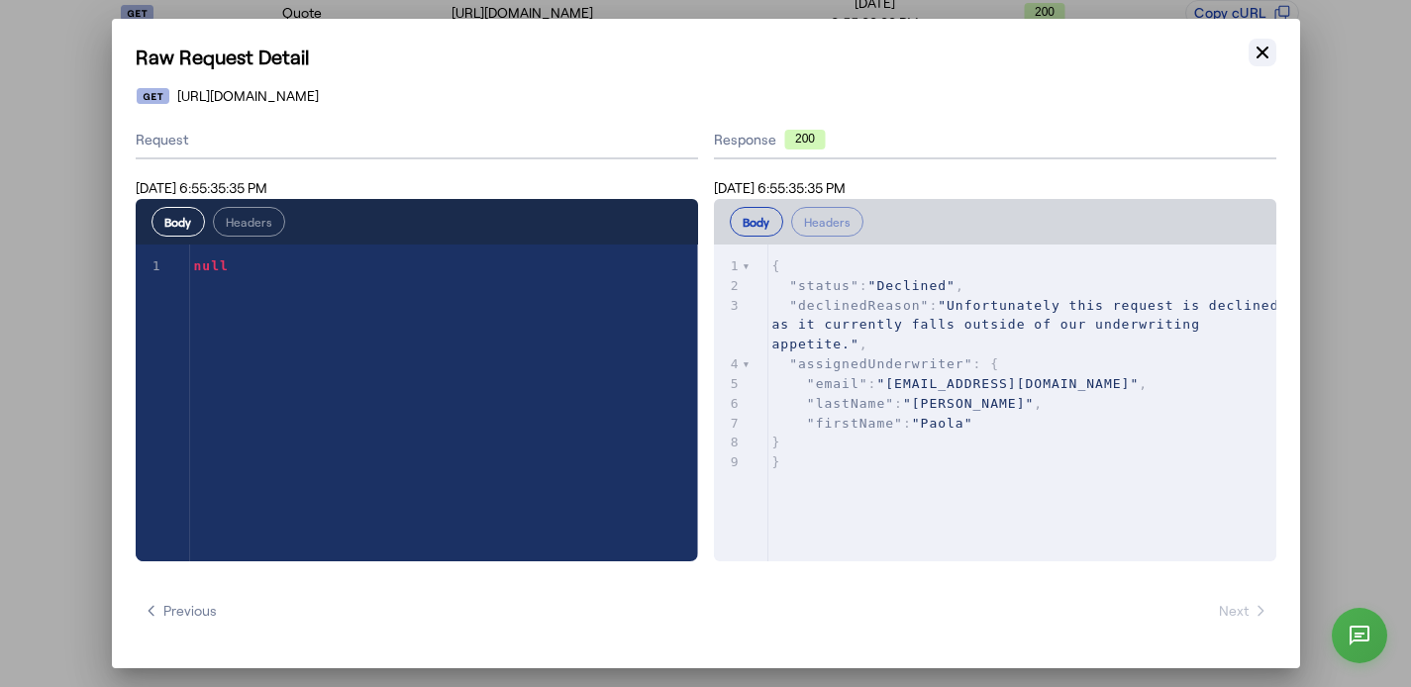
click at [1253, 51] on icon "button" at bounding box center [1263, 53] width 20 height 20
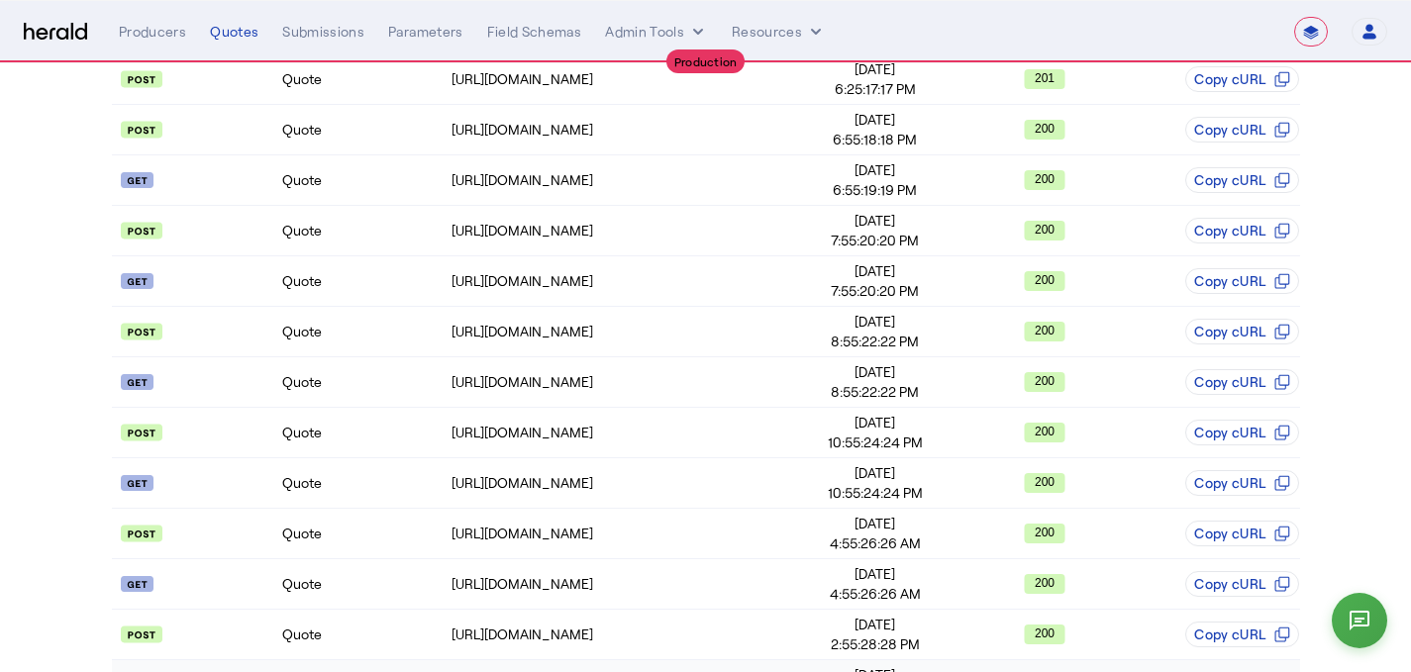
scroll to position [342, 0]
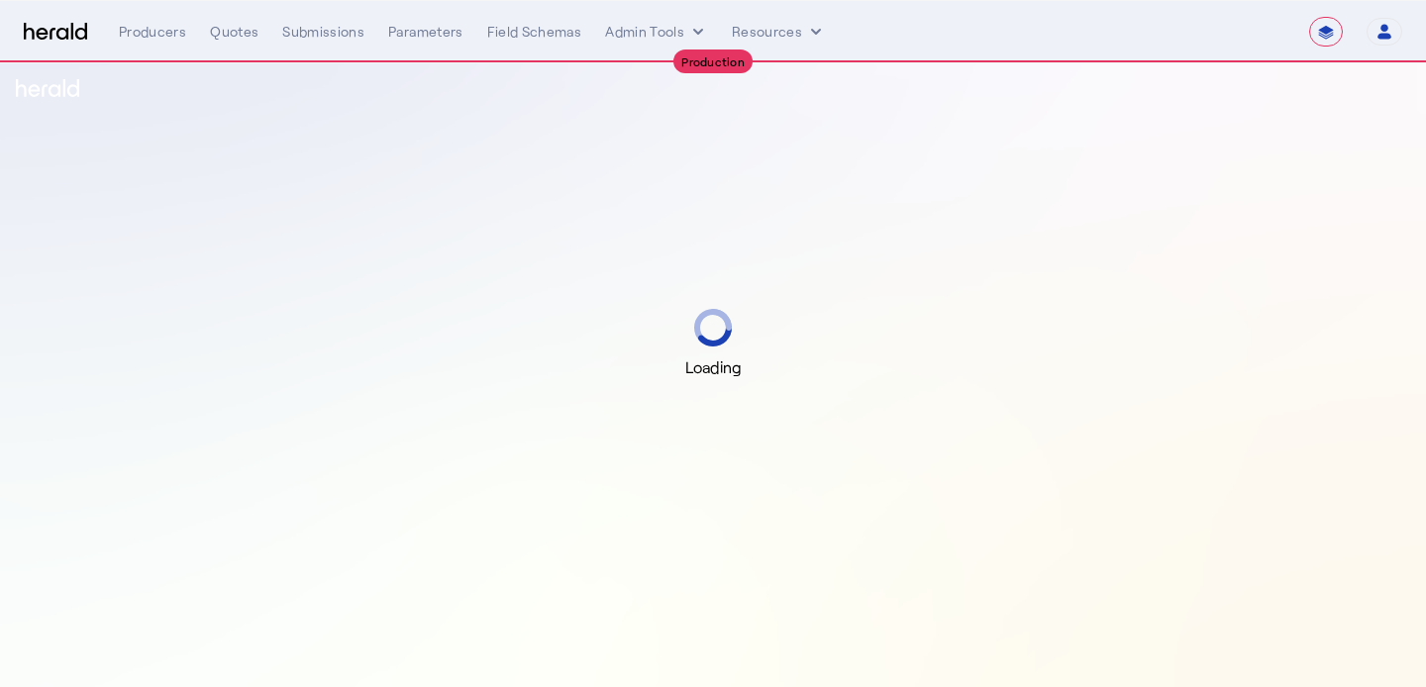
select select "**********"
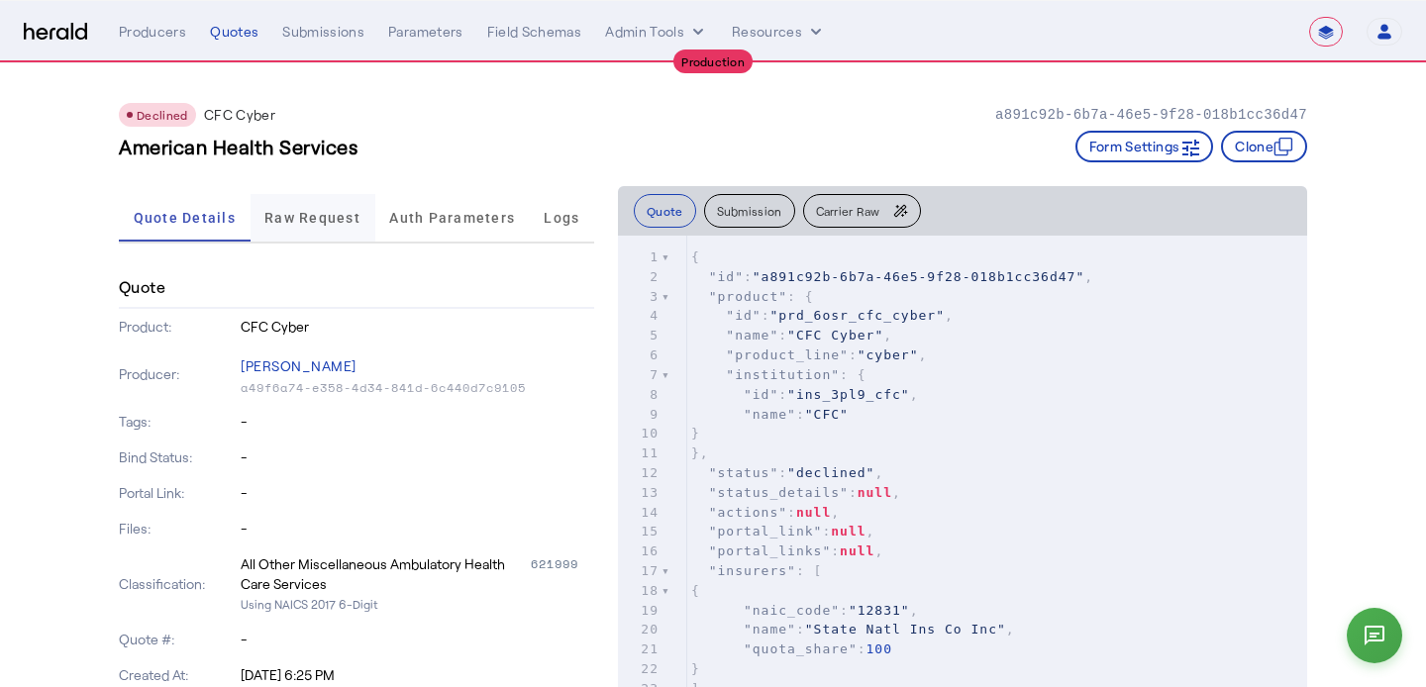
click at [288, 227] on span "Raw Request" at bounding box center [312, 218] width 96 height 48
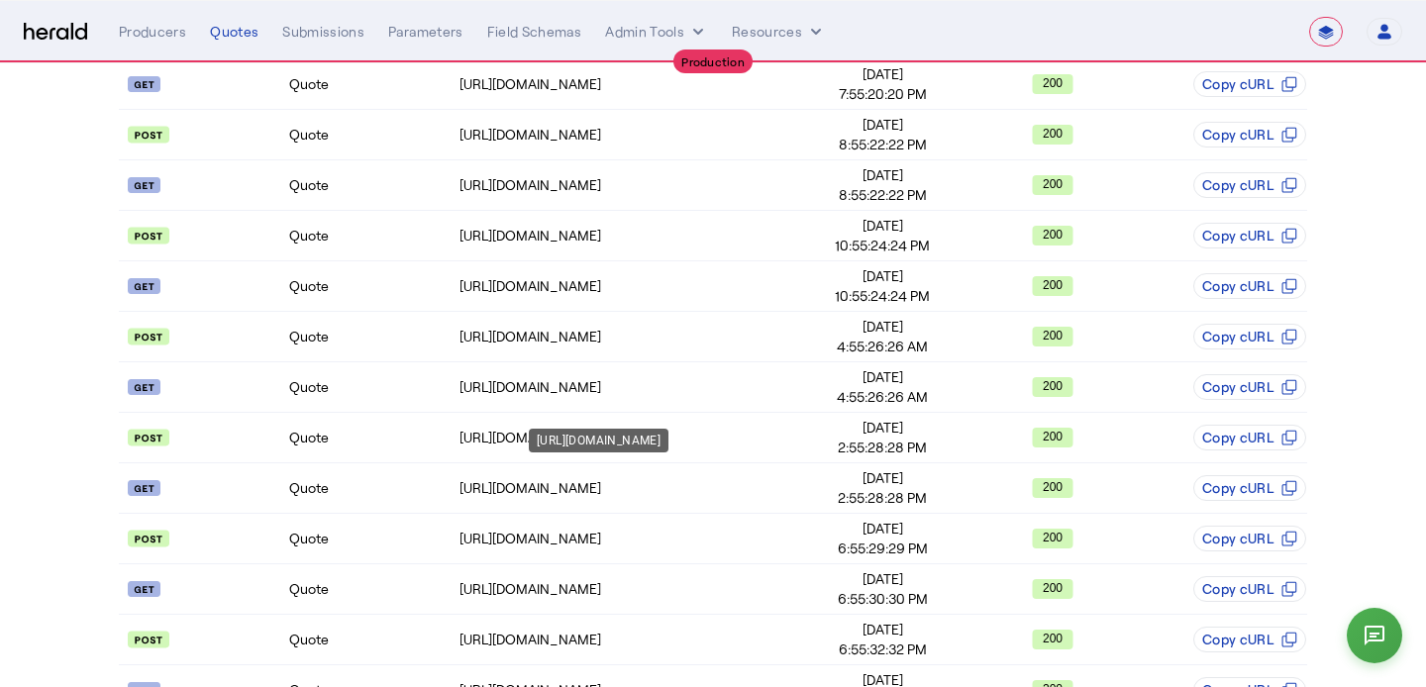
scroll to position [726, 0]
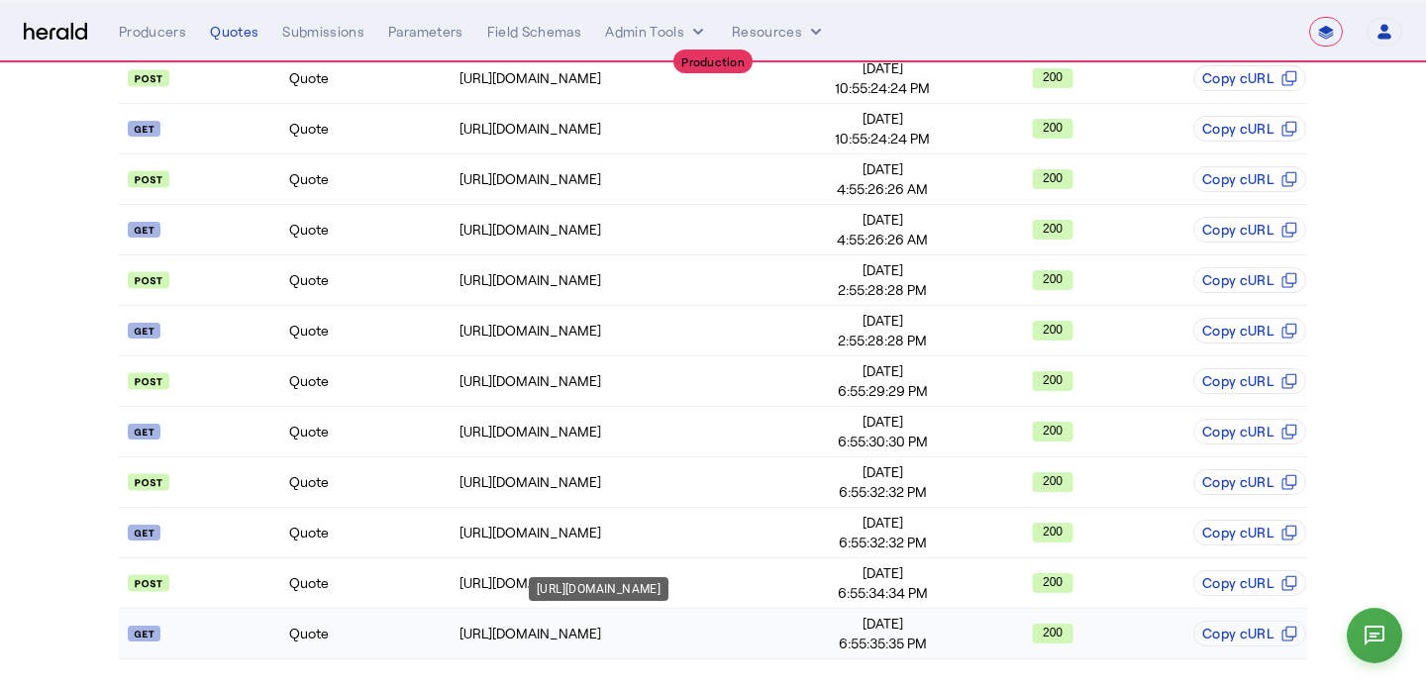
click at [770, 640] on div "https://api.cfcunderwriting.com/v1.2/referral-requests/RFR49163127" at bounding box center [628, 634] width 338 height 20
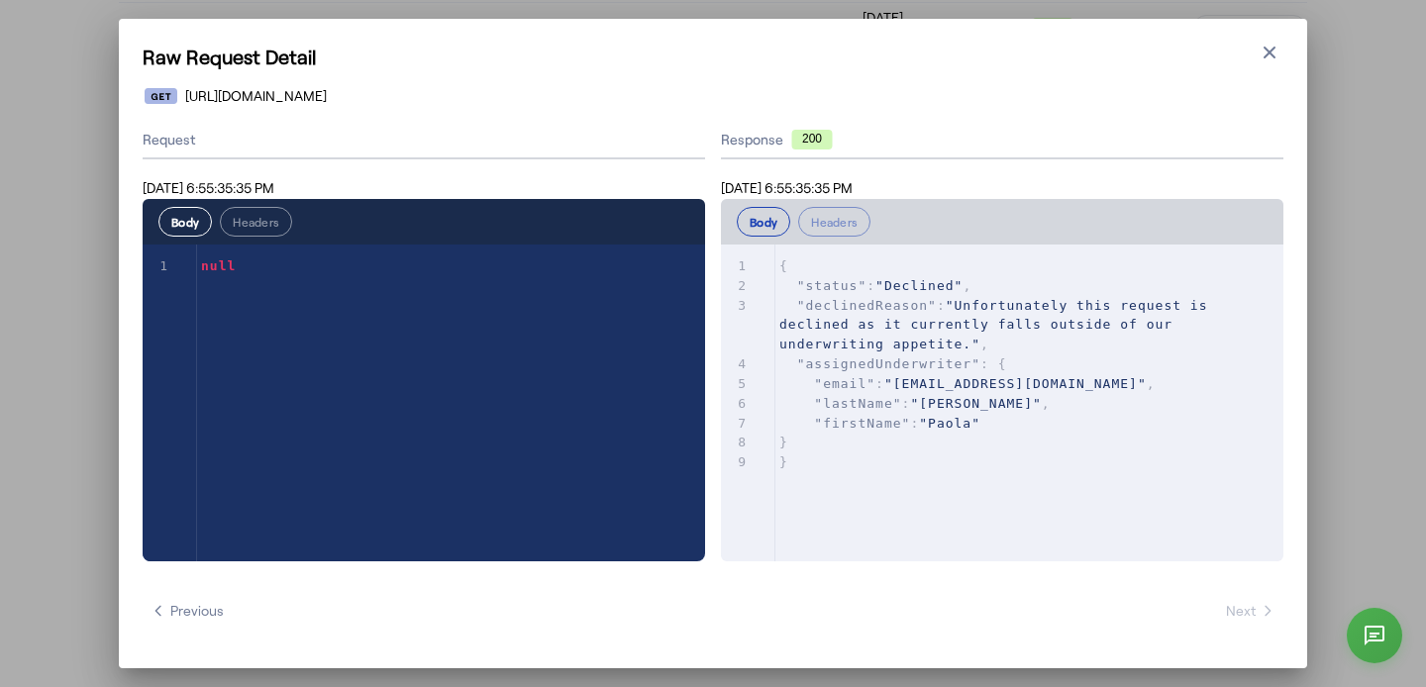
scroll to position [0, 0]
click at [76, 145] on div "Raw Request Detail Close modal https://api.cfcunderwriting.com/v1.2/referral-re…" at bounding box center [713, 343] width 1426 height 687
click at [68, 135] on div "Raw Request Detail Close modal https://api.cfcunderwriting.com/v1.2/referral-re…" at bounding box center [713, 343] width 1426 height 687
click at [53, 627] on div "Raw Request Detail Close modal https://api.cfcunderwriting.com/v1.2/referral-re…" at bounding box center [713, 343] width 1426 height 687
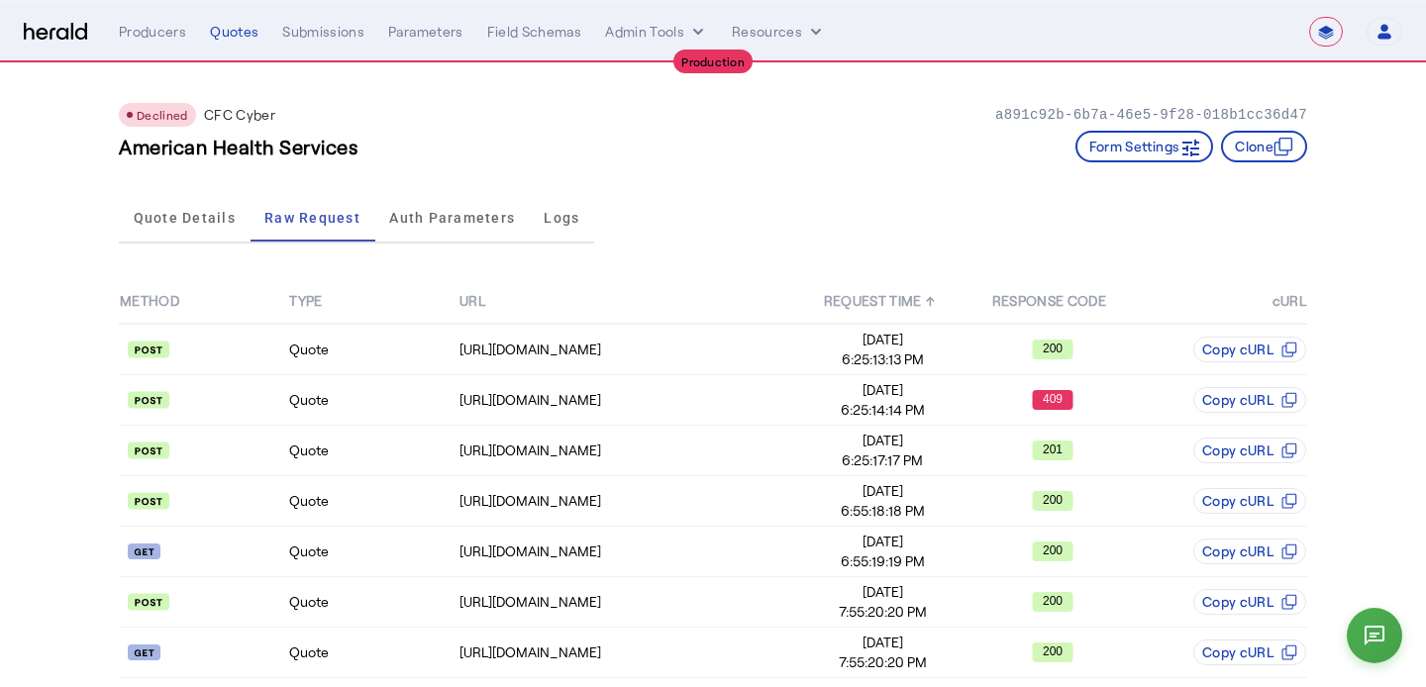
click at [224, 47] on nav "**********" at bounding box center [713, 31] width 1426 height 61
click at [233, 36] on div "Quotes" at bounding box center [234, 32] width 49 height 20
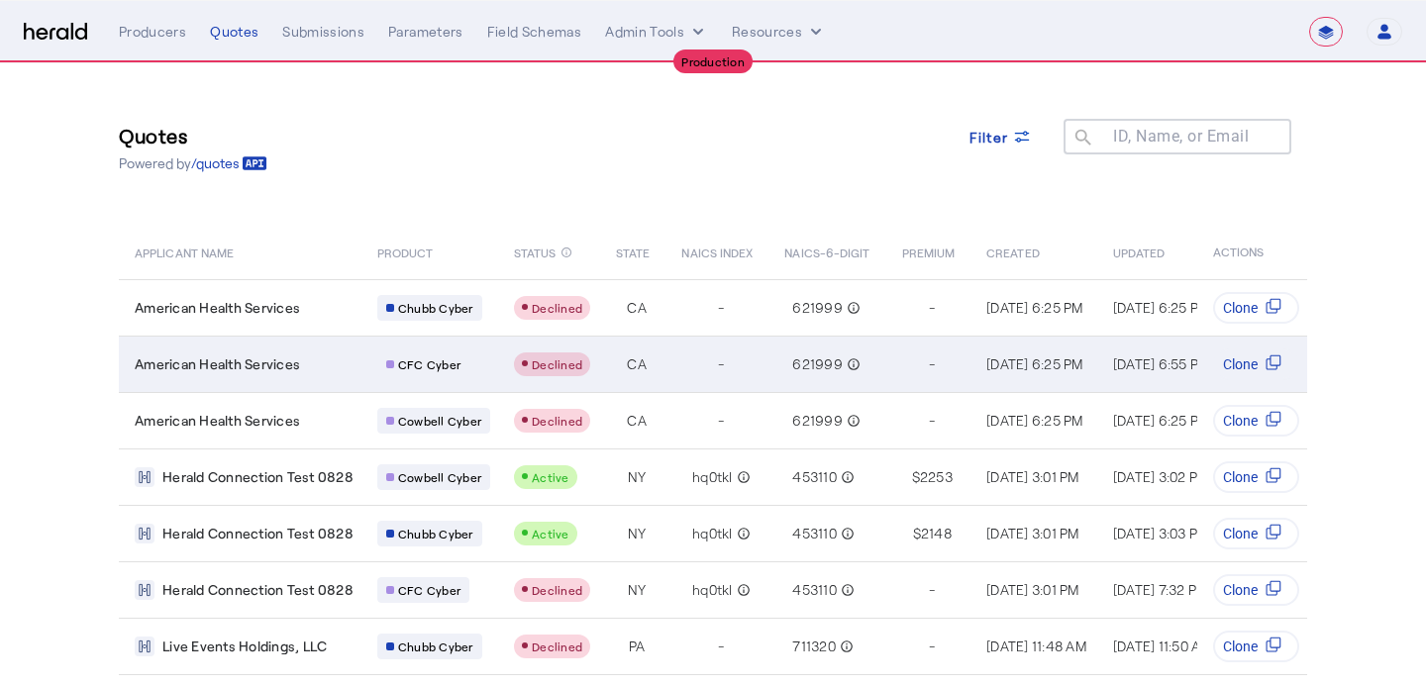
click at [228, 349] on td "American Health Services" at bounding box center [240, 364] width 243 height 56
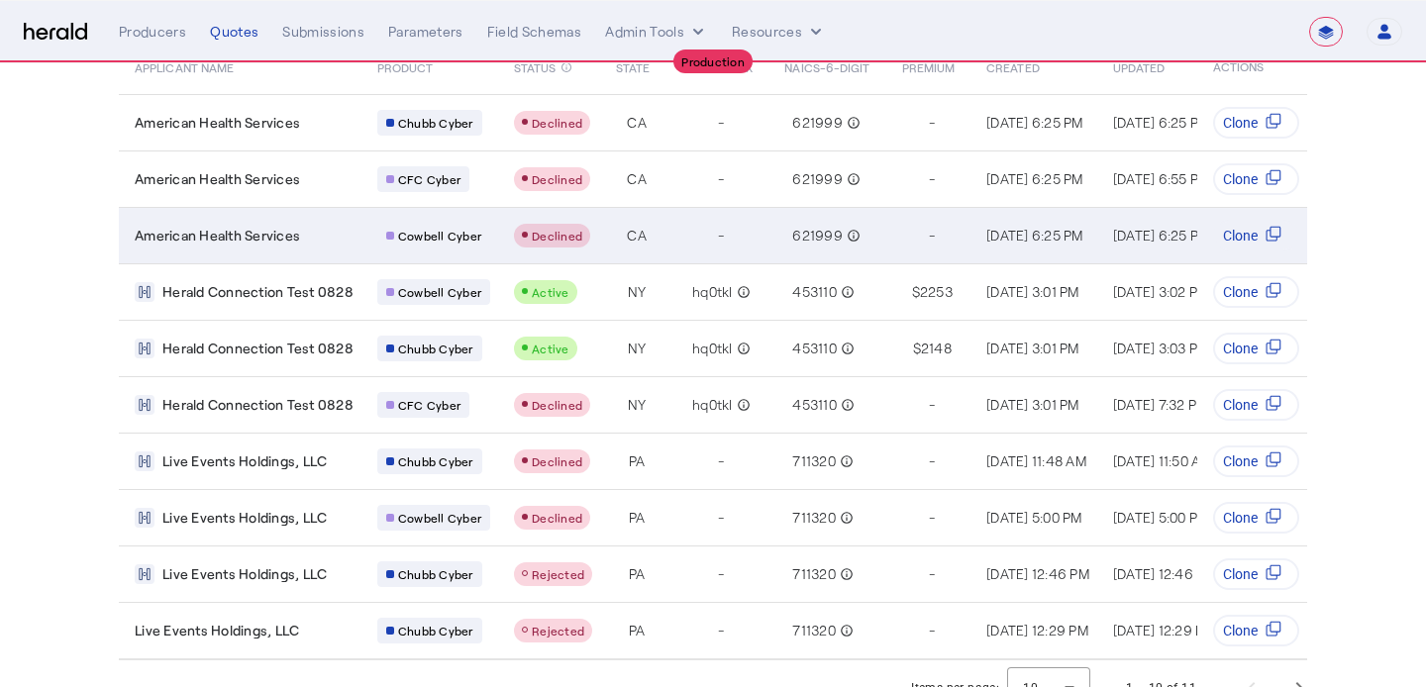
scroll to position [213, 0]
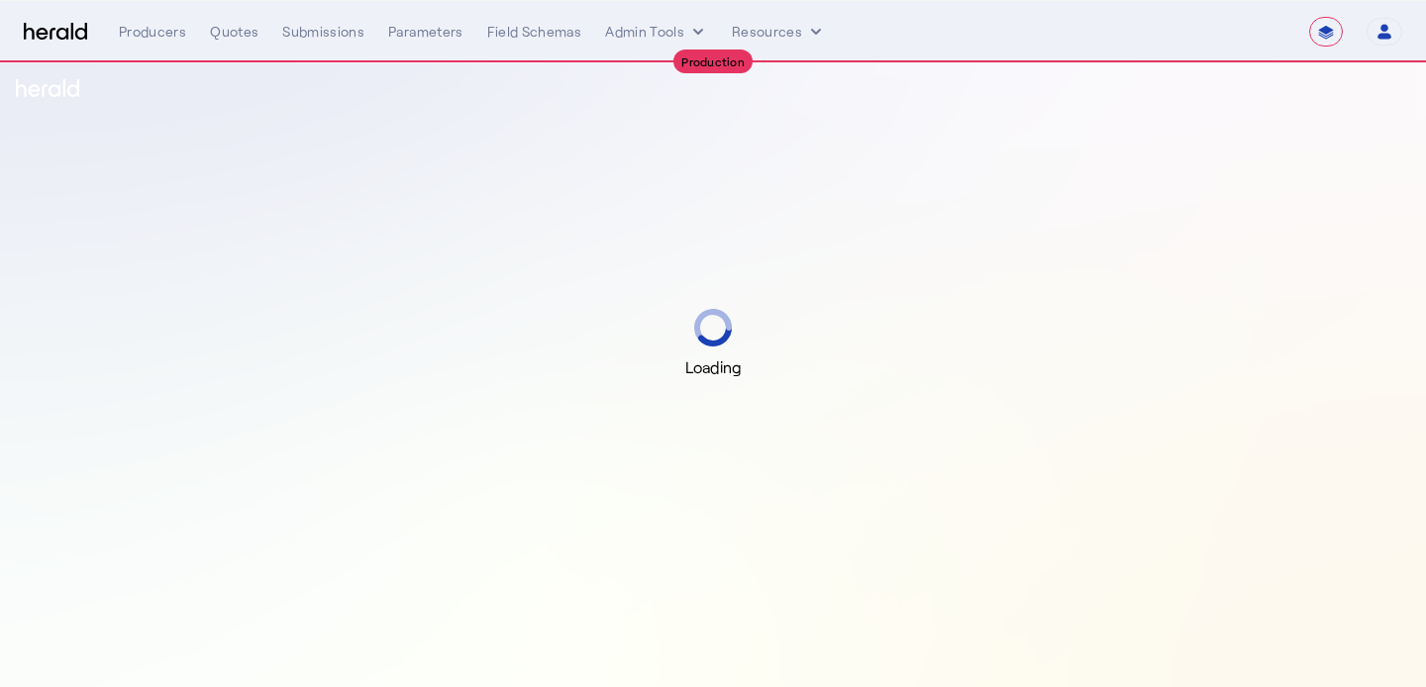
select select "**********"
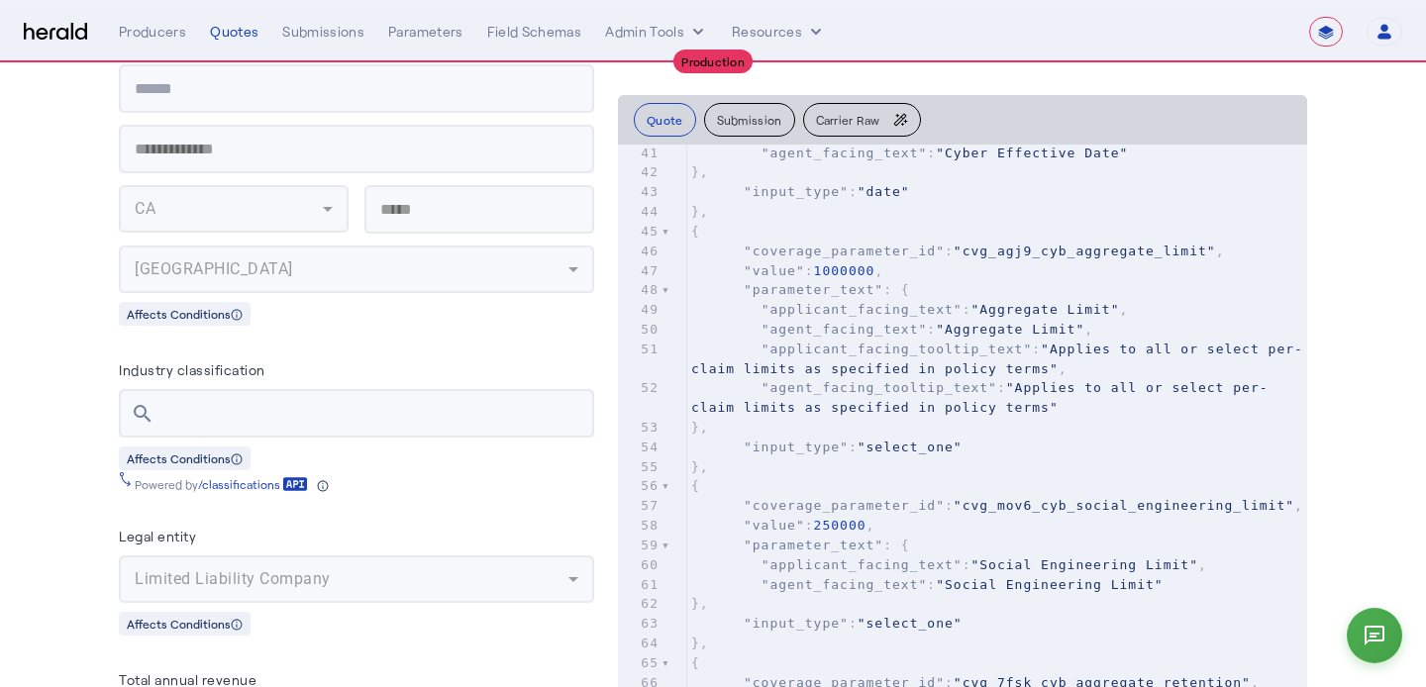
scroll to position [2240, 0]
